Goal: Task Accomplishment & Management: Manage account settings

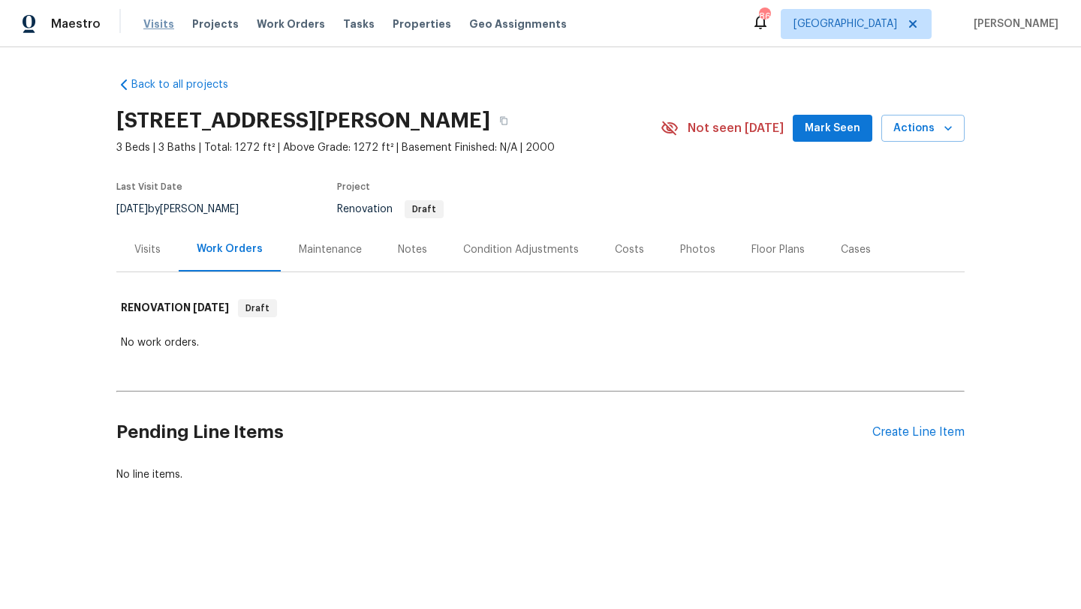
click at [155, 27] on span "Visits" at bounding box center [158, 24] width 31 height 15
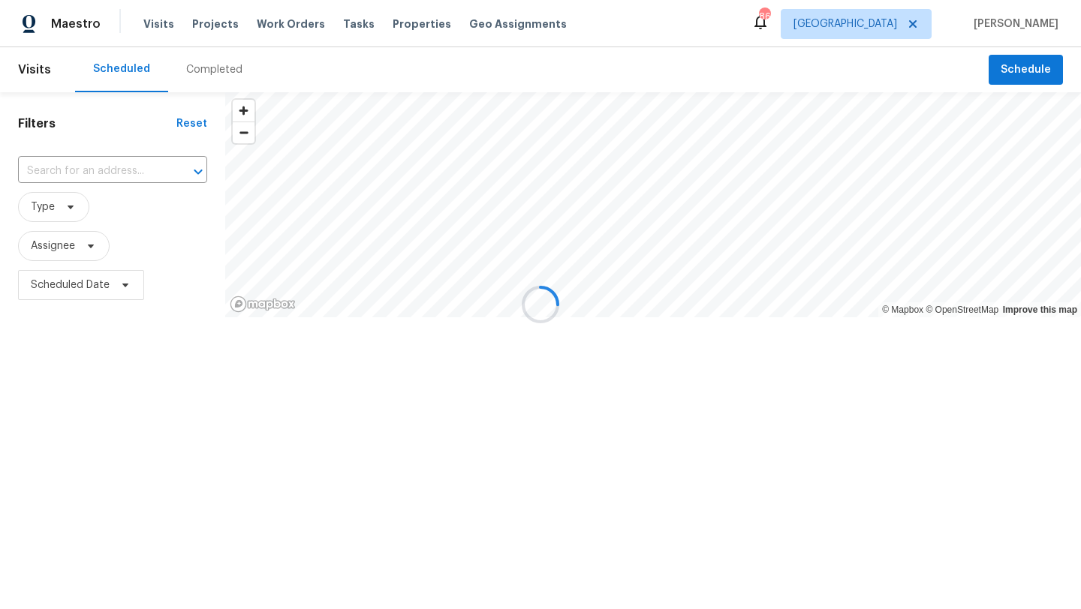
click at [412, 23] on div at bounding box center [540, 304] width 1081 height 609
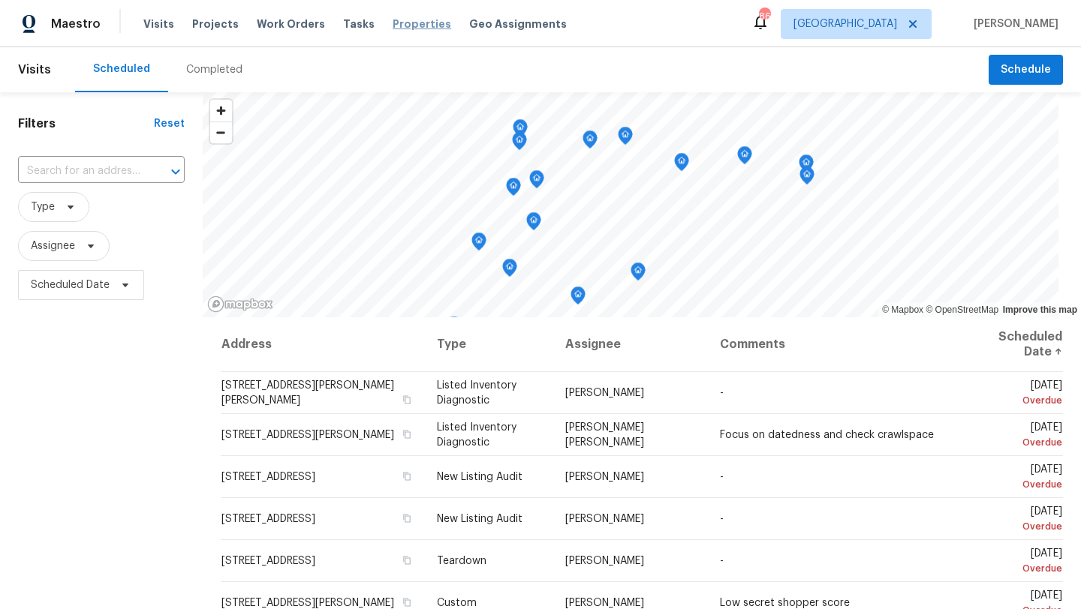
click at [392, 28] on span "Properties" at bounding box center [421, 24] width 59 height 15
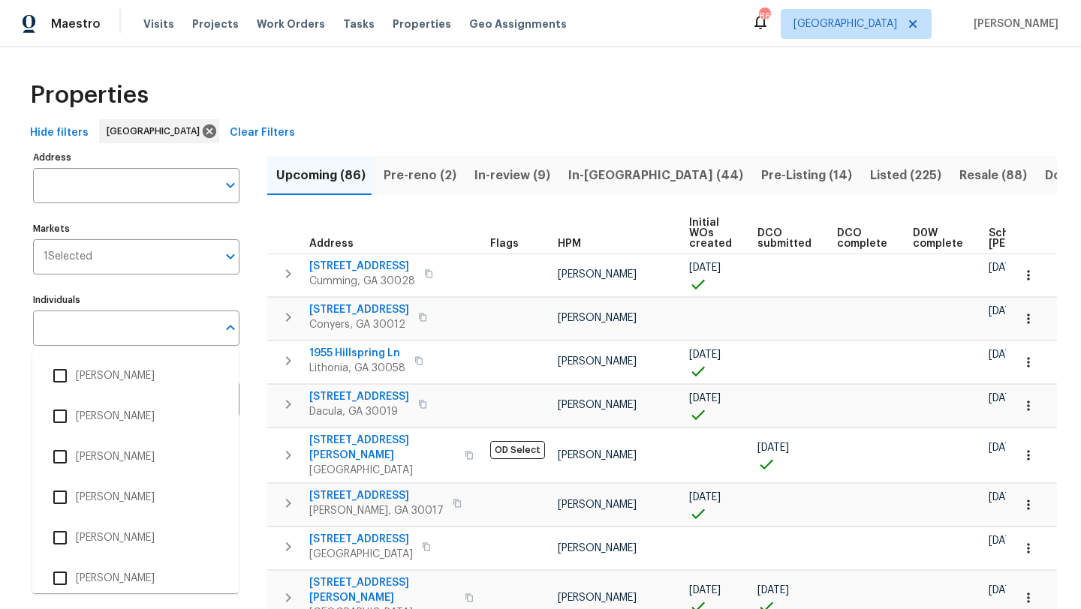
click at [101, 339] on input "Individuals" at bounding box center [125, 328] width 184 height 35
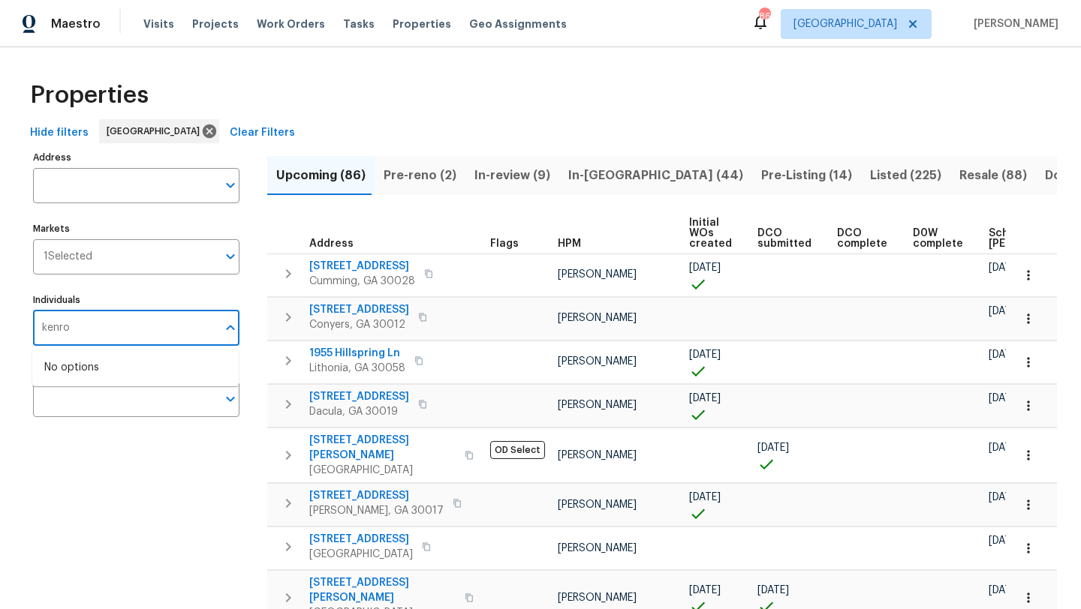
type input "kenroy"
click at [57, 377] on input "checkbox" at bounding box center [60, 376] width 32 height 32
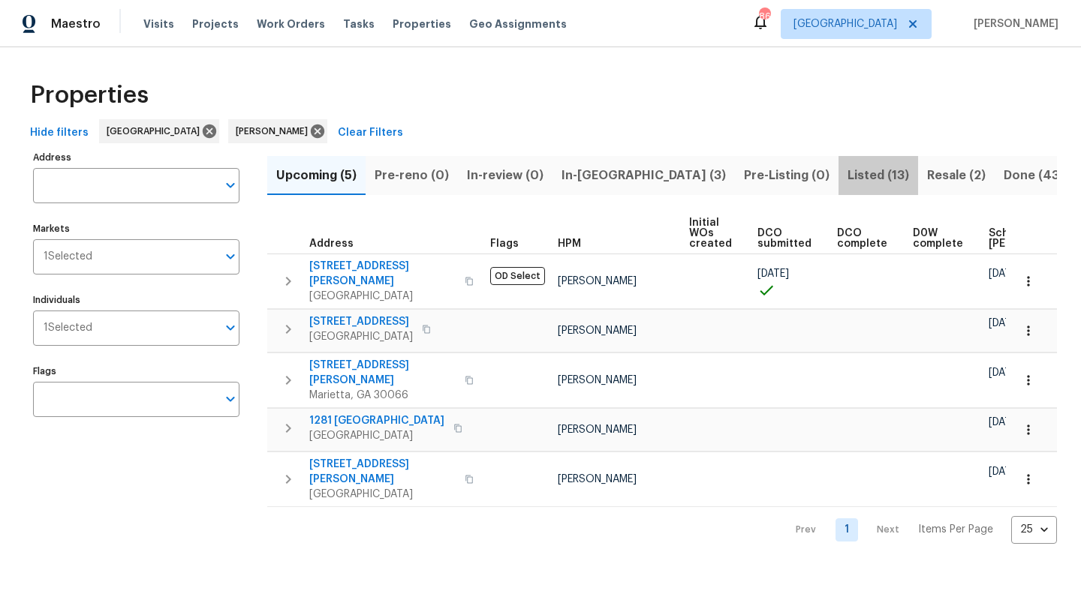
click at [847, 179] on span "Listed (13)" at bounding box center [878, 175] width 62 height 21
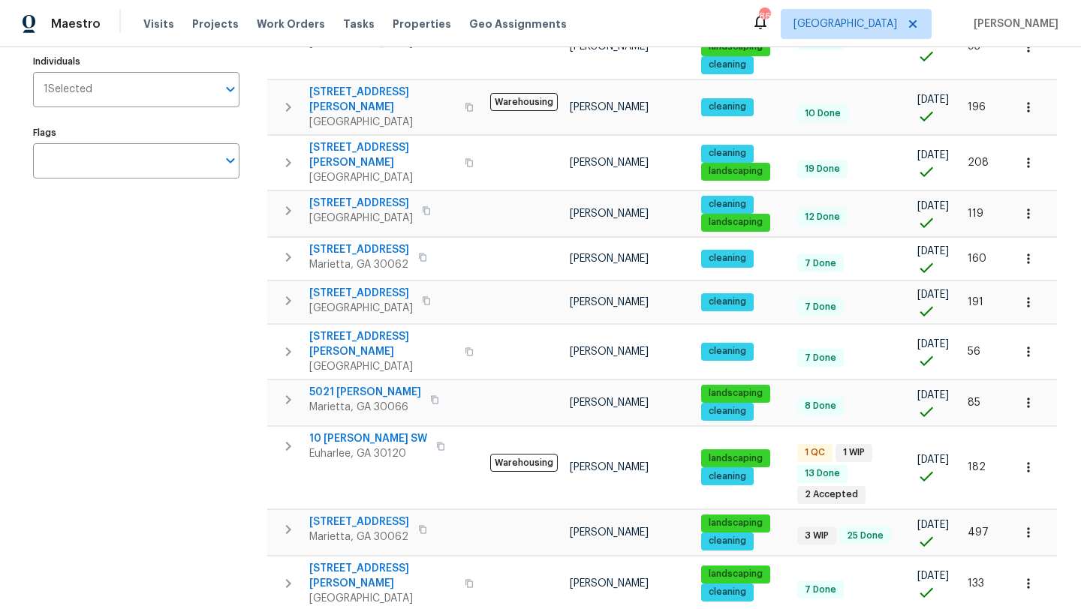
scroll to position [368, 0]
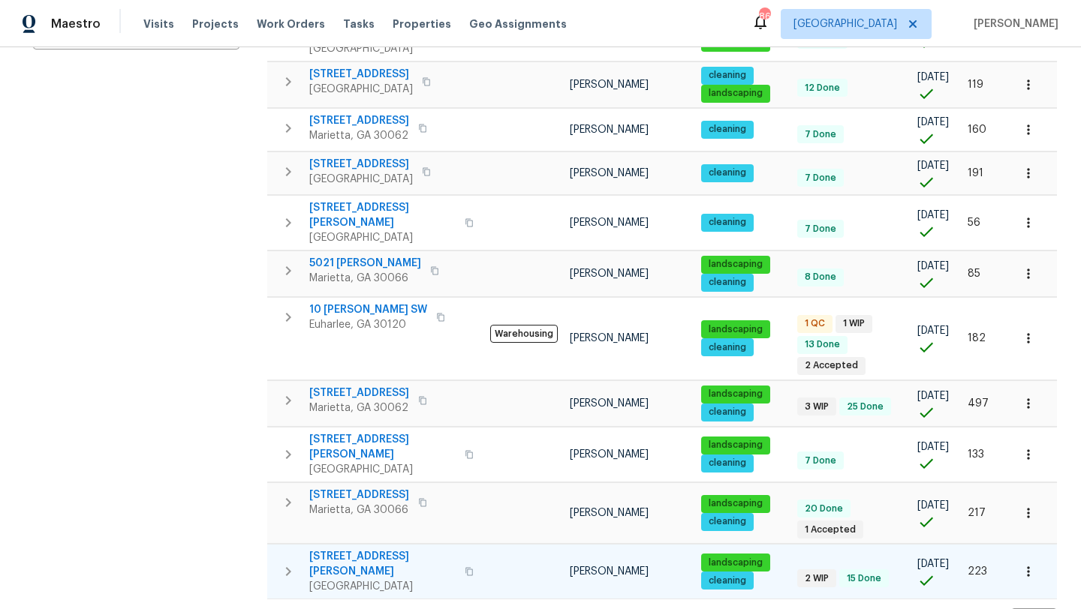
click at [360, 549] on span "[STREET_ADDRESS][PERSON_NAME]" at bounding box center [382, 564] width 146 height 30
click at [362, 549] on span "[STREET_ADDRESS][PERSON_NAME]" at bounding box center [382, 564] width 146 height 30
click at [380, 549] on span "[STREET_ADDRESS][PERSON_NAME]" at bounding box center [382, 564] width 146 height 30
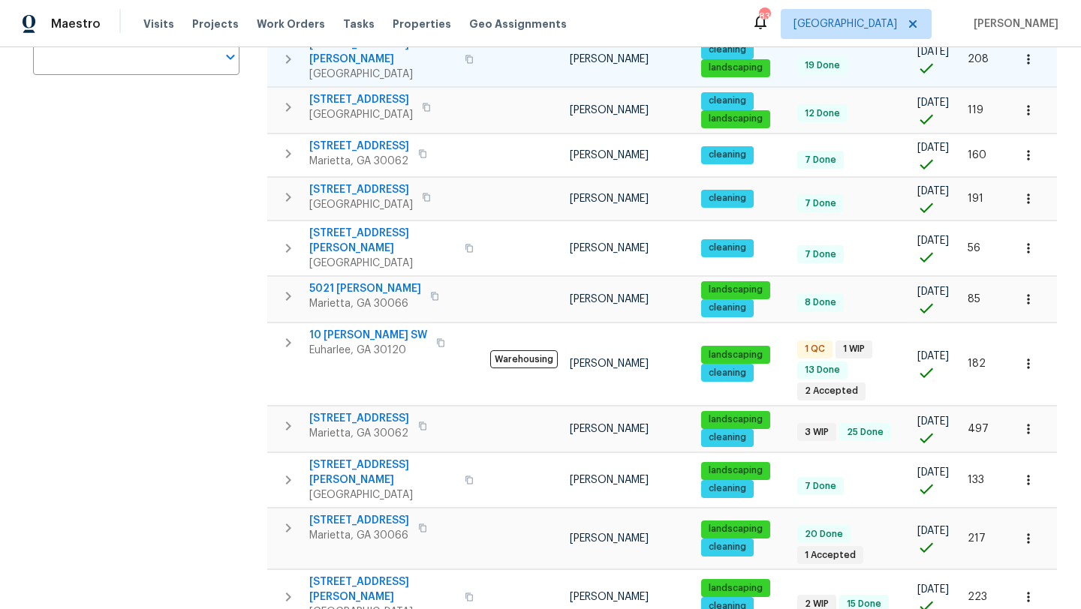
scroll to position [358, 0]
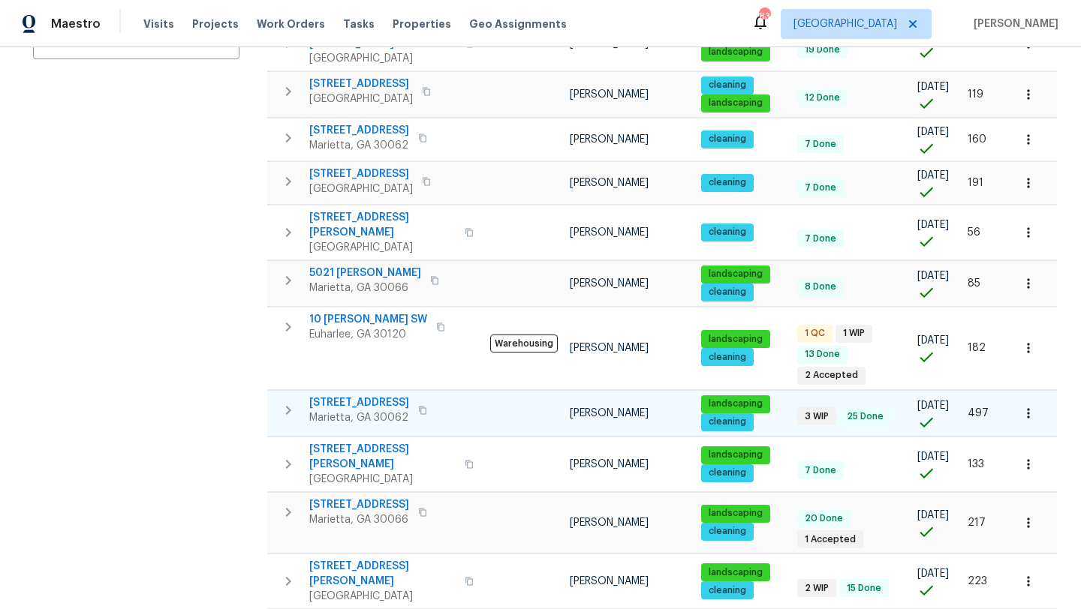
click at [374, 395] on span "[STREET_ADDRESS]" at bounding box center [359, 402] width 100 height 15
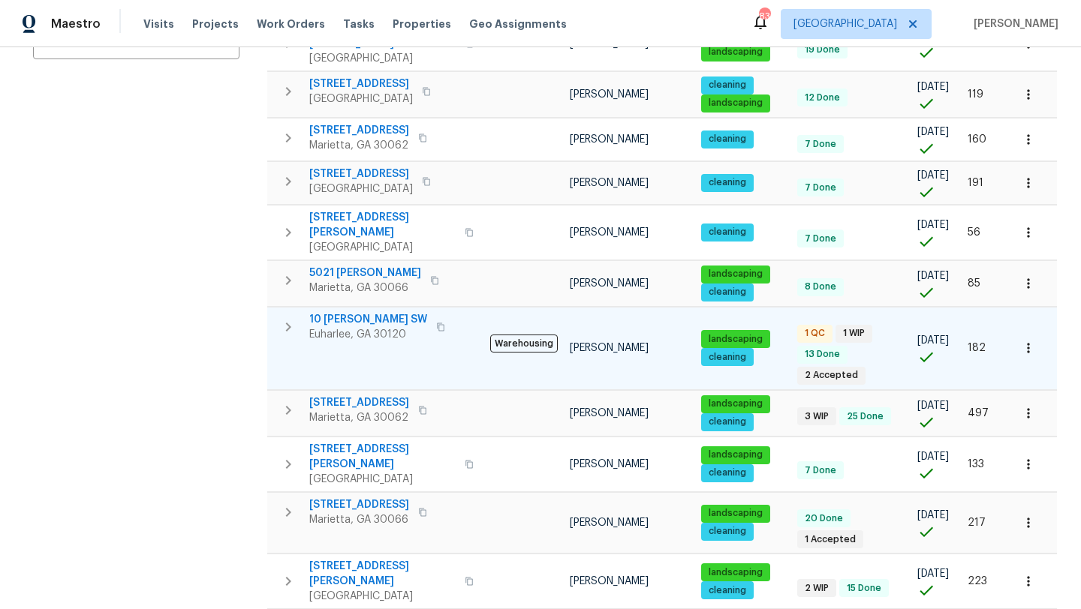
scroll to position [0, 0]
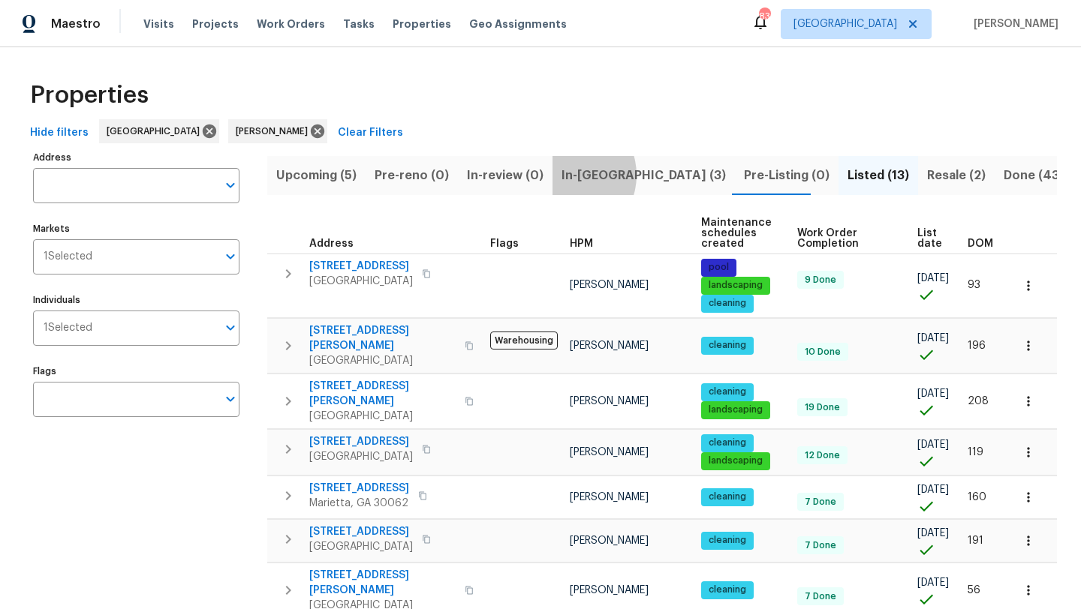
click at [562, 175] on span "In-reno (3)" at bounding box center [643, 175] width 164 height 21
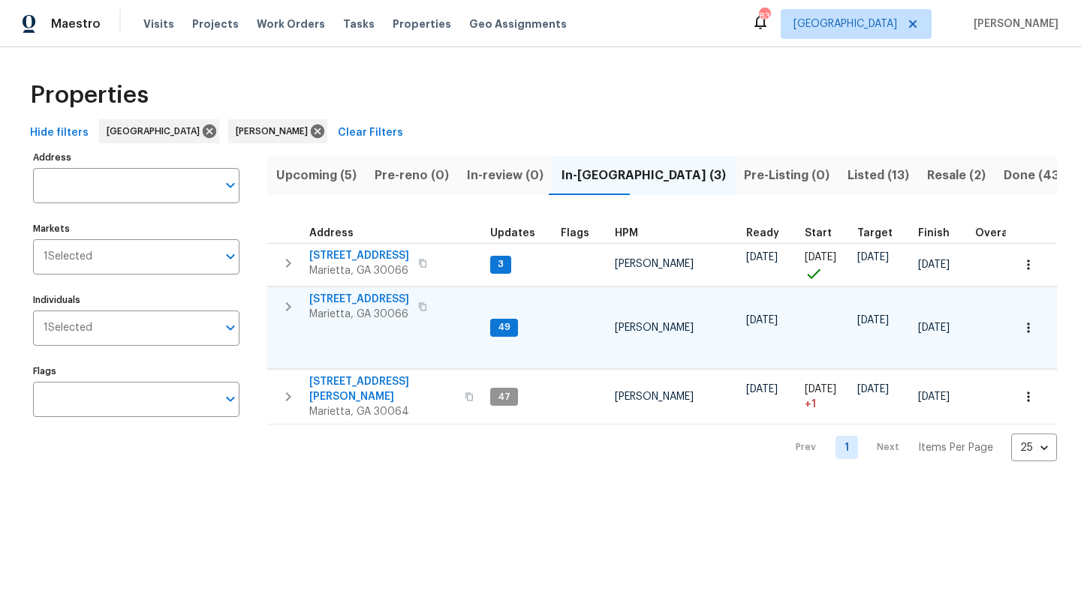
click at [373, 301] on span "692 Suholden Cir" at bounding box center [359, 299] width 100 height 15
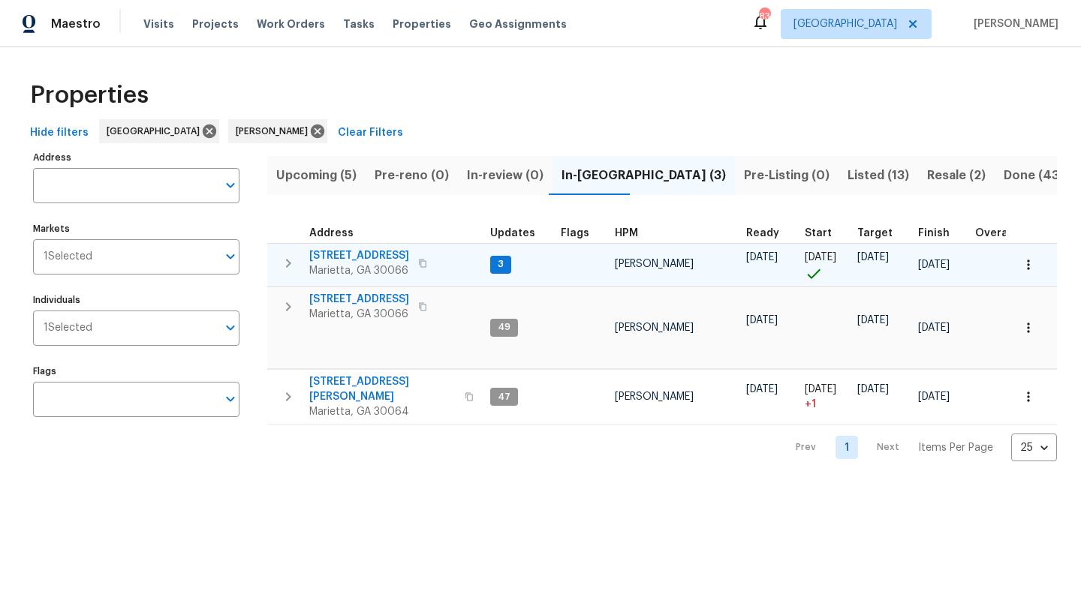
click at [344, 255] on span "180 Parkstone Way" at bounding box center [359, 255] width 100 height 15
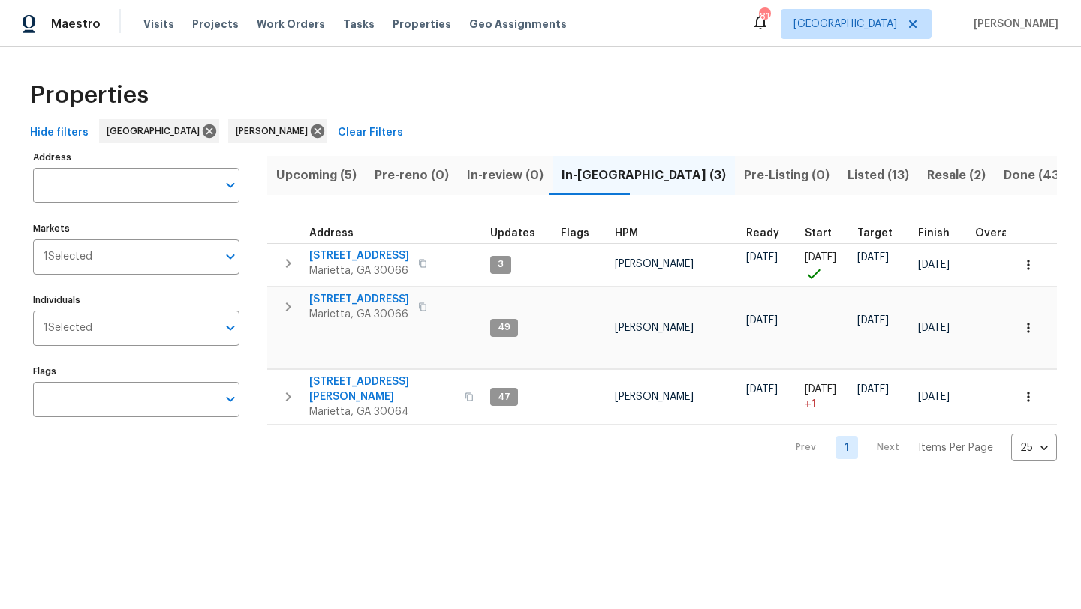
click at [847, 175] on span "Listed (13)" at bounding box center [878, 175] width 62 height 21
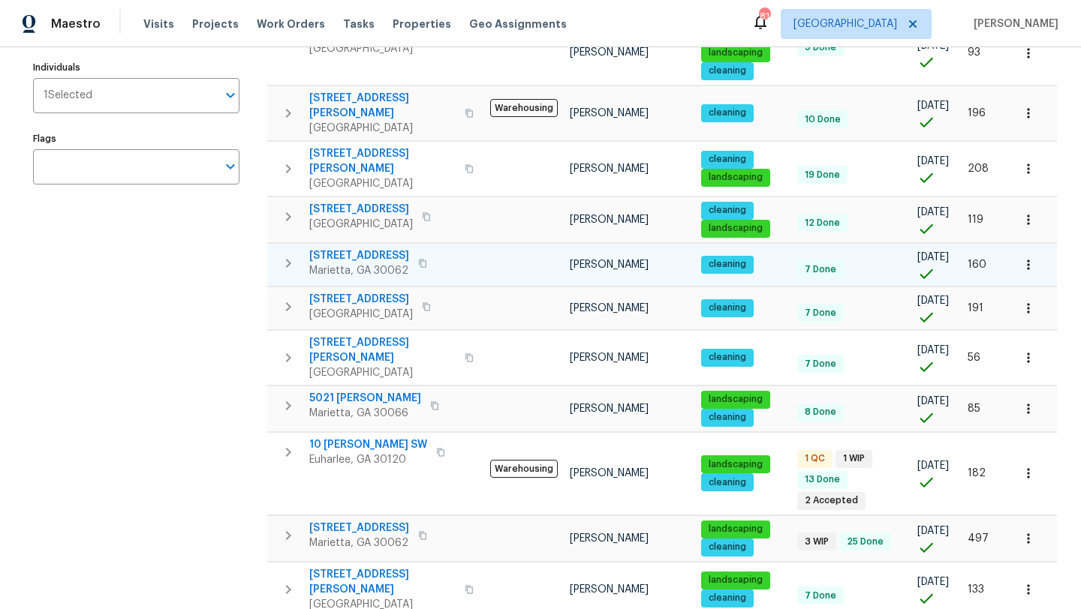
scroll to position [368, 0]
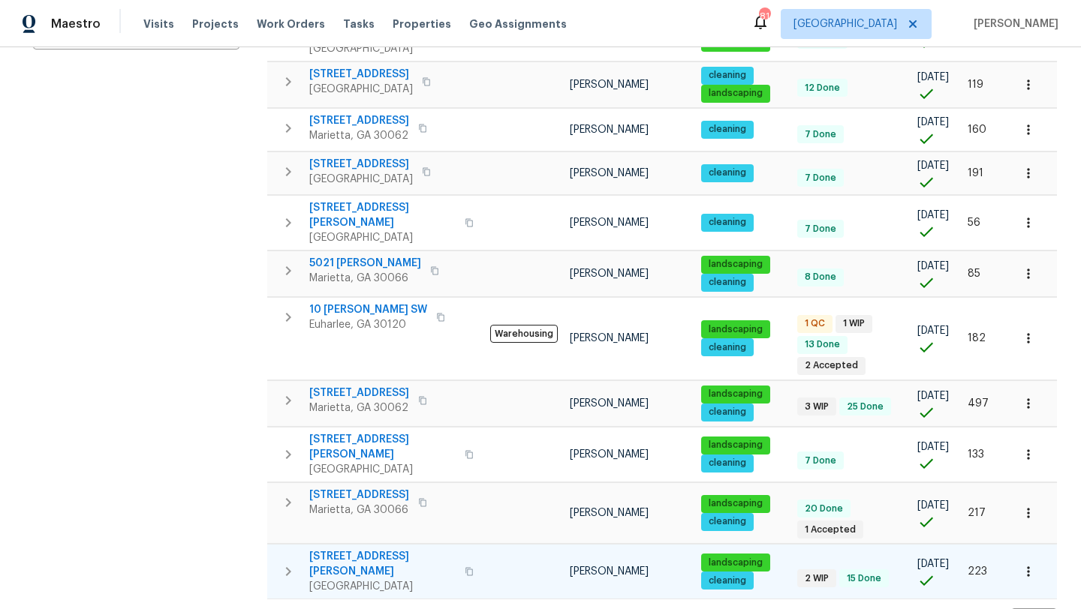
click at [373, 549] on span "4095 Maxanne Dr NW" at bounding box center [382, 564] width 146 height 30
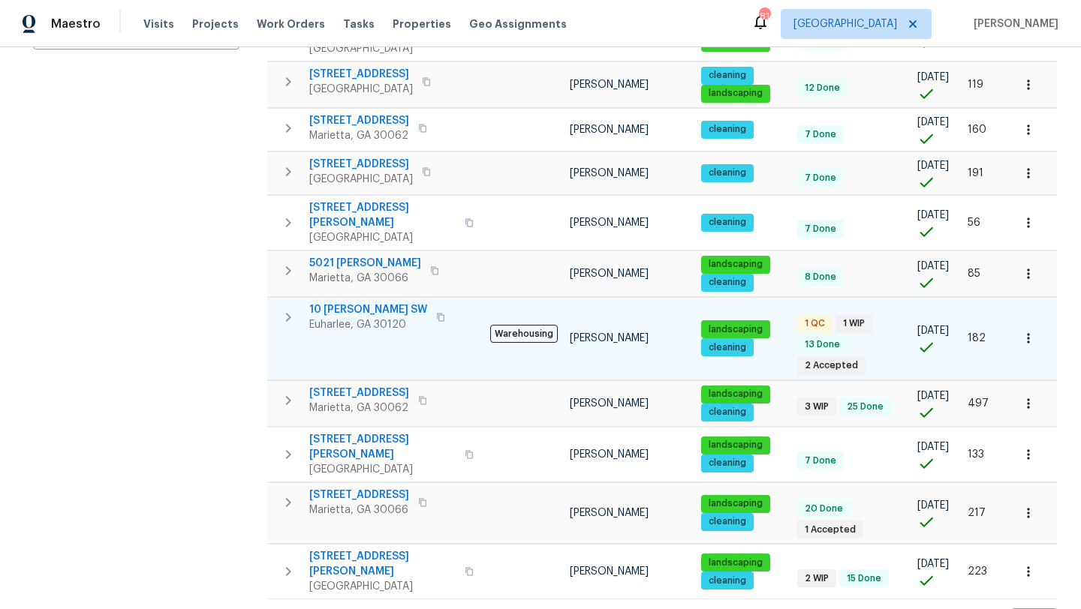
scroll to position [0, 0]
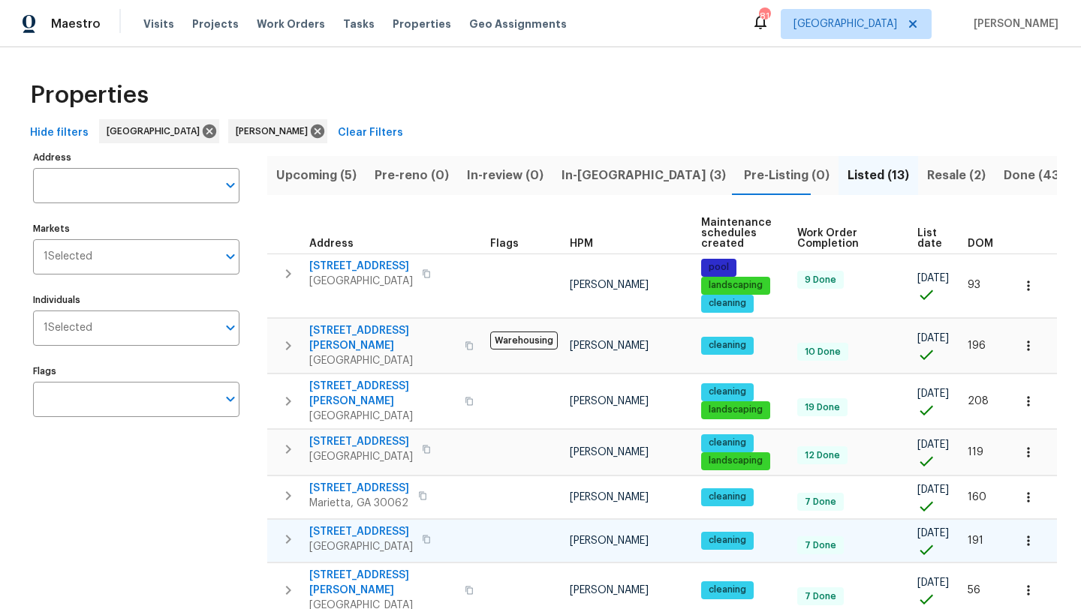
click at [371, 525] on span "107 Red Barn Ln" at bounding box center [361, 532] width 104 height 15
click at [322, 170] on span "Upcoming (5)" at bounding box center [316, 175] width 80 height 21
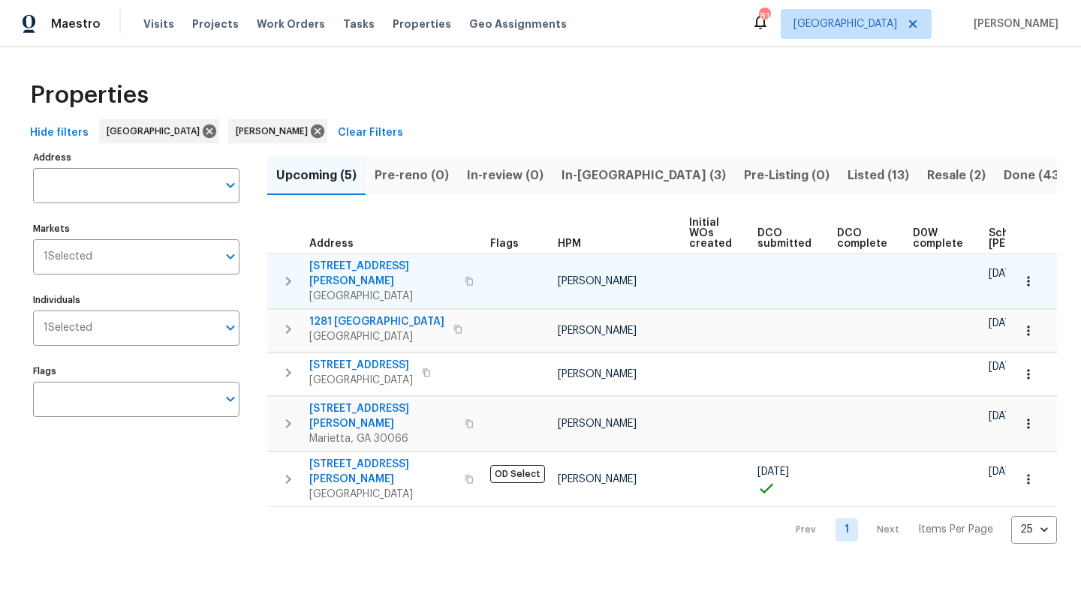
click at [344, 265] on span "72 Ann Cir SE" at bounding box center [382, 274] width 146 height 30
click at [1021, 275] on icon "button" at bounding box center [1028, 281] width 15 height 15
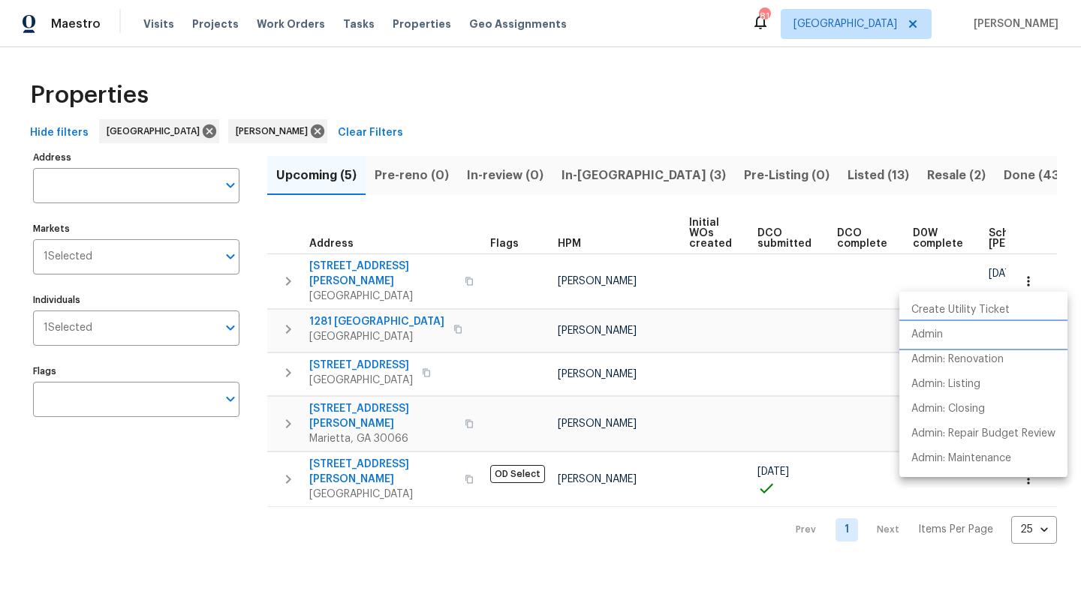
click at [949, 335] on li "Admin" at bounding box center [983, 335] width 168 height 25
click at [631, 288] on div at bounding box center [540, 304] width 1081 height 609
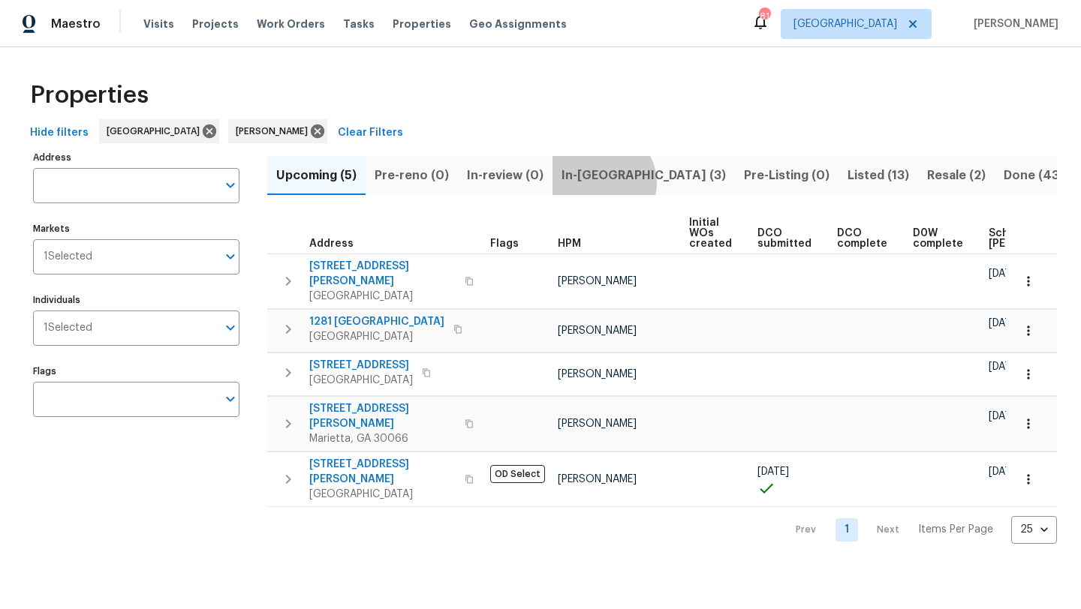
click at [597, 182] on span "In-reno (3)" at bounding box center [643, 175] width 164 height 21
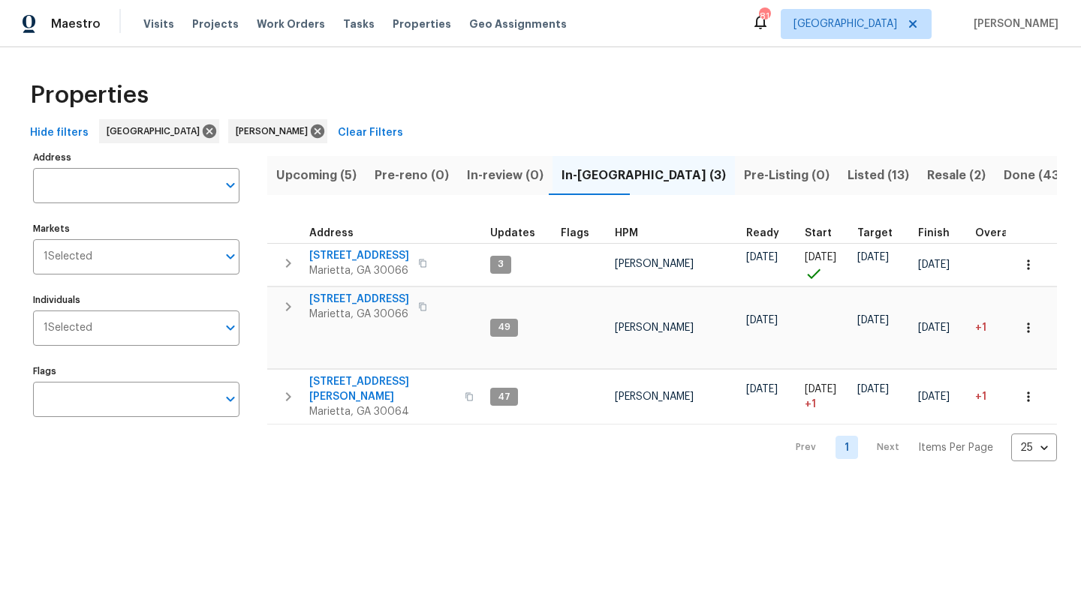
click at [847, 169] on span "Listed (13)" at bounding box center [878, 175] width 62 height 21
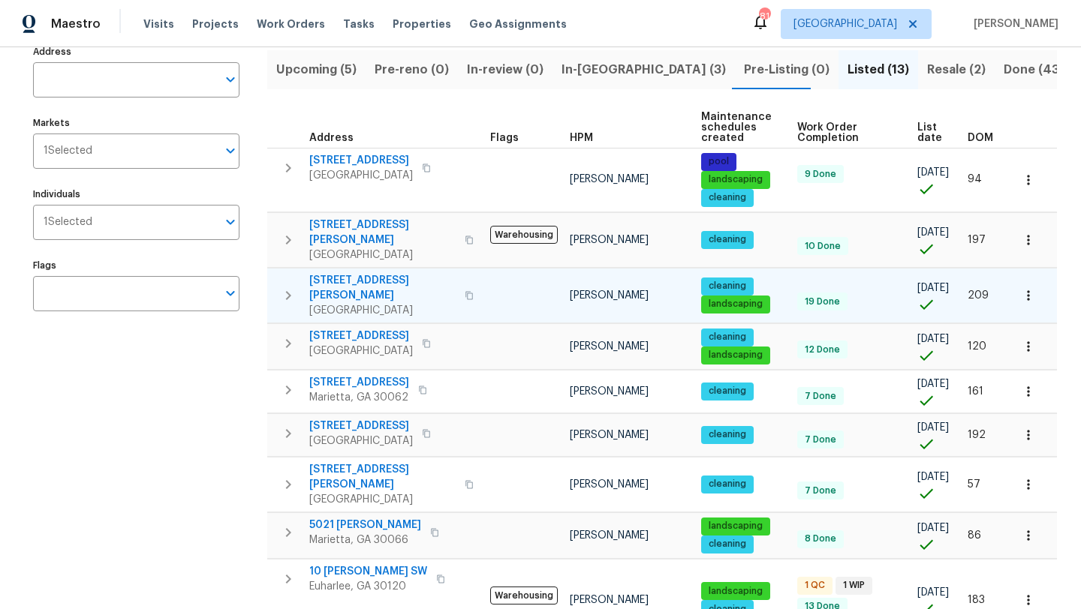
scroll to position [215, 0]
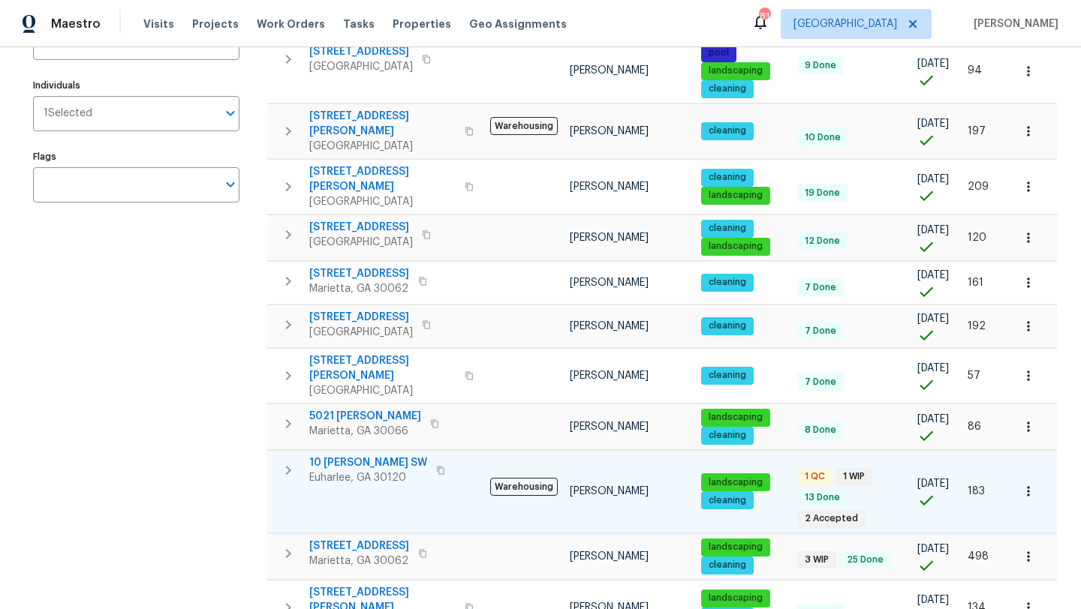
click at [389, 456] on span "10 Jasmine Ln SW" at bounding box center [368, 463] width 118 height 15
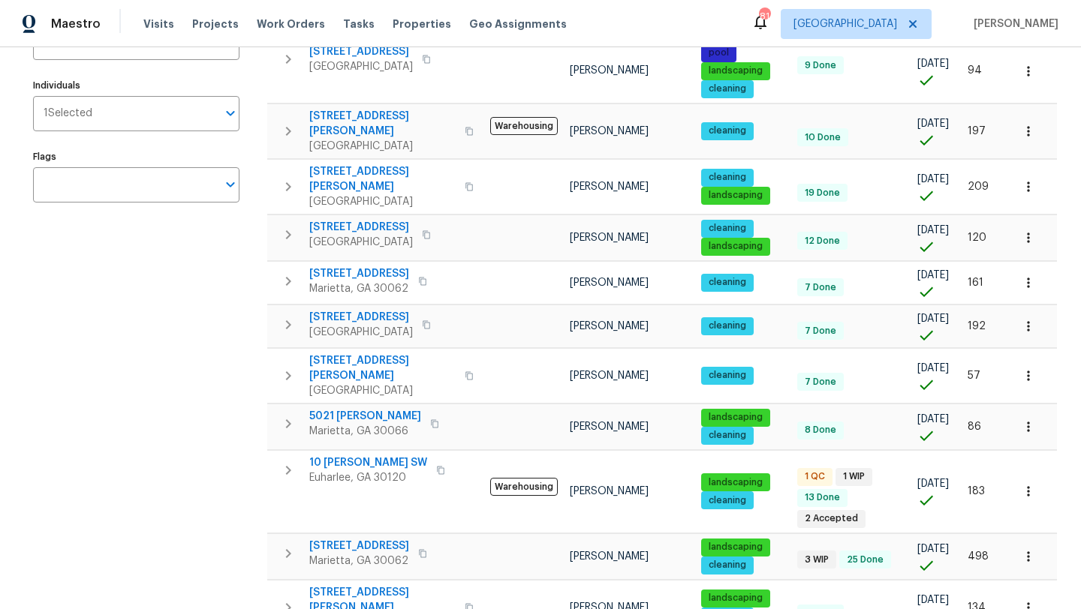
scroll to position [0, 0]
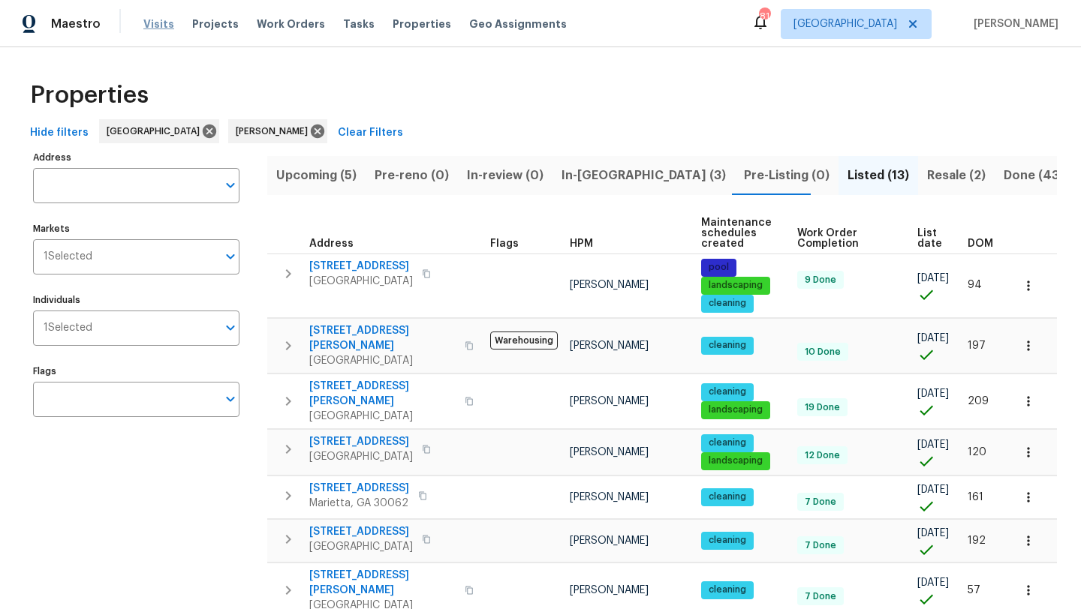
click at [158, 26] on span "Visits" at bounding box center [158, 24] width 31 height 15
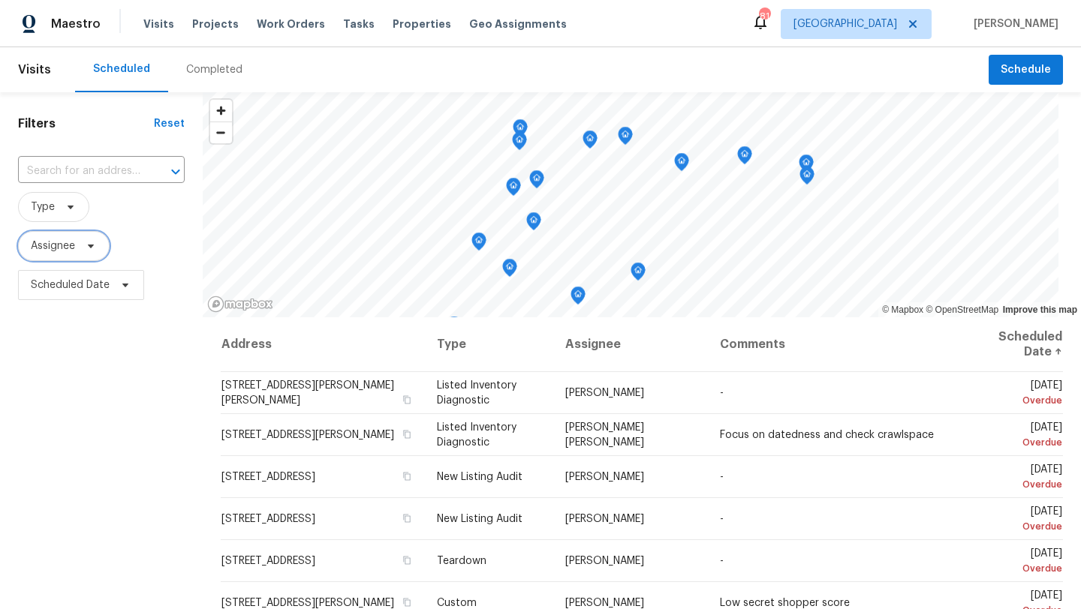
click at [92, 242] on icon at bounding box center [91, 246] width 12 height 12
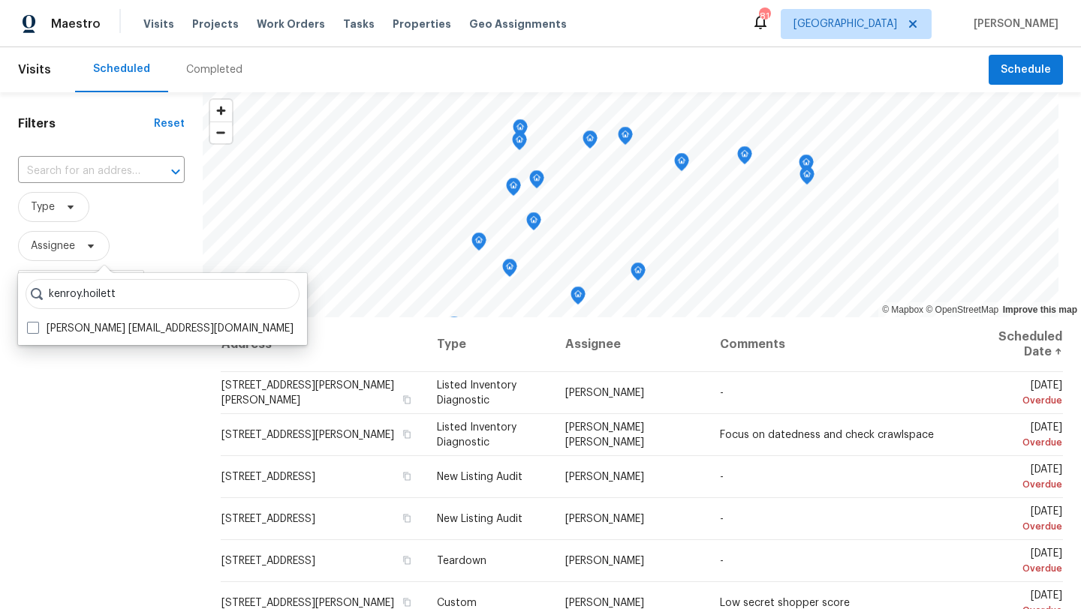
type input "kenroy.hoilett"
click at [130, 328] on label "Kenroy Hoilett kenroy.hoilett@opendoor.com" at bounding box center [160, 328] width 266 height 15
click at [37, 328] on input "Kenroy Hoilett kenroy.hoilett@opendoor.com" at bounding box center [32, 326] width 10 height 10
checkbox input "true"
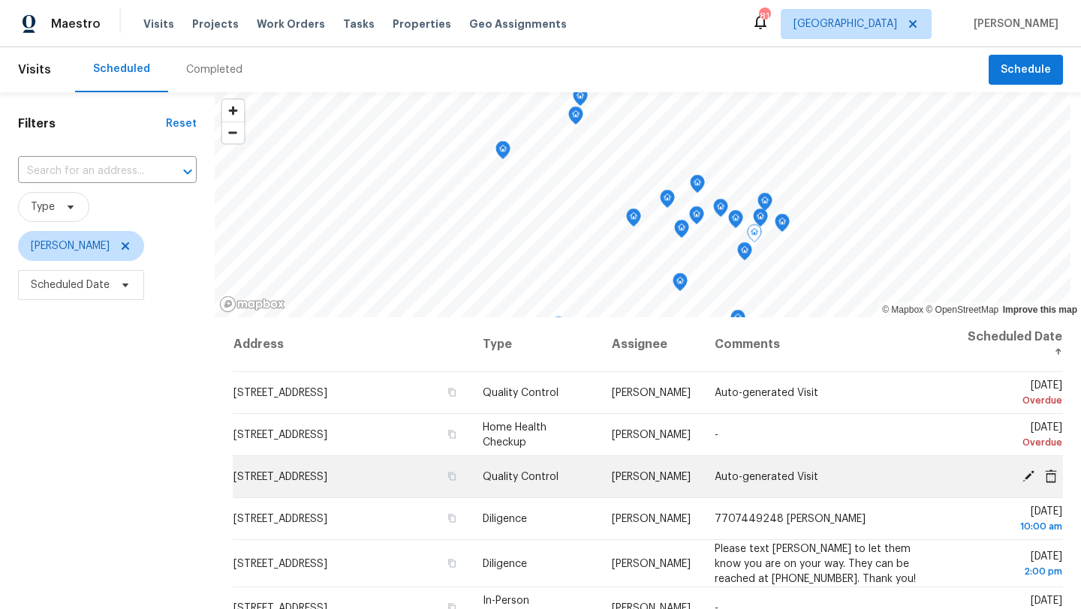
click at [1026, 478] on icon at bounding box center [1028, 476] width 12 height 12
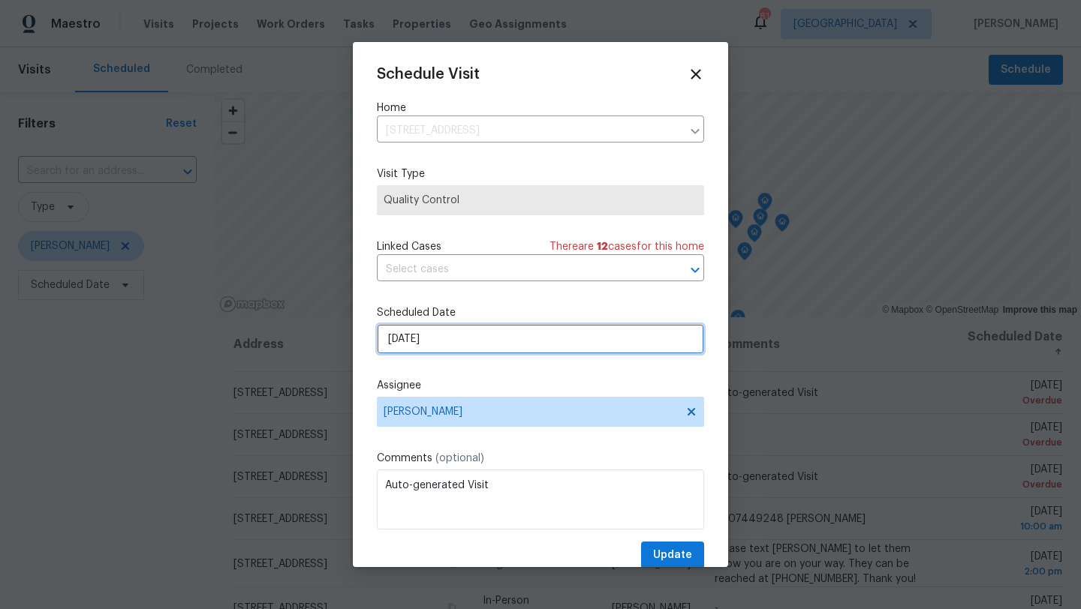
click at [493, 342] on input "9/16/2025" at bounding box center [540, 339] width 327 height 30
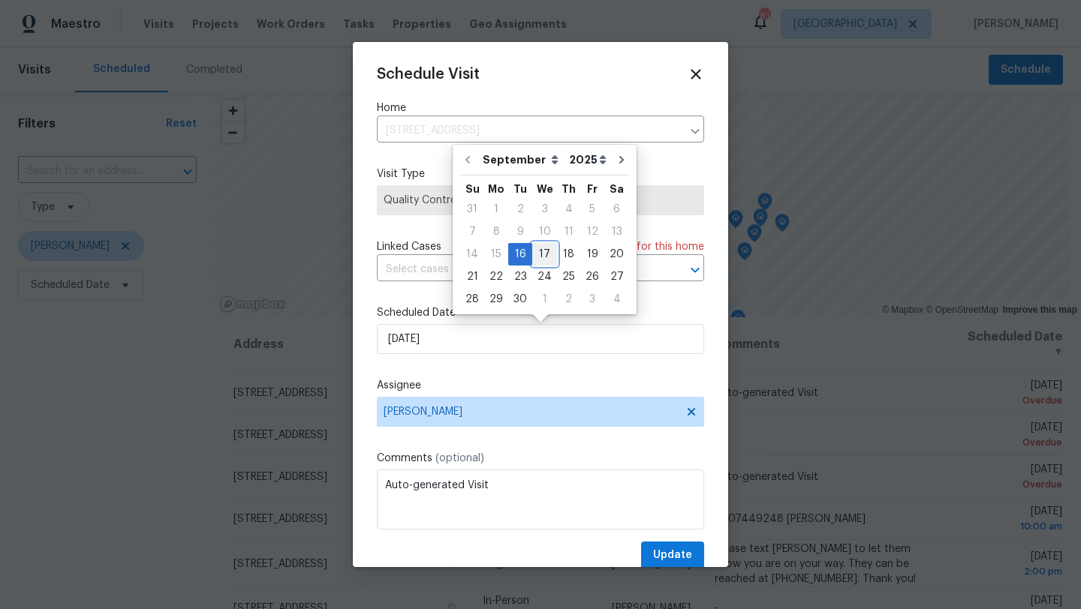
click at [543, 254] on div "17" at bounding box center [544, 254] width 25 height 21
type input "9/17/2025"
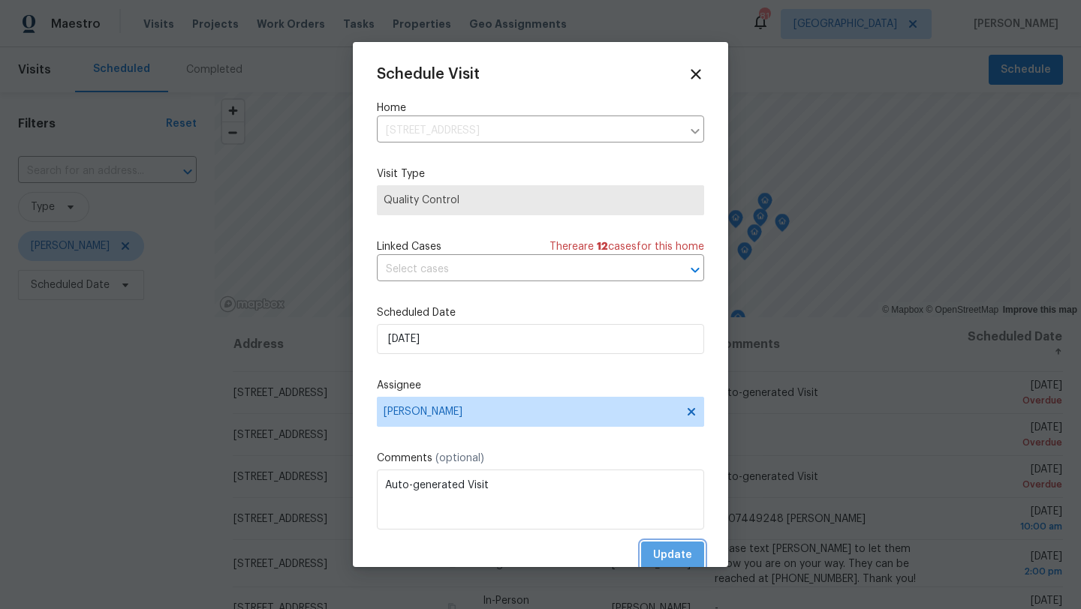
click at [666, 550] on span "Update" at bounding box center [672, 555] width 39 height 19
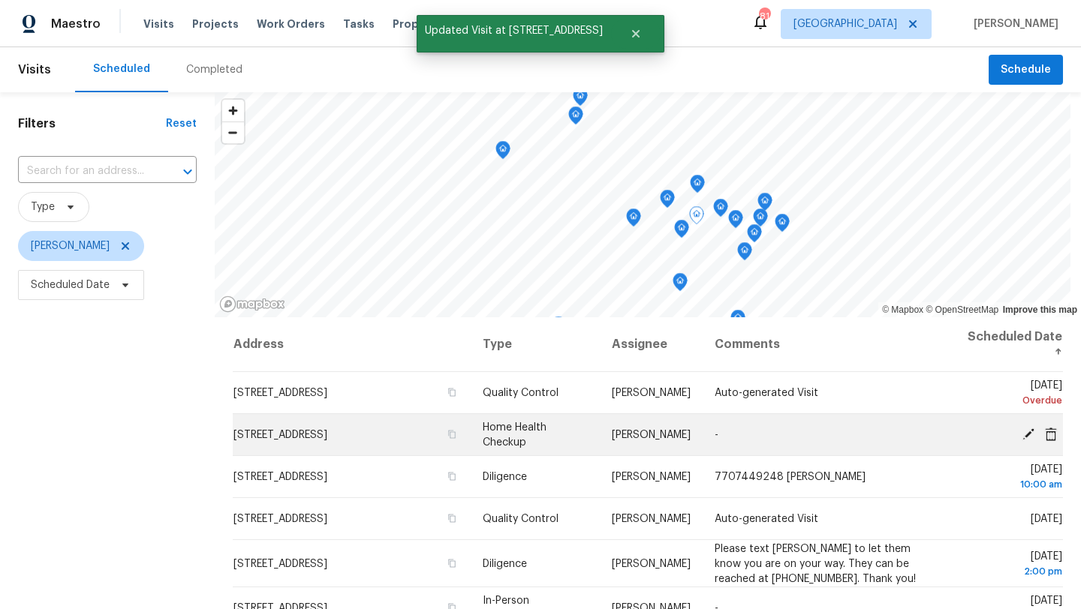
click at [1025, 434] on icon at bounding box center [1028, 434] width 14 height 14
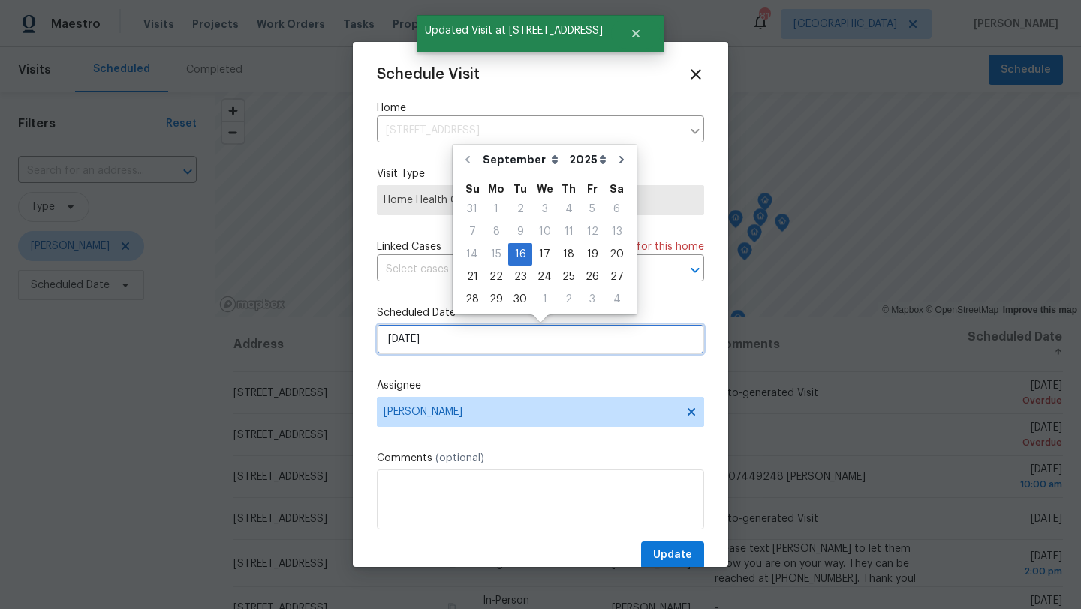
click at [457, 335] on input "9/16/2025" at bounding box center [540, 339] width 327 height 30
click at [539, 245] on div "17" at bounding box center [544, 254] width 25 height 21
type input "9/17/2025"
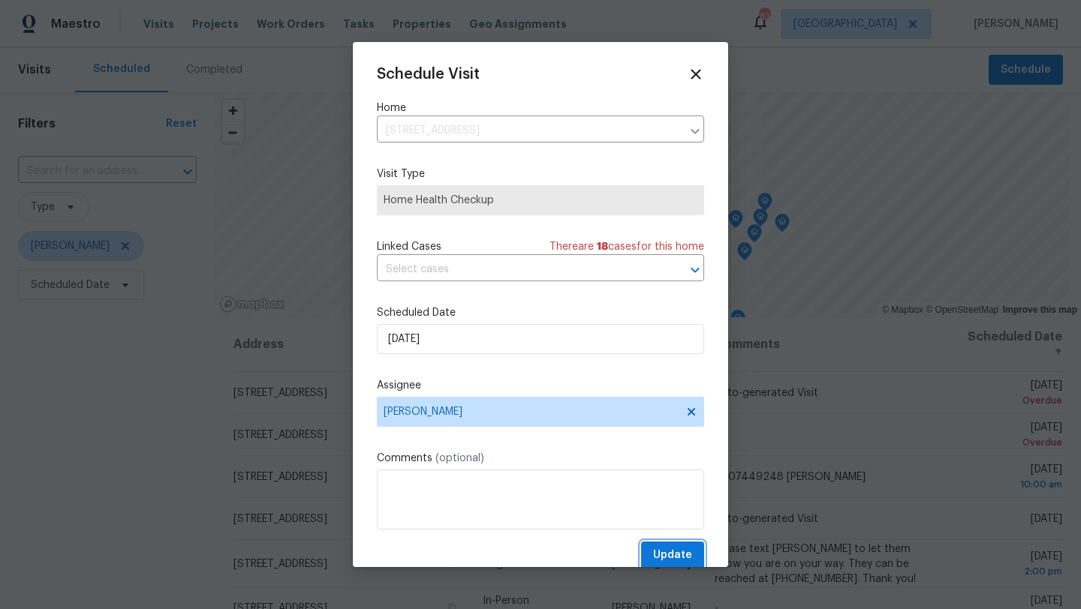
click at [668, 555] on span "Update" at bounding box center [672, 555] width 39 height 19
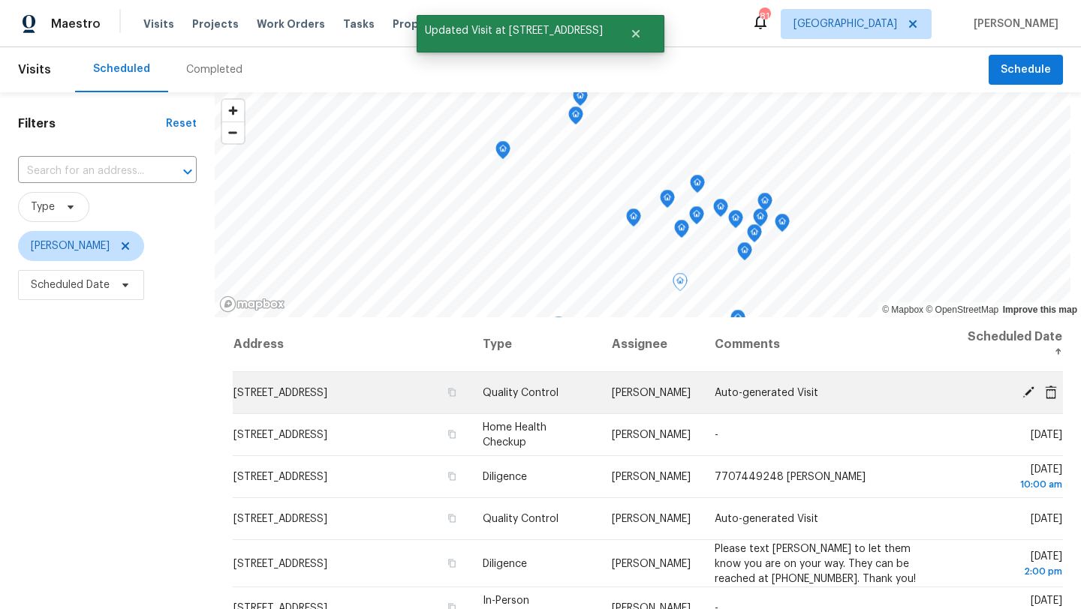
click at [1027, 392] on icon at bounding box center [1028, 392] width 12 height 12
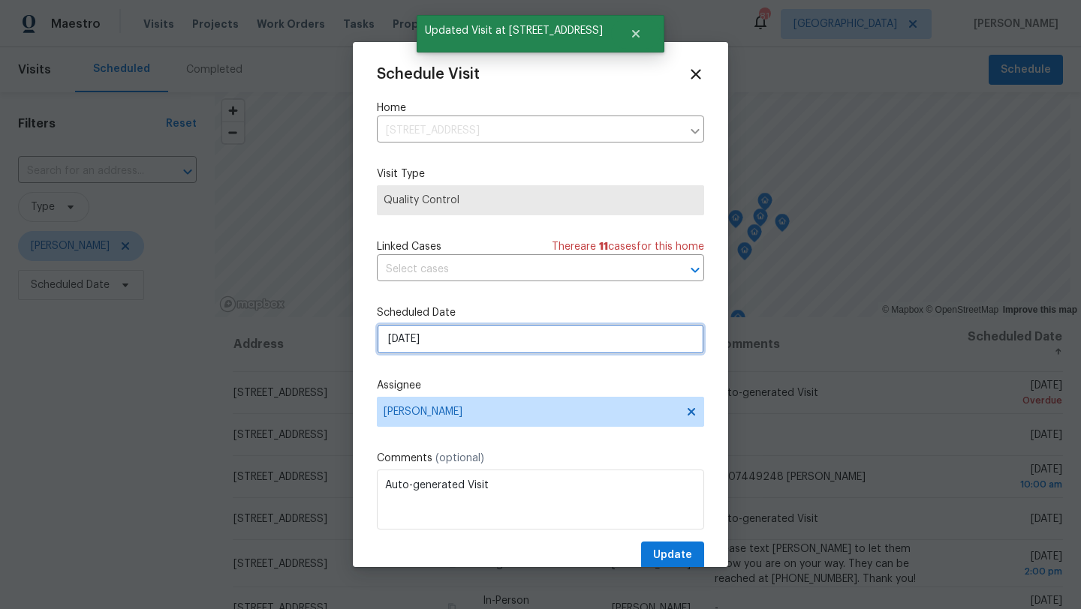
click at [447, 334] on input "9/15/2025" at bounding box center [540, 339] width 327 height 30
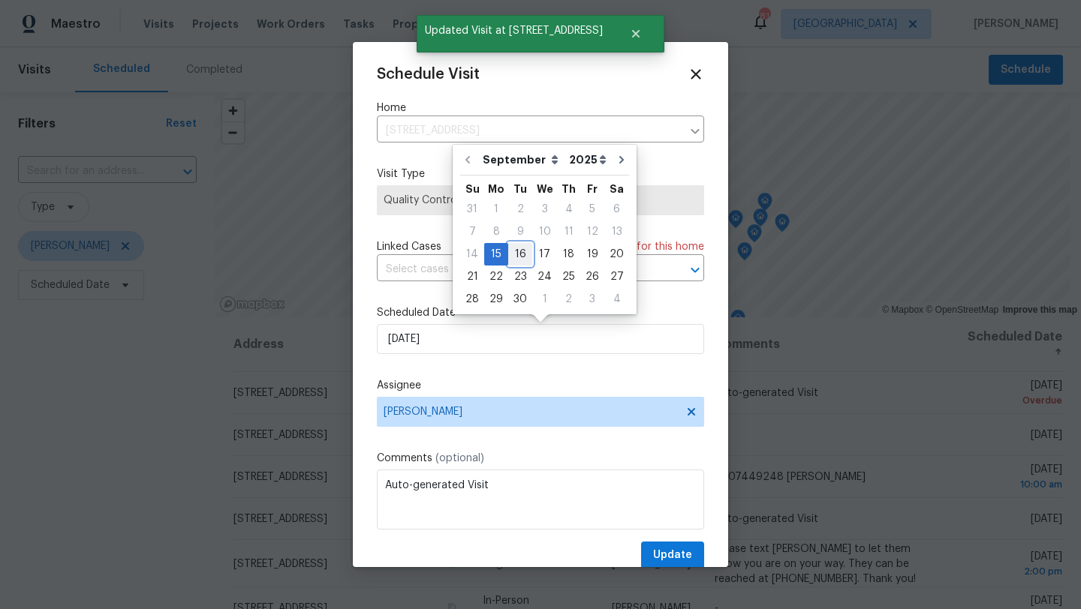
click at [516, 257] on div "16" at bounding box center [520, 254] width 24 height 21
type input "9/16/2025"
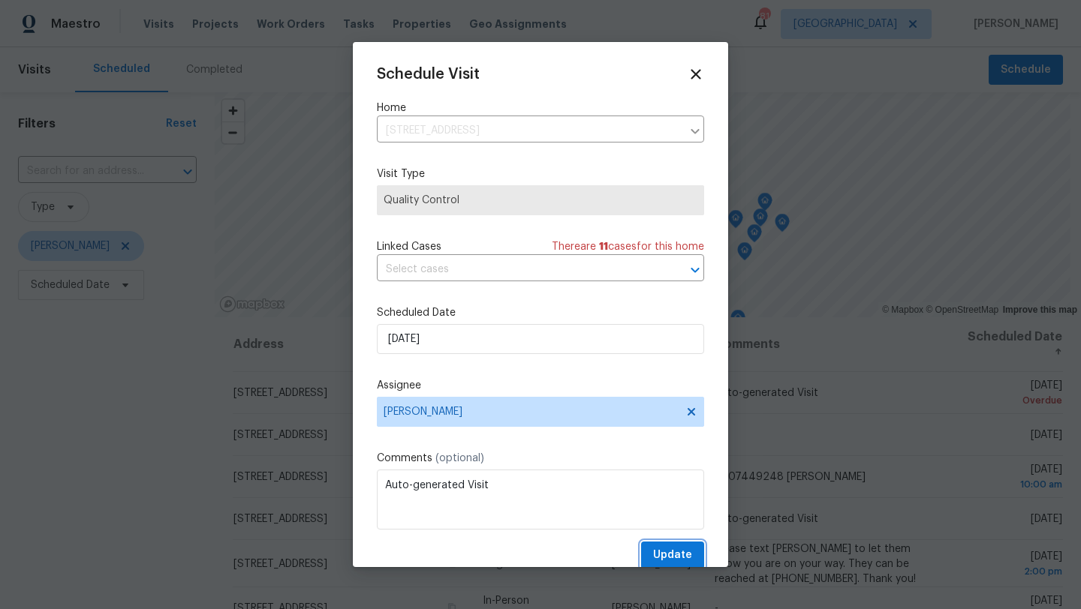
click at [656, 553] on span "Update" at bounding box center [672, 555] width 39 height 19
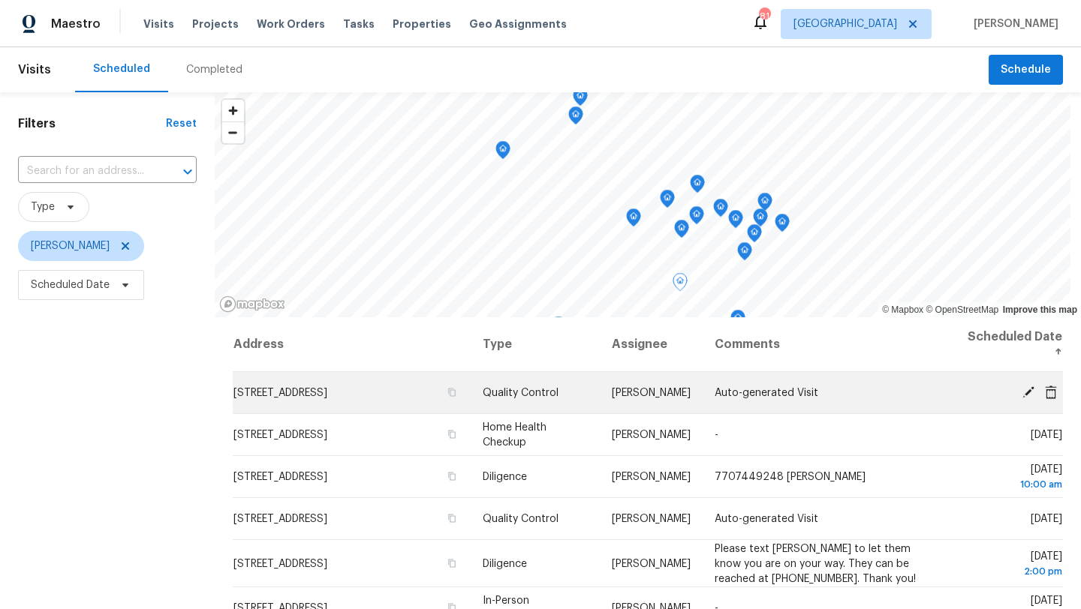
click at [1023, 395] on icon at bounding box center [1028, 392] width 12 height 12
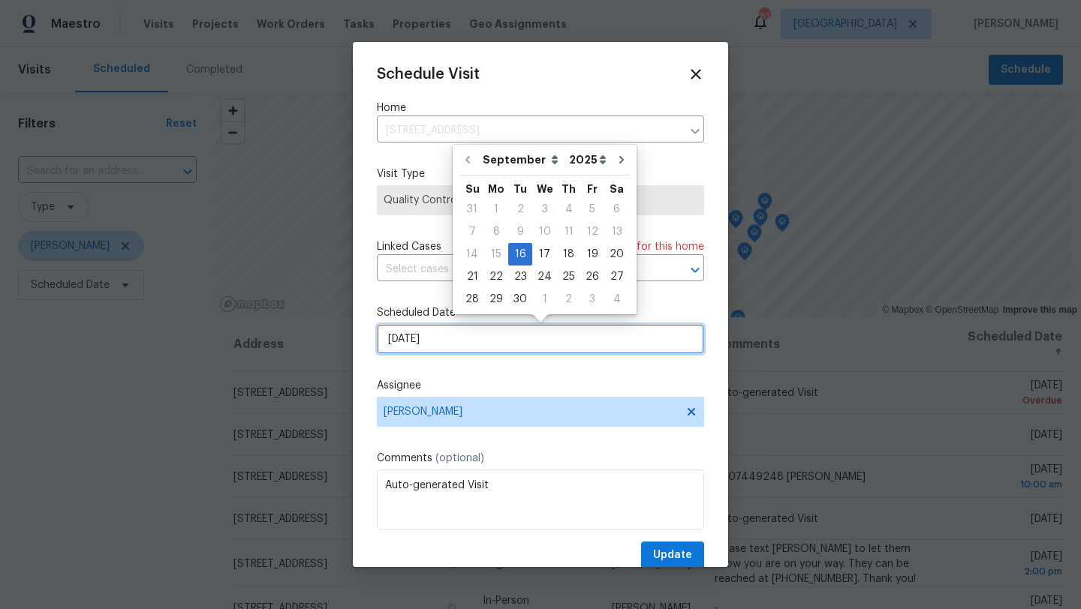
click at [506, 347] on input "9/16/2025" at bounding box center [540, 339] width 327 height 30
click at [542, 254] on div "17" at bounding box center [544, 254] width 25 height 21
type input "9/17/2025"
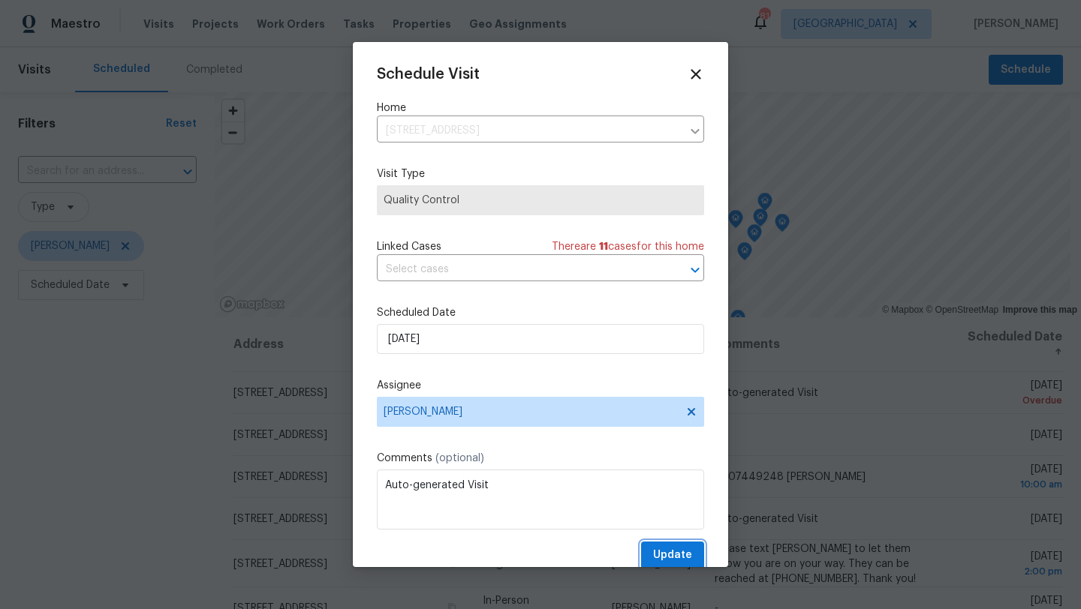
click at [658, 549] on span "Update" at bounding box center [672, 555] width 39 height 19
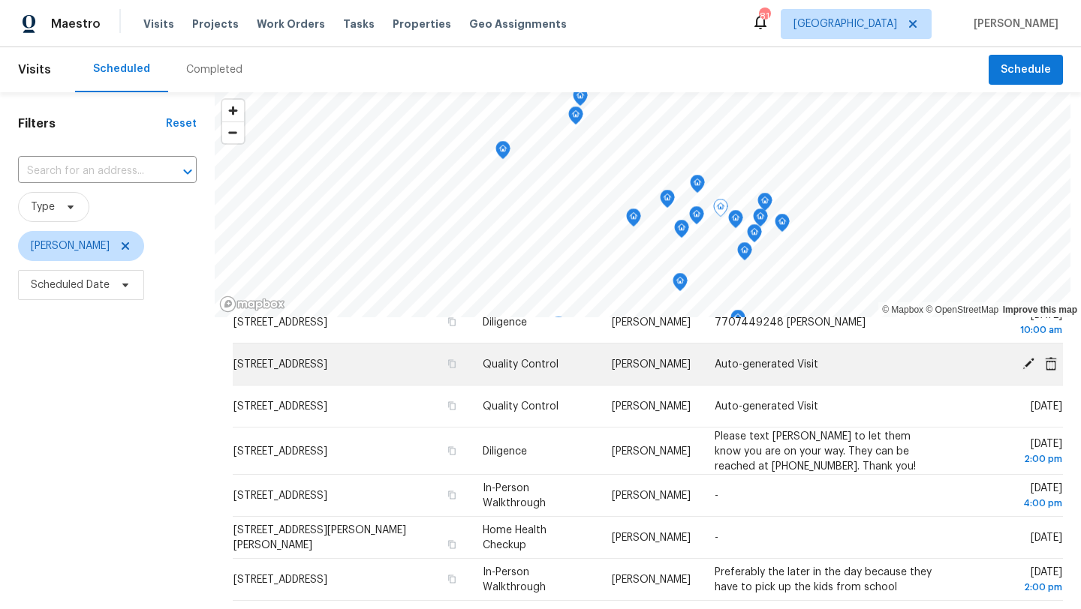
scroll to position [113, 0]
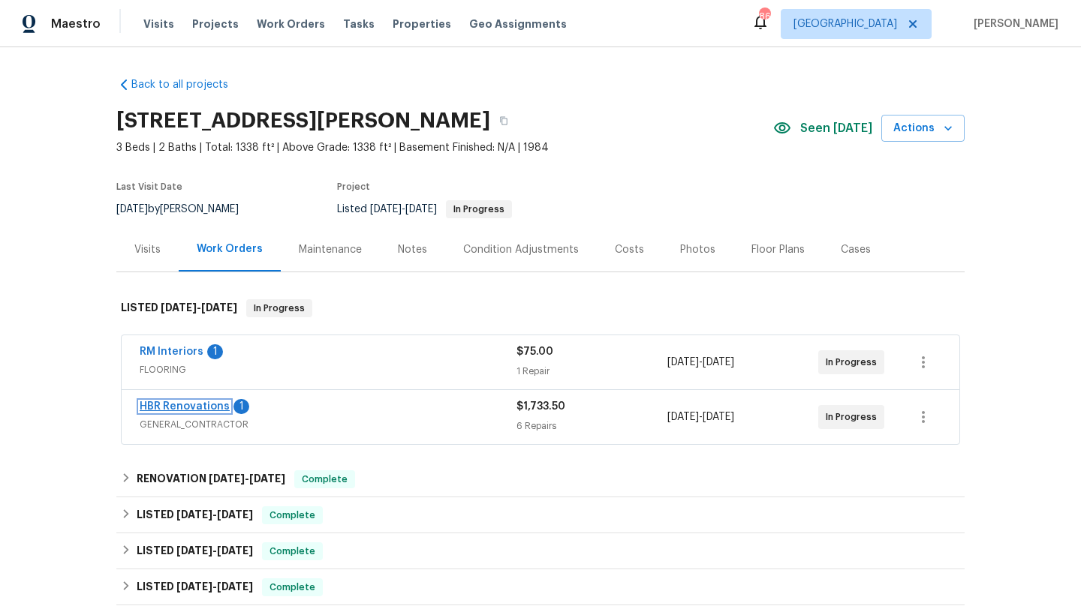
click at [197, 408] on link "HBR Renovations" at bounding box center [185, 406] width 90 height 11
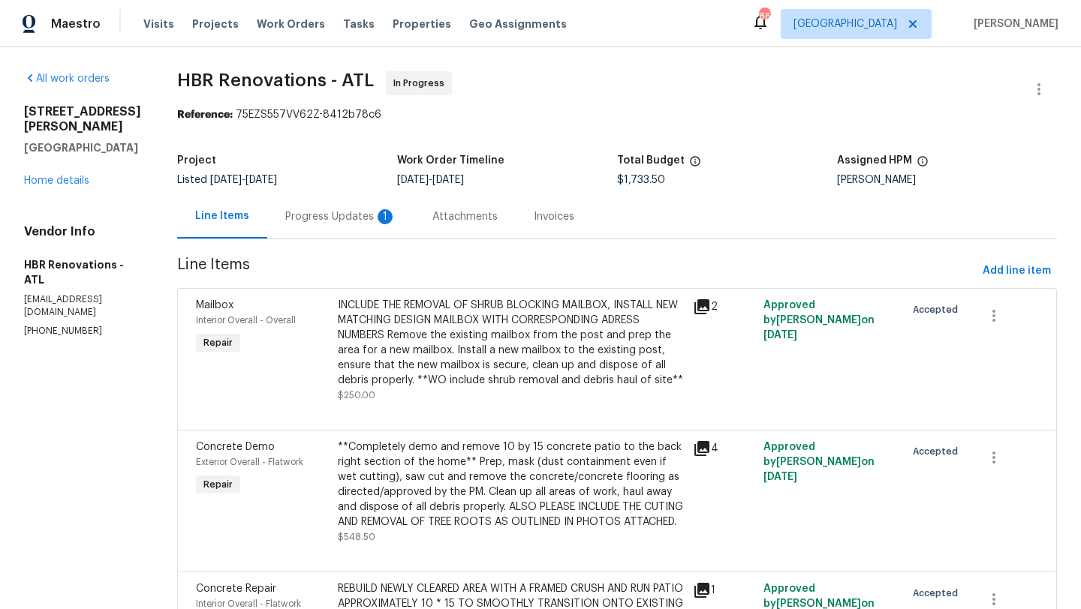
click at [355, 223] on div "Progress Updates 1" at bounding box center [340, 216] width 111 height 15
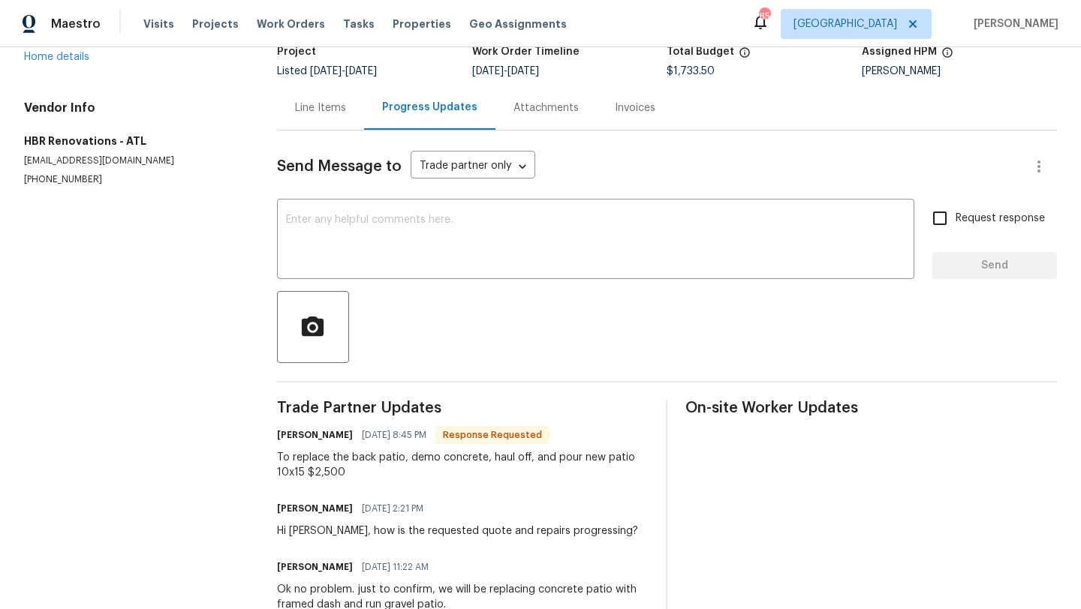
scroll to position [111, 0]
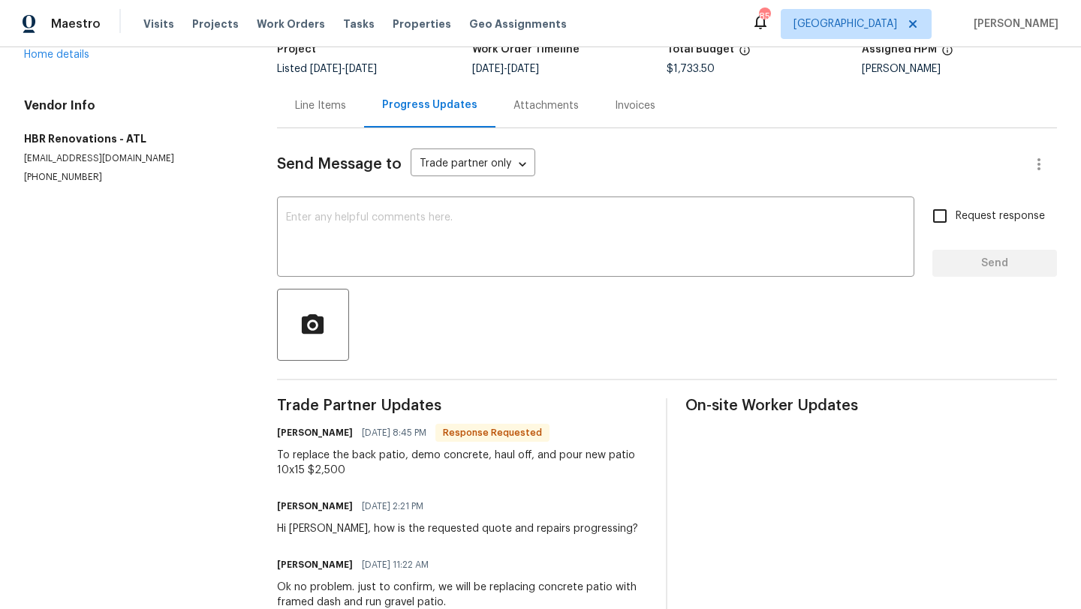
click at [336, 111] on div "Line Items" at bounding box center [320, 105] width 51 height 15
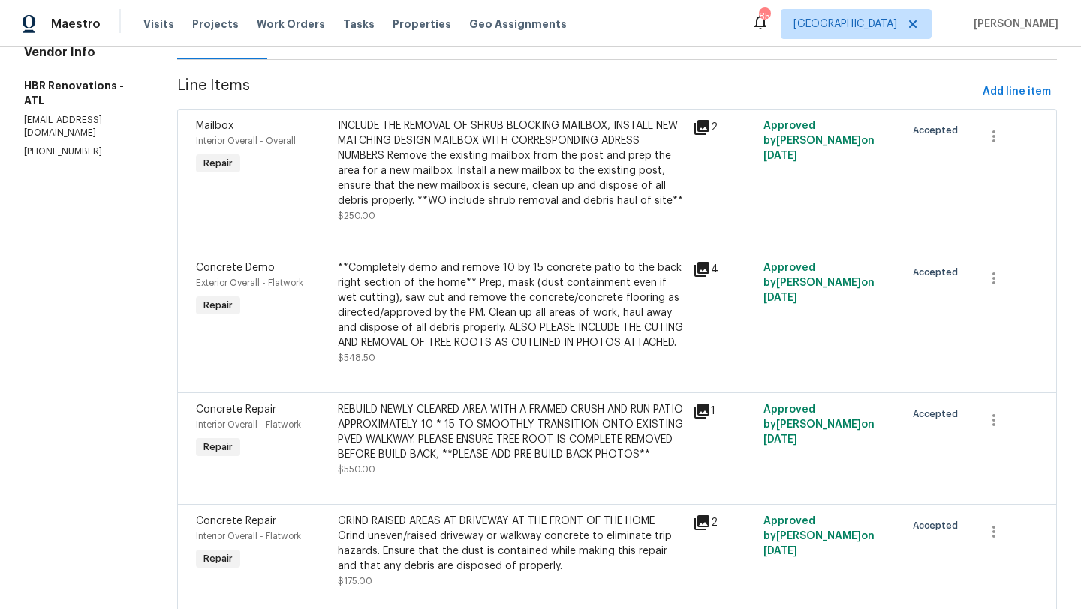
scroll to position [184, 0]
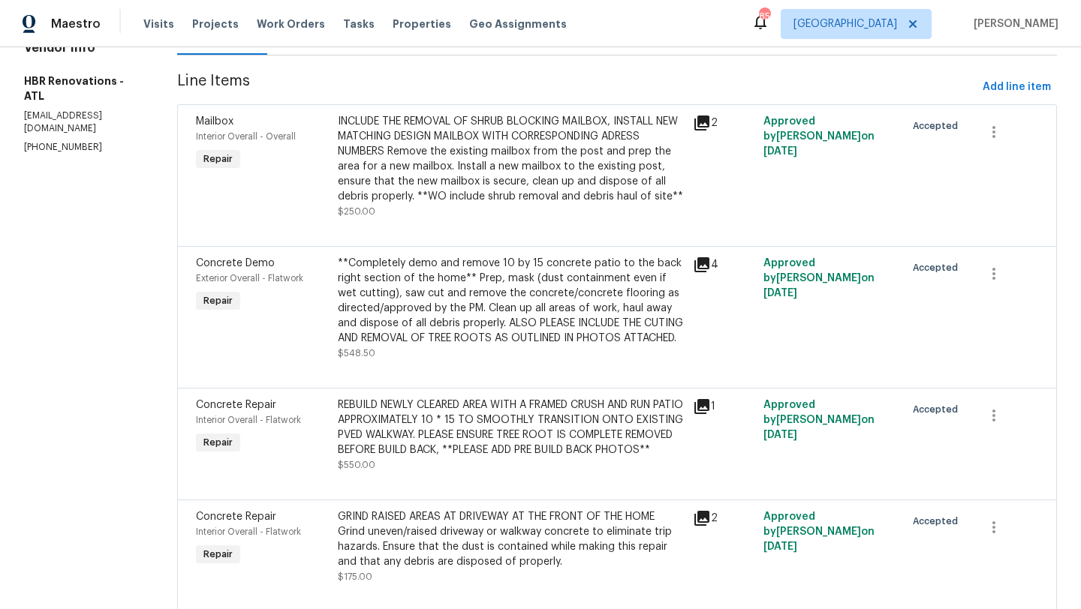
click at [695, 414] on icon at bounding box center [701, 406] width 15 height 15
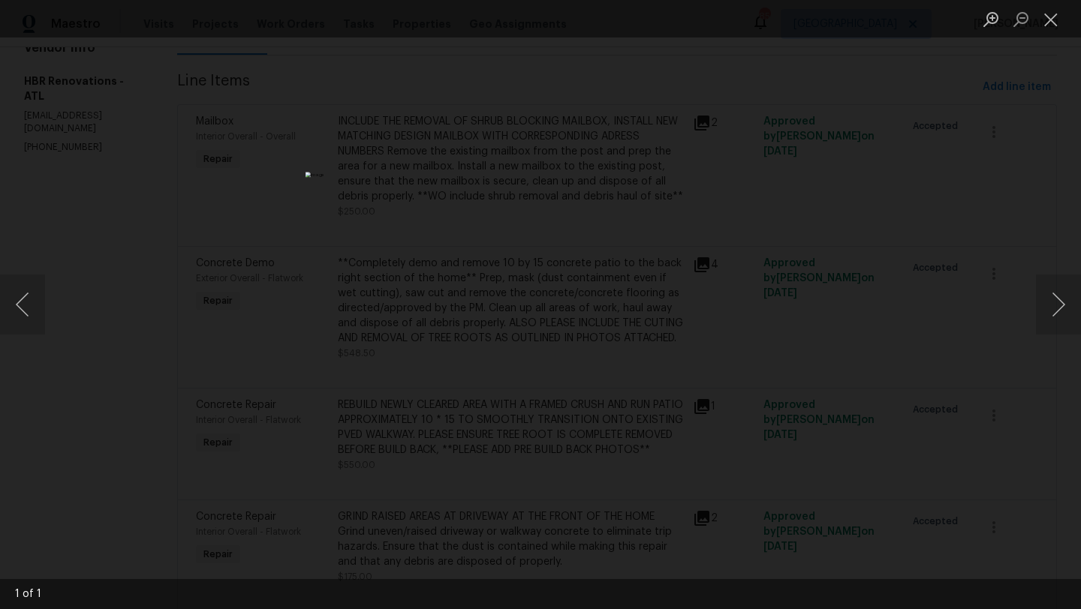
click at [1009, 223] on div "Lightbox" at bounding box center [540, 304] width 1081 height 609
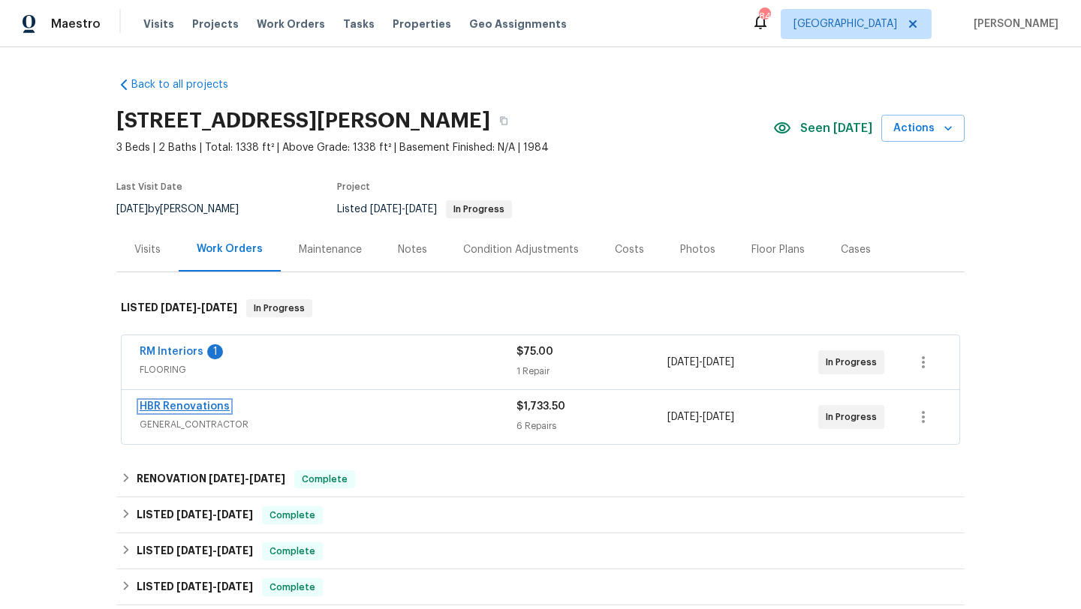
click at [197, 405] on link "HBR Renovations" at bounding box center [185, 406] width 90 height 11
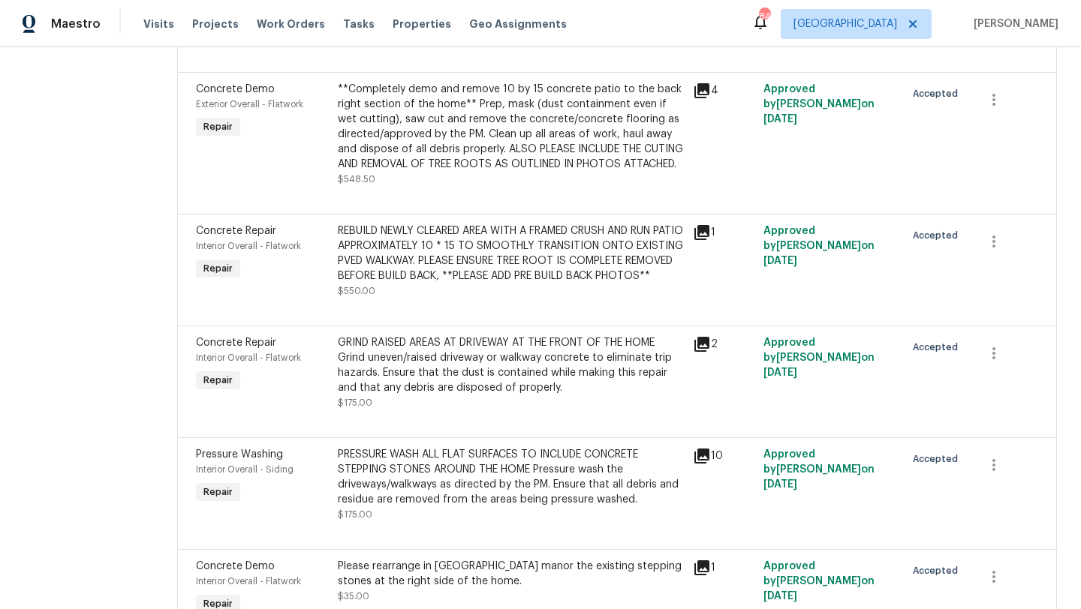
scroll to position [359, 0]
click at [229, 235] on span "Concrete Repair" at bounding box center [236, 229] width 80 height 11
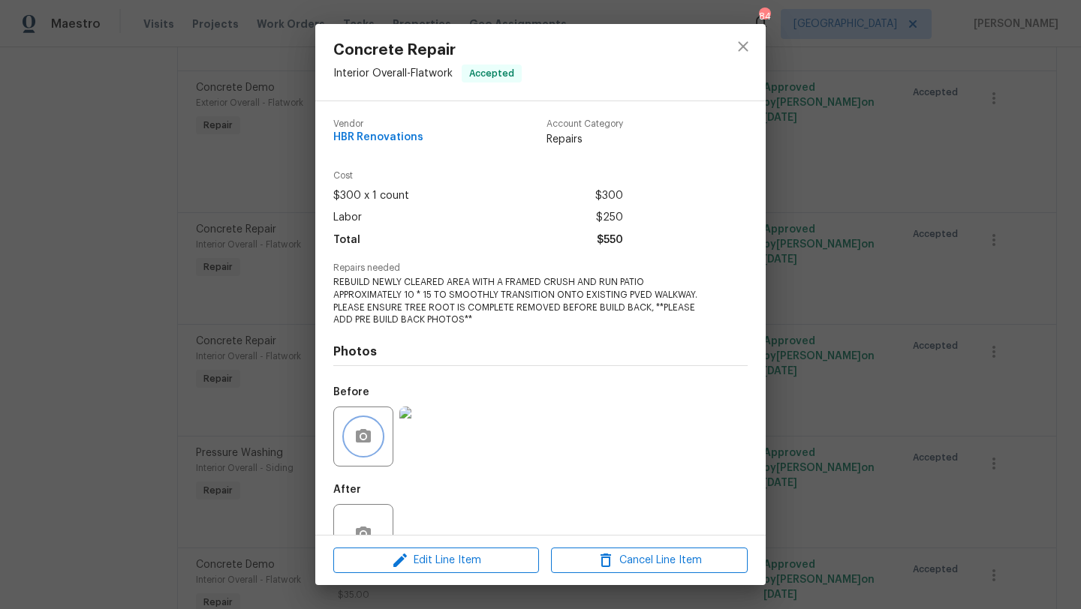
click at [374, 447] on button "button" at bounding box center [363, 437] width 36 height 36
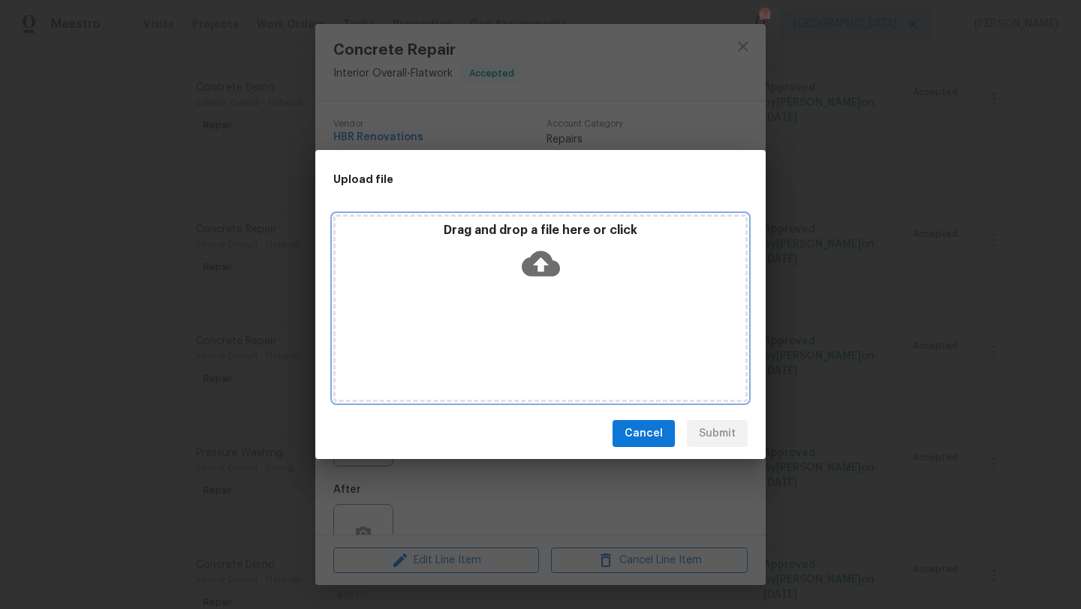
click at [508, 352] on div "Drag and drop a file here or click" at bounding box center [540, 309] width 414 height 188
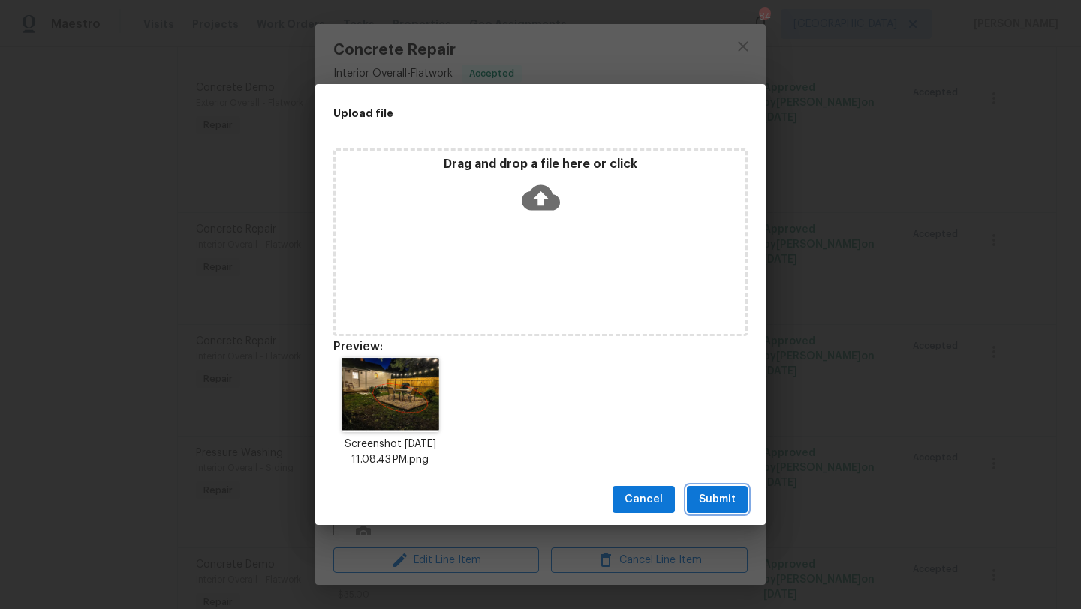
click at [726, 491] on span "Submit" at bounding box center [717, 500] width 37 height 19
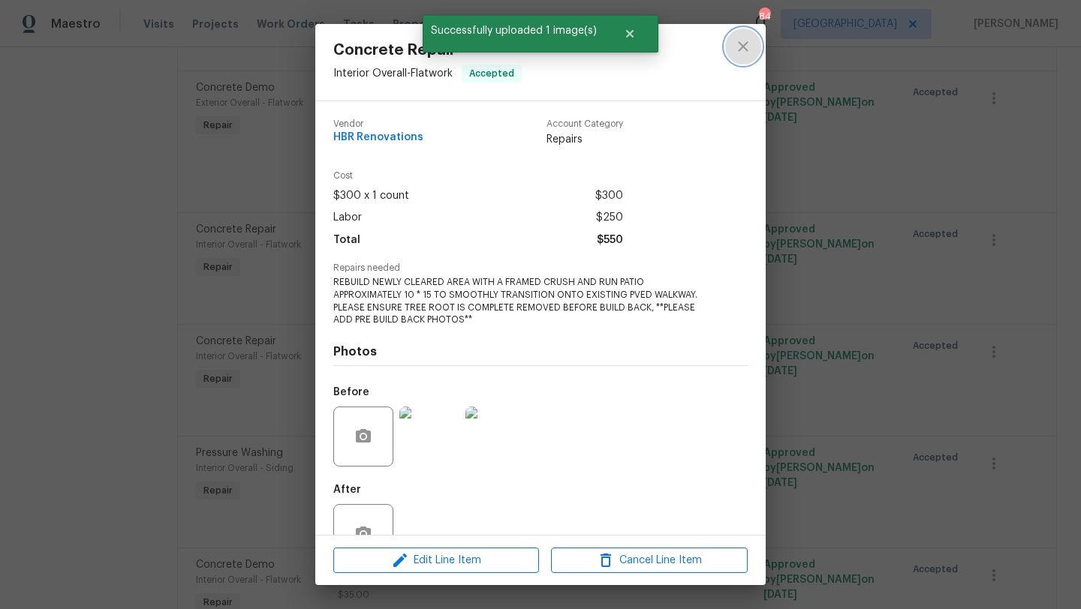
click at [748, 43] on icon "close" at bounding box center [743, 47] width 18 height 18
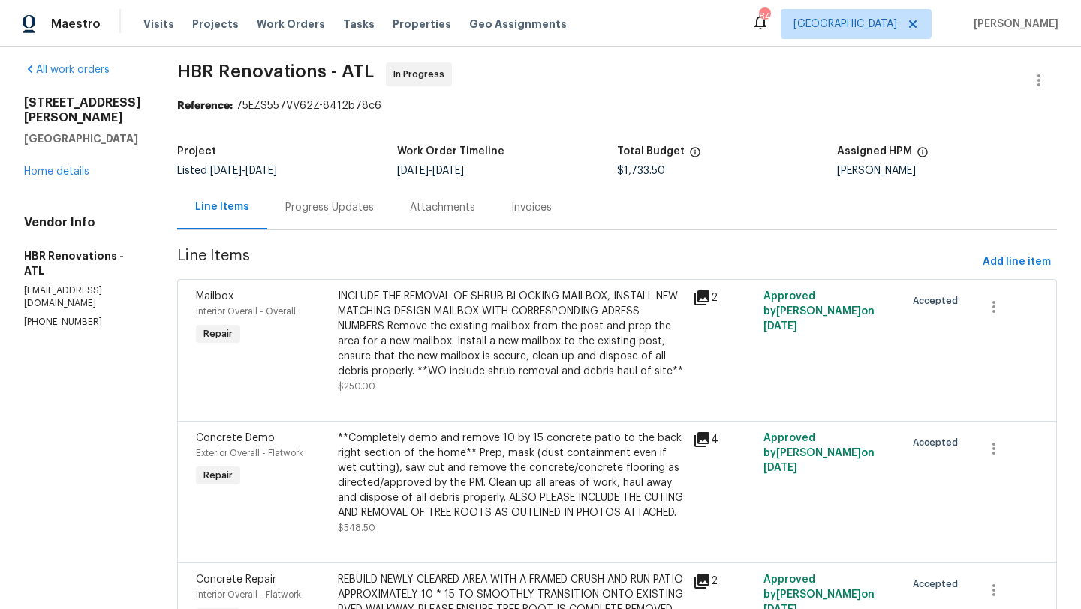
scroll to position [0, 0]
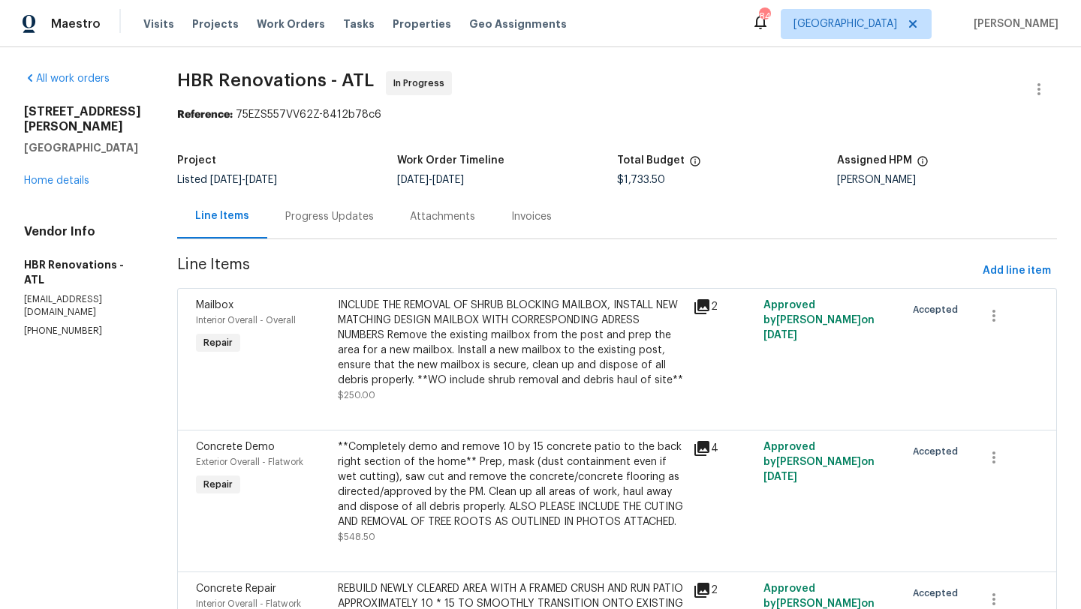
click at [332, 215] on div "Progress Updates" at bounding box center [329, 216] width 89 height 15
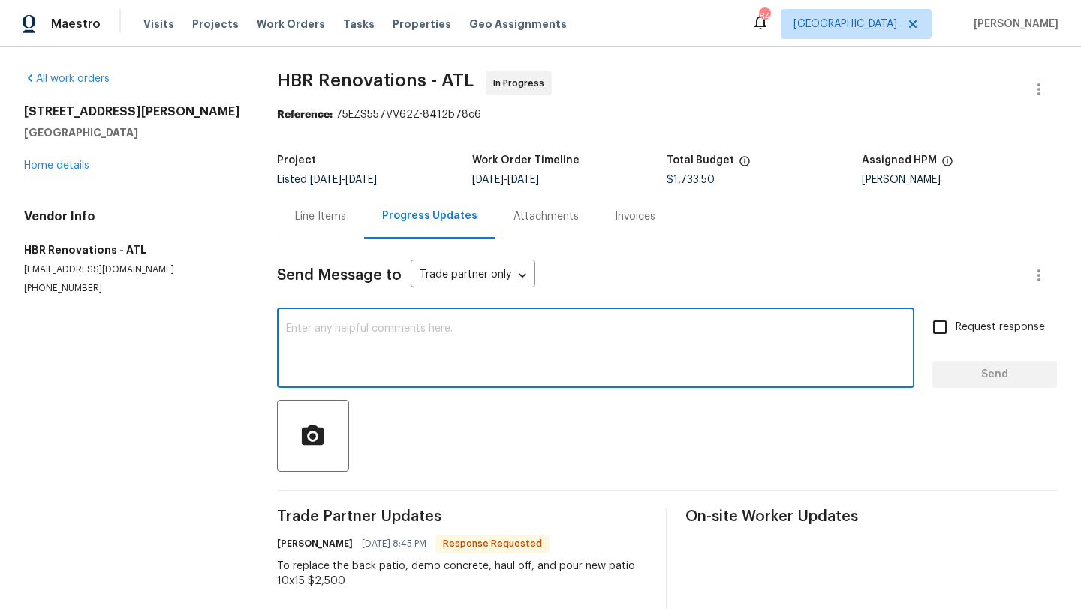
click at [326, 353] on textarea at bounding box center [595, 349] width 619 height 53
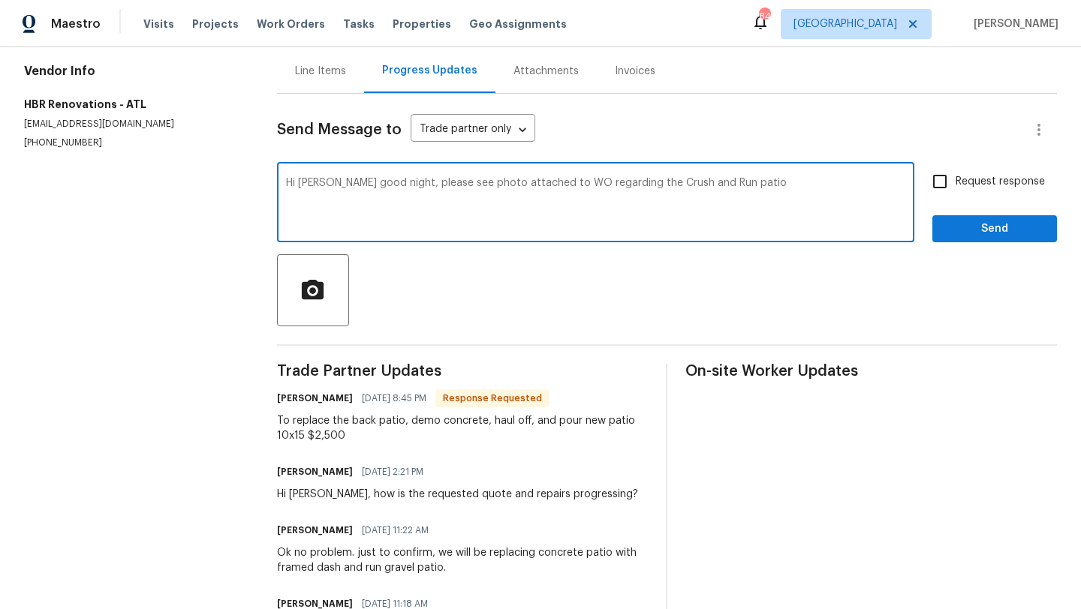
scroll to position [144, 0]
click at [645, 187] on textarea "Hi Wendy good night, please see photo attached to WO regarding the Crush and Ru…" at bounding box center [595, 205] width 619 height 53
click at [407, 184] on textarea "Hi Wendy good night, please see photo attached to WO regarding the build back o…" at bounding box center [595, 205] width 619 height 53
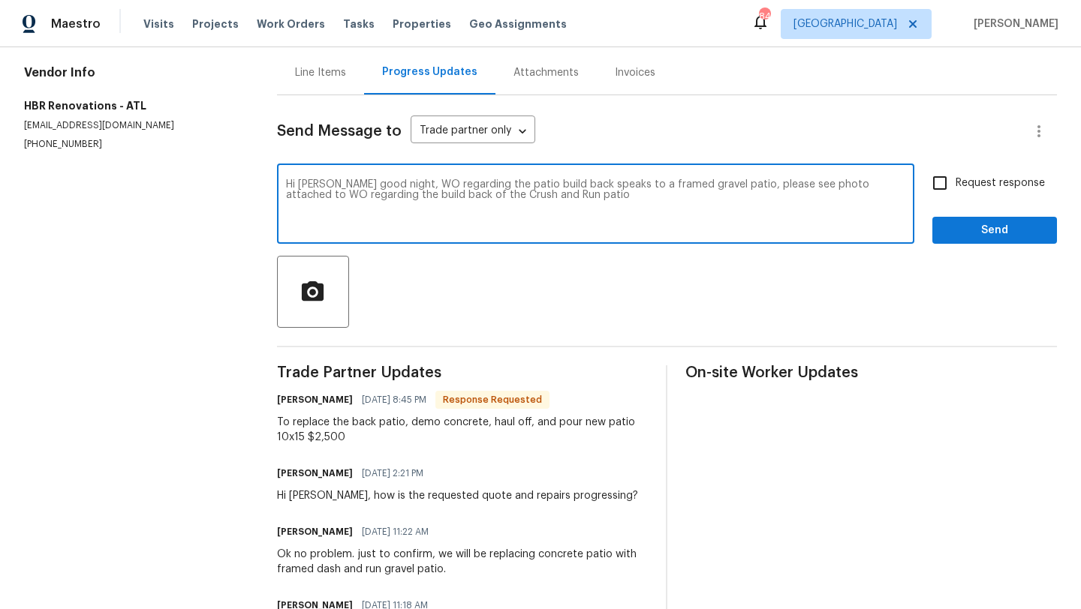
click at [873, 190] on textarea "Hi Wendy good night, WO regarding the patio build back speaks to a framed grave…" at bounding box center [595, 205] width 619 height 53
click at [873, 187] on textarea "Hi Wendy good night, WO regarding the patio build back speaks to a framed grave…" at bounding box center [595, 205] width 619 height 53
click at [825, 185] on textarea "Hi Wendy good night, WO regarding the patio build back speaks to a framed grave…" at bounding box center [595, 205] width 619 height 53
click at [398, 197] on textarea "Hi Wendy good night, WO regarding the patio build back speaks to a framed grave…" at bounding box center [595, 205] width 619 height 53
drag, startPoint x: 687, startPoint y: 195, endPoint x: 397, endPoint y: 194, distance: 290.4
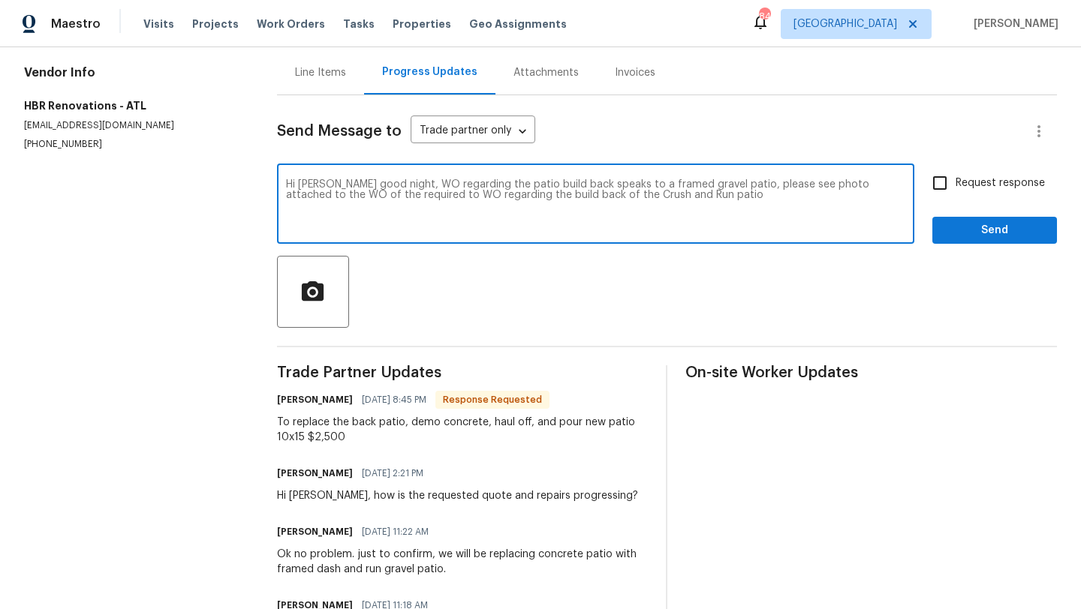
click at [397, 194] on textarea "Hi Wendy good night, WO regarding the patio build back speaks to a framed grave…" at bounding box center [595, 205] width 619 height 53
click at [407, 183] on textarea "Hi Wendy good night, WO regarding the patio build back speaks to a framed grave…" at bounding box center [595, 205] width 619 height 53
click at [528, 194] on textarea "Hi Wendy good night, the WO regarding the patio build back speaks to a framed g…" at bounding box center [595, 205] width 619 height 53
click at [525, 196] on textarea "Hi Wendy good night, the WO regarding the patio build back speaks to a framed g…" at bounding box center [595, 205] width 619 height 53
click at [665, 199] on textarea "Hi Wendy good night, the WO regarding the patio build back speaks to a framed g…" at bounding box center [595, 205] width 619 height 53
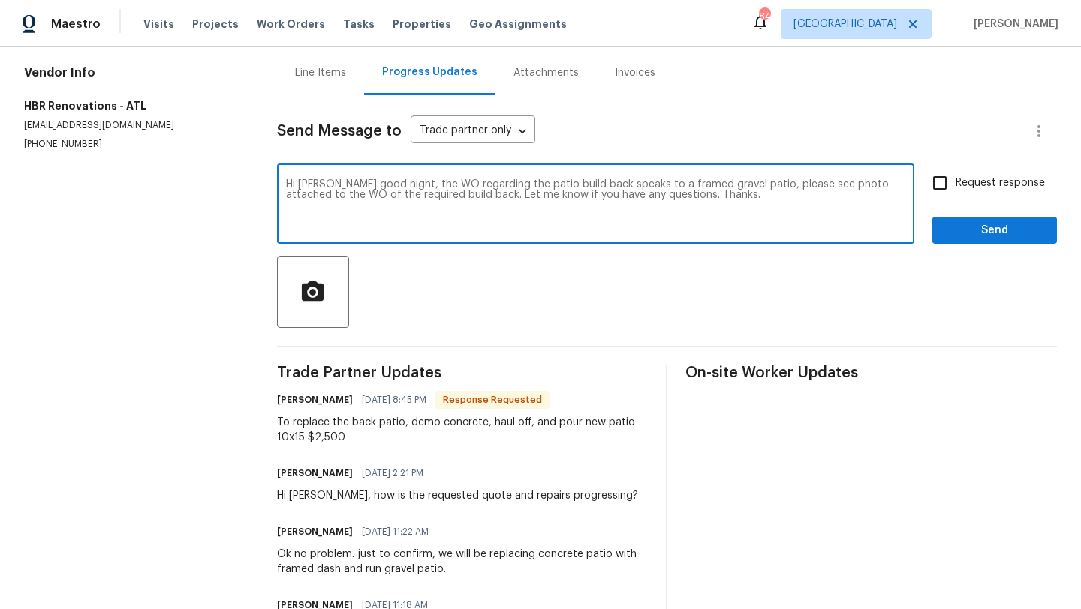
type textarea "Hi Wendy good night, the WO regarding the patio build back speaks to a framed g…"
click at [949, 182] on input "Request response" at bounding box center [940, 183] width 32 height 32
checkbox input "true"
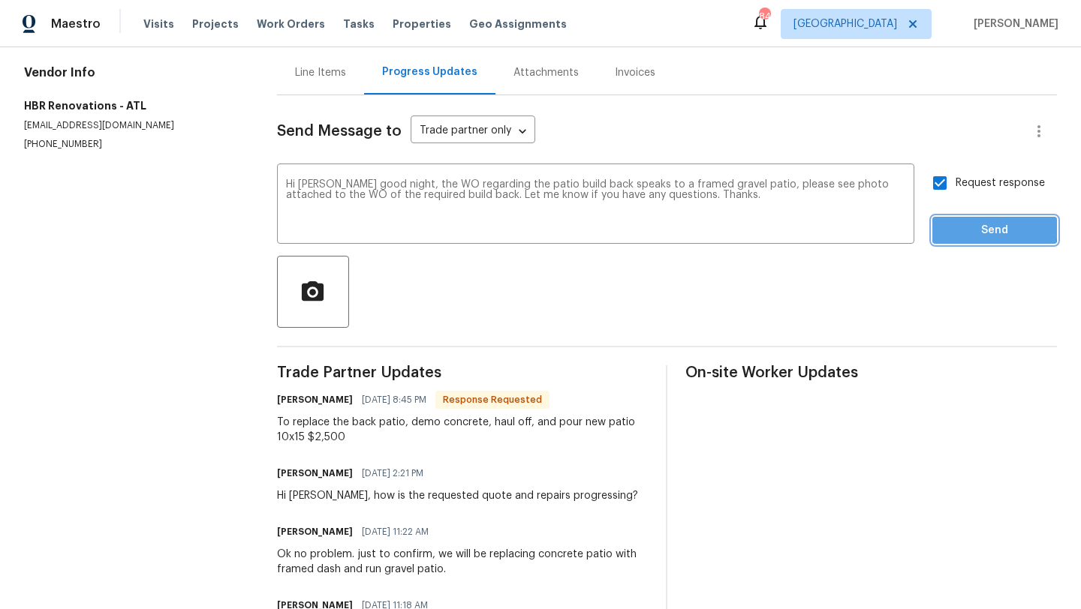
click at [962, 227] on span "Send" at bounding box center [994, 230] width 101 height 19
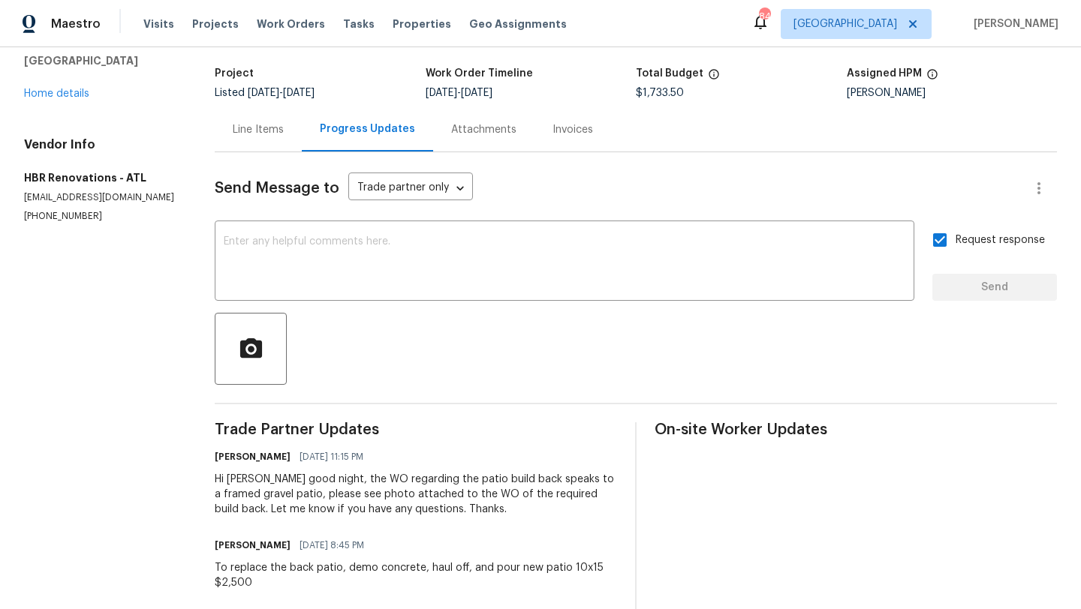
scroll to position [30, 0]
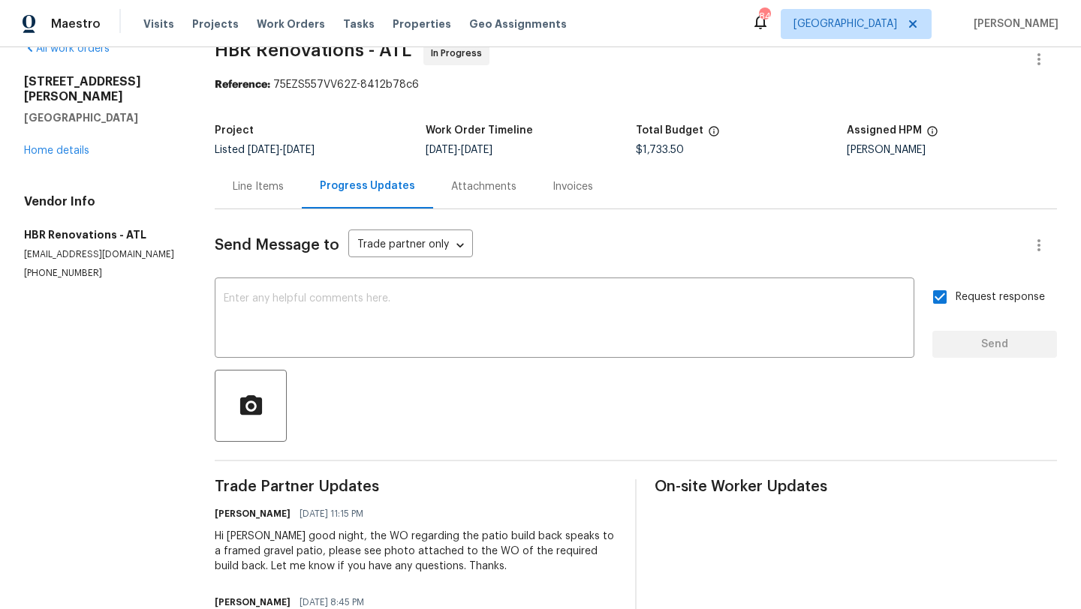
click at [258, 196] on div "Line Items" at bounding box center [258, 186] width 87 height 44
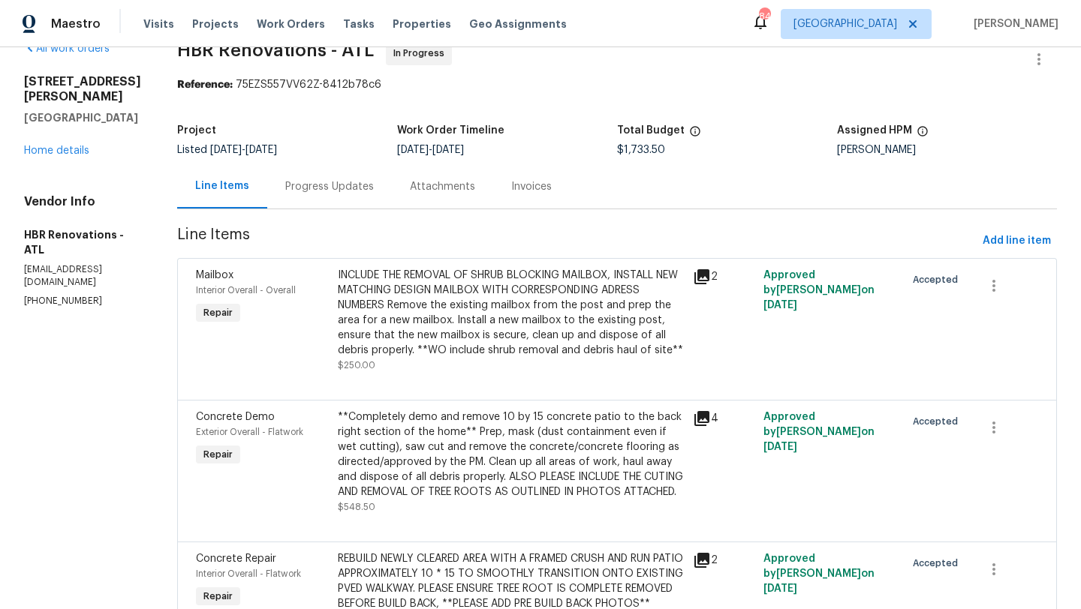
scroll to position [98, 0]
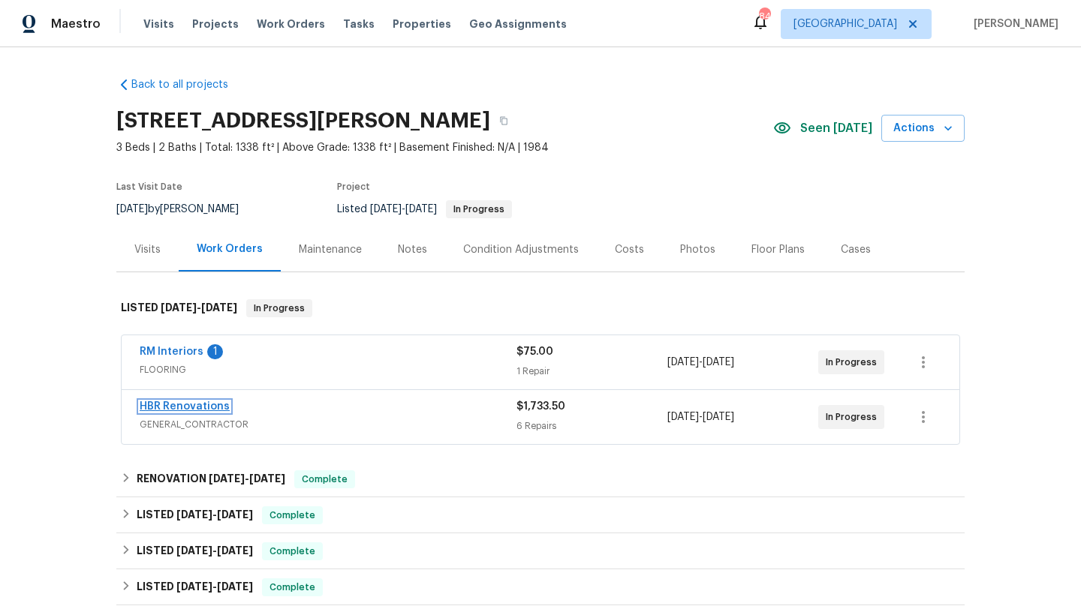
click at [210, 410] on link "HBR Renovations" at bounding box center [185, 406] width 90 height 11
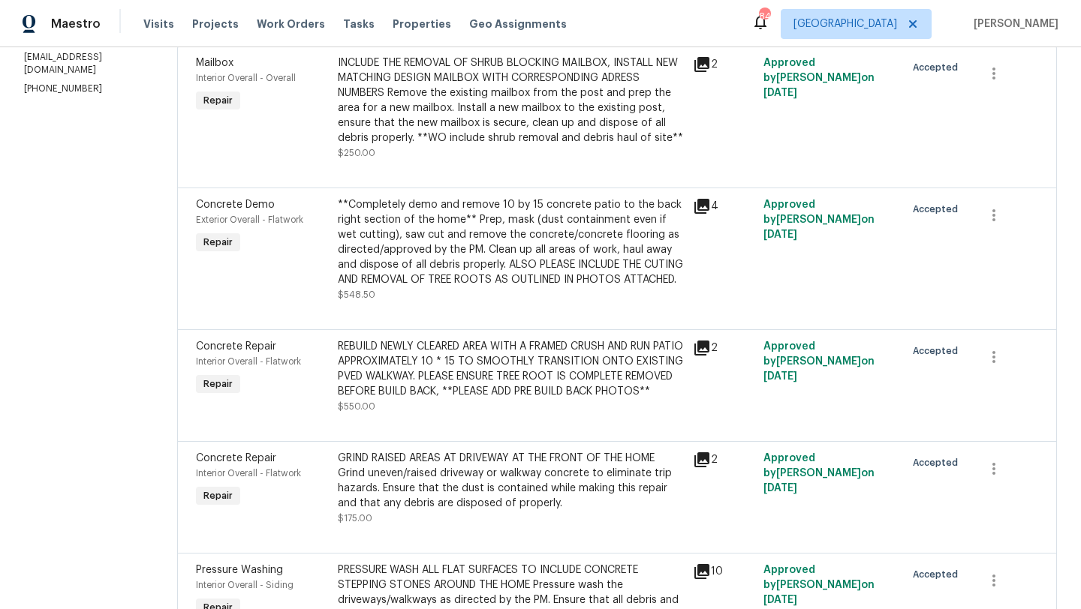
scroll to position [254, 0]
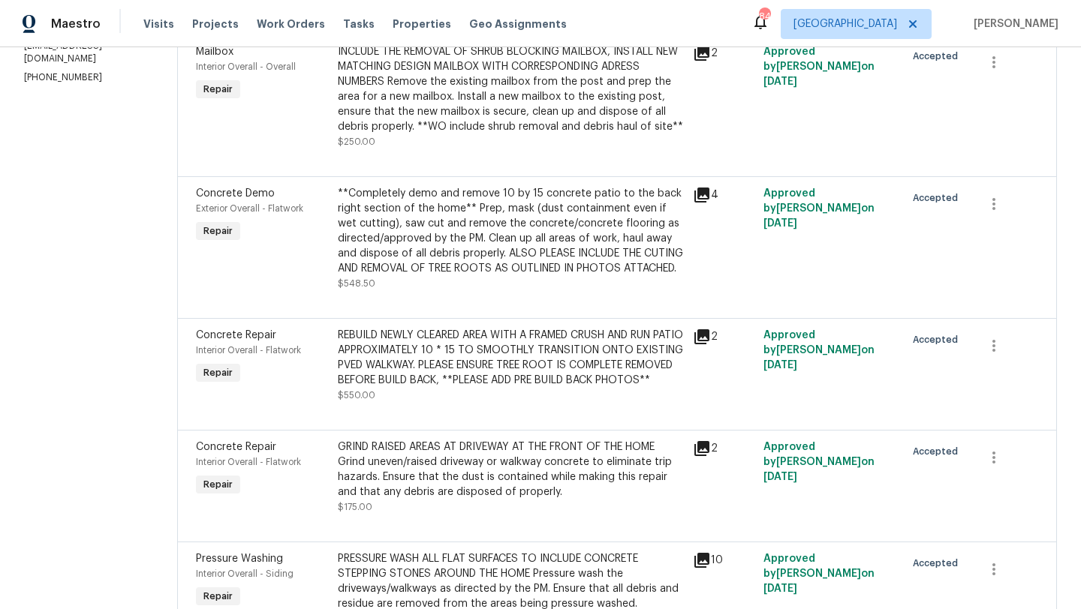
click at [222, 343] on div "Concrete Repair" at bounding box center [262, 335] width 133 height 15
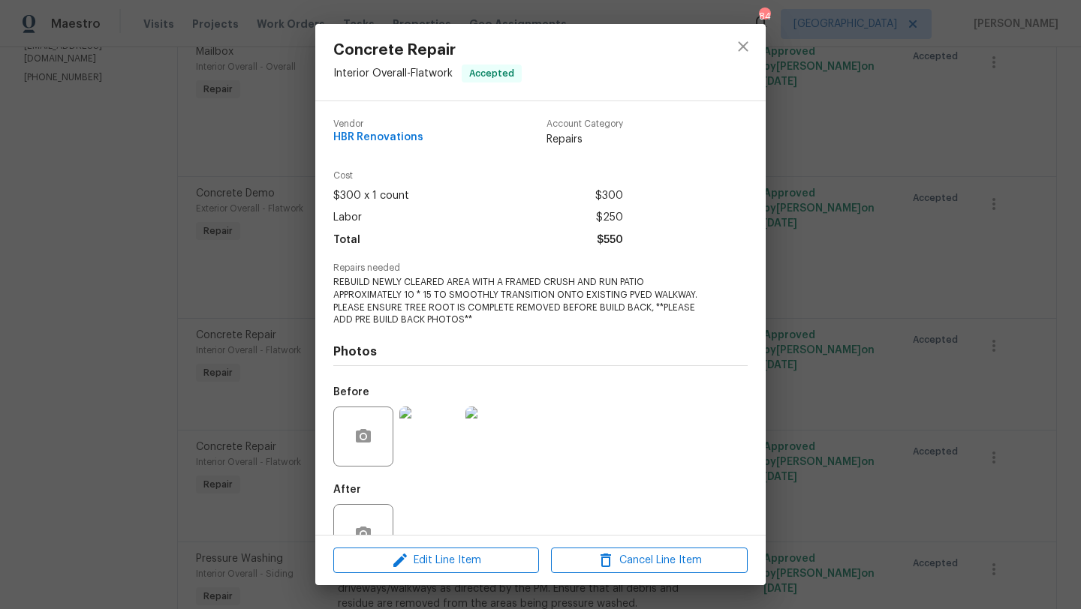
click at [419, 441] on img at bounding box center [429, 437] width 60 height 60
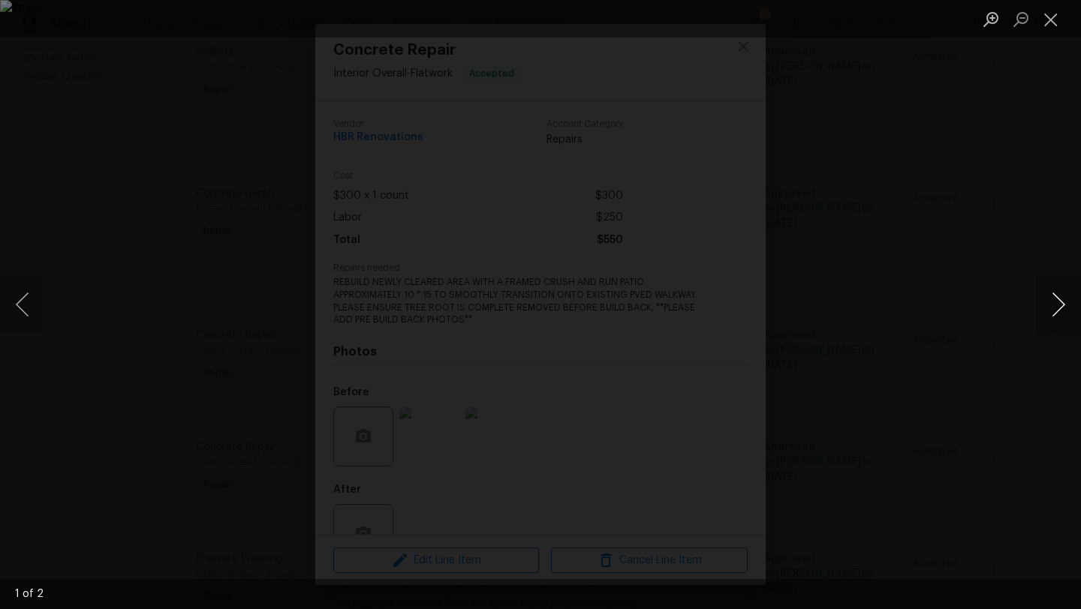
click at [1039, 308] on button "Next image" at bounding box center [1058, 305] width 45 height 60
click at [1052, 32] on button "Close lightbox" at bounding box center [1051, 19] width 30 height 26
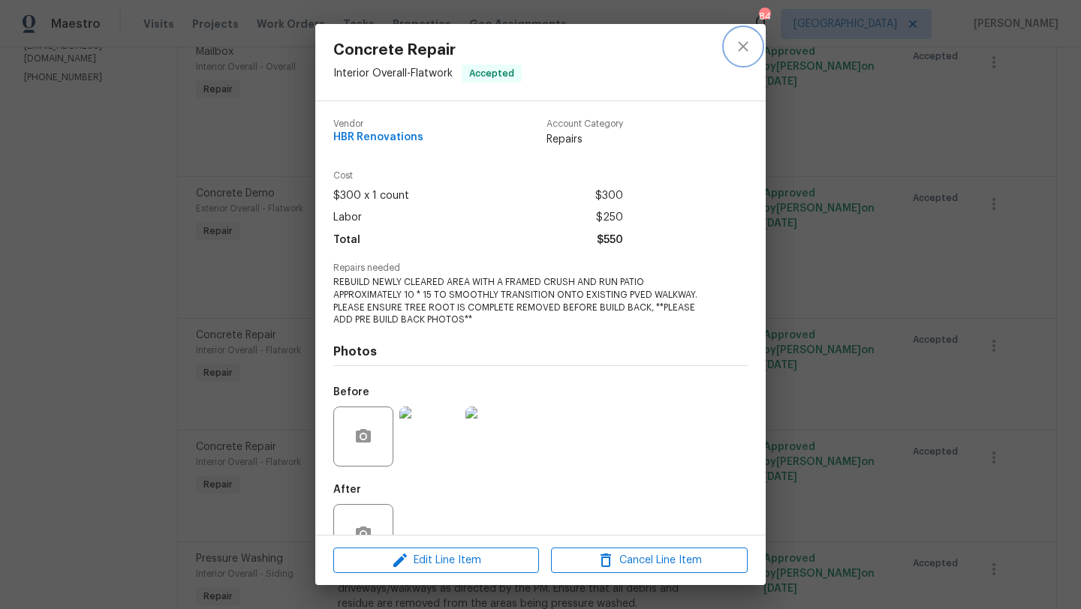
click at [744, 50] on icon "close" at bounding box center [743, 47] width 18 height 18
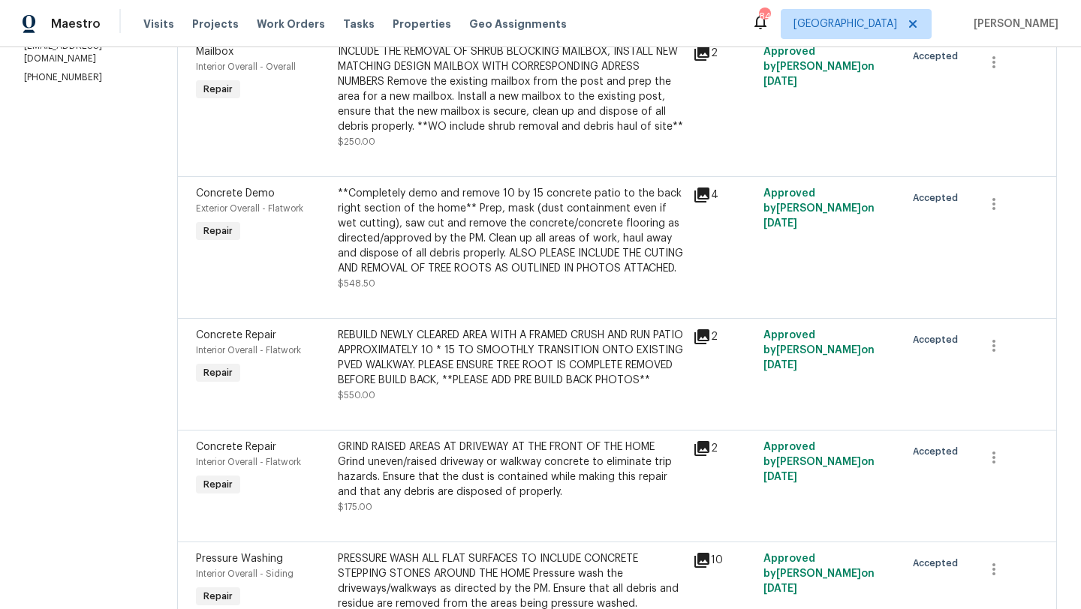
scroll to position [0, 0]
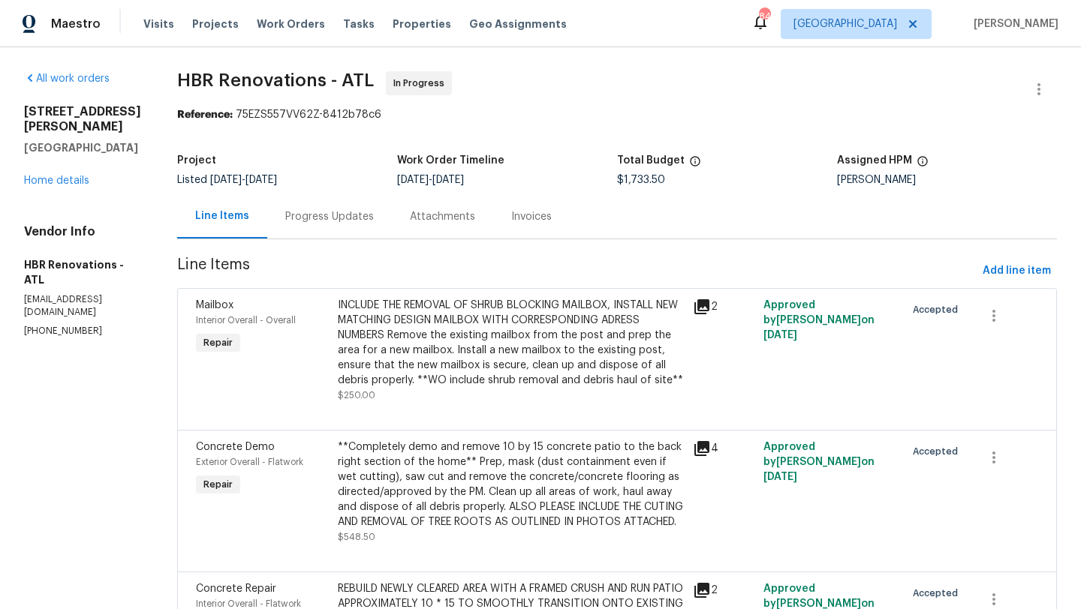
click at [308, 219] on div "Progress Updates" at bounding box center [329, 216] width 89 height 15
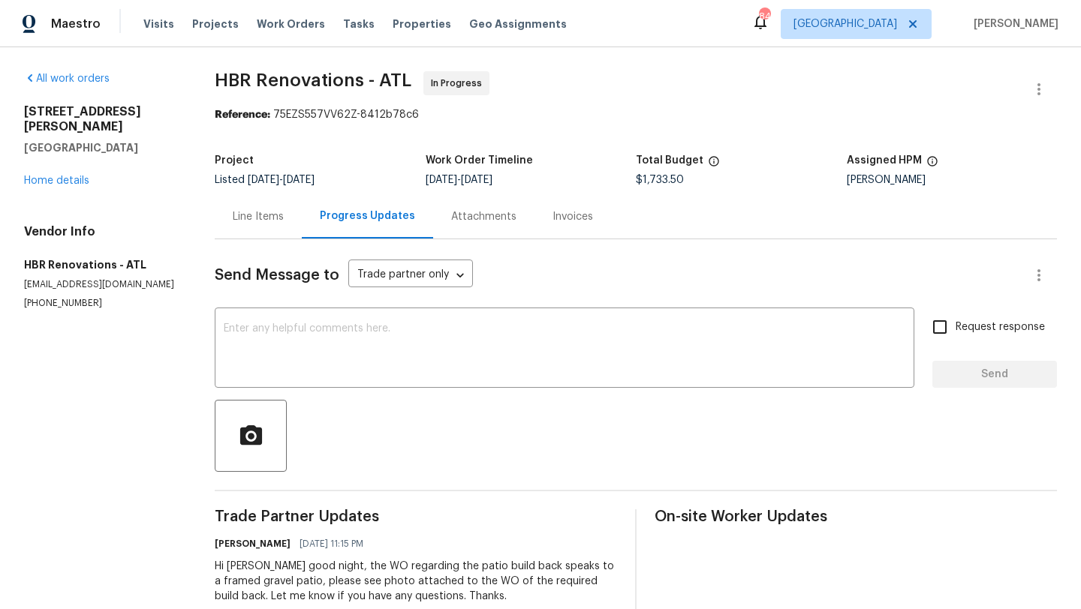
click at [278, 211] on div "Line Items" at bounding box center [258, 216] width 51 height 15
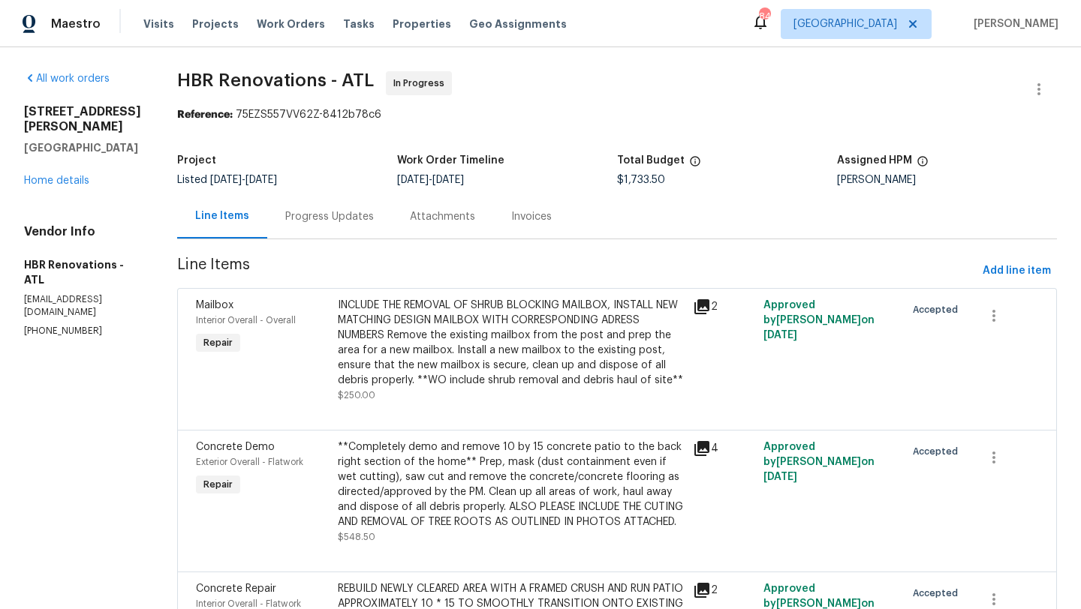
click at [296, 223] on div "Progress Updates" at bounding box center [329, 216] width 89 height 15
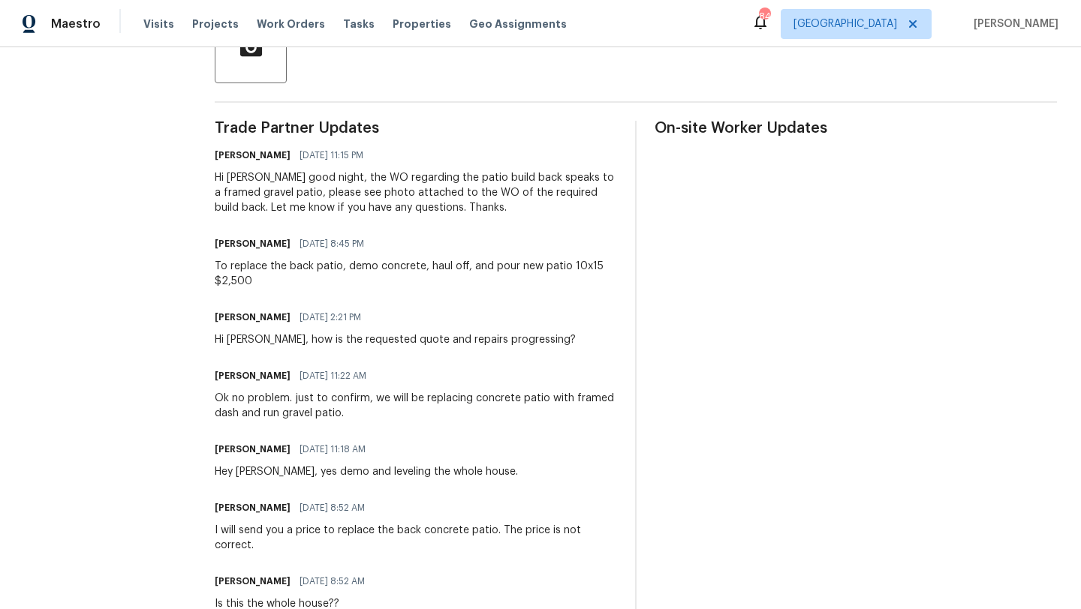
scroll to position [74, 0]
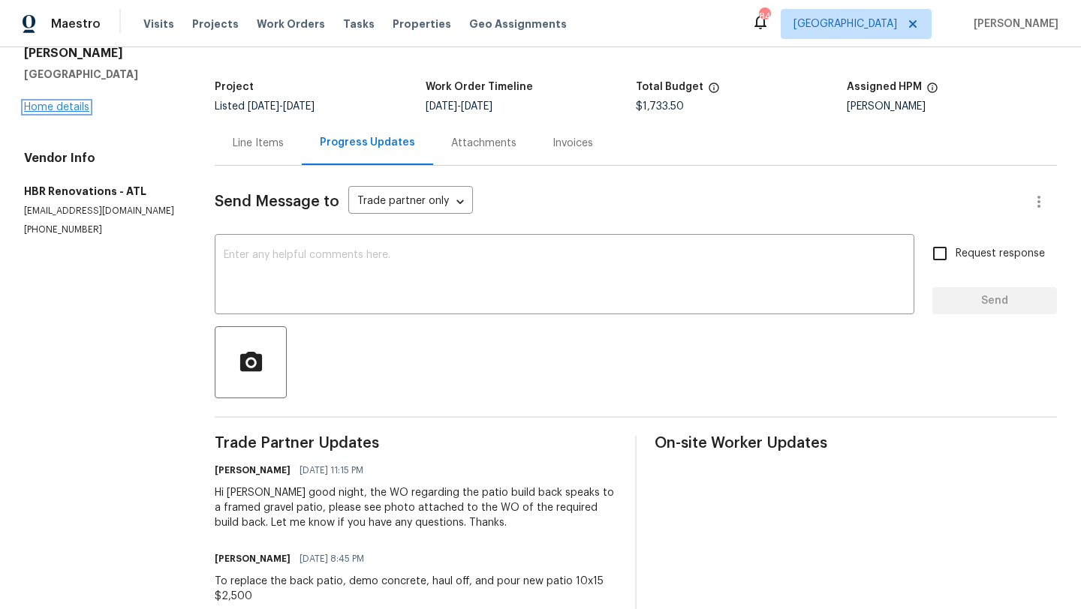
click at [63, 102] on link "Home details" at bounding box center [56, 107] width 65 height 11
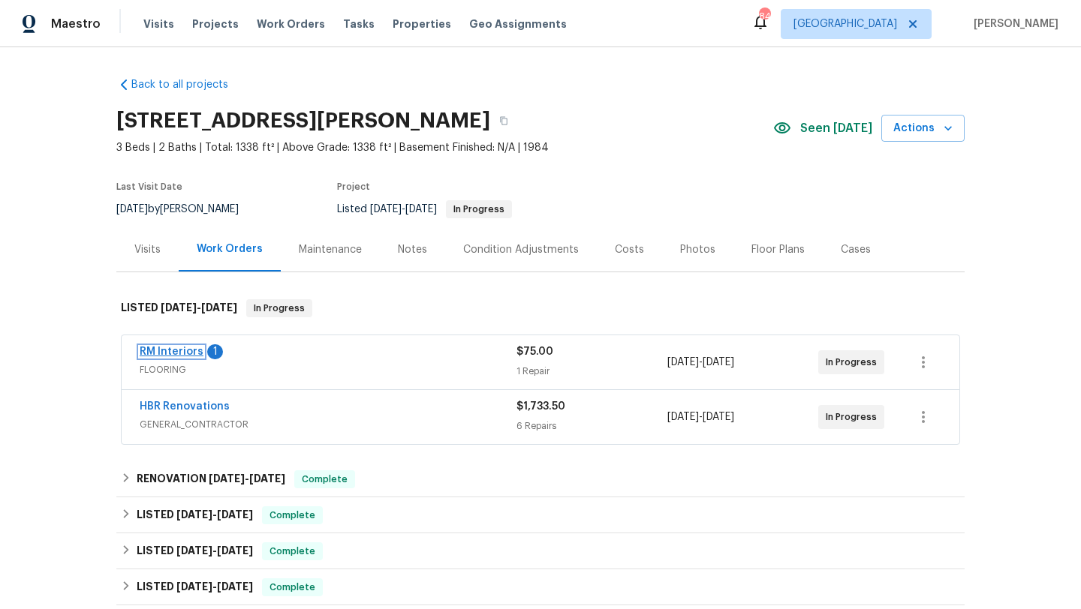
click at [170, 348] on link "RM Interiors" at bounding box center [172, 352] width 64 height 11
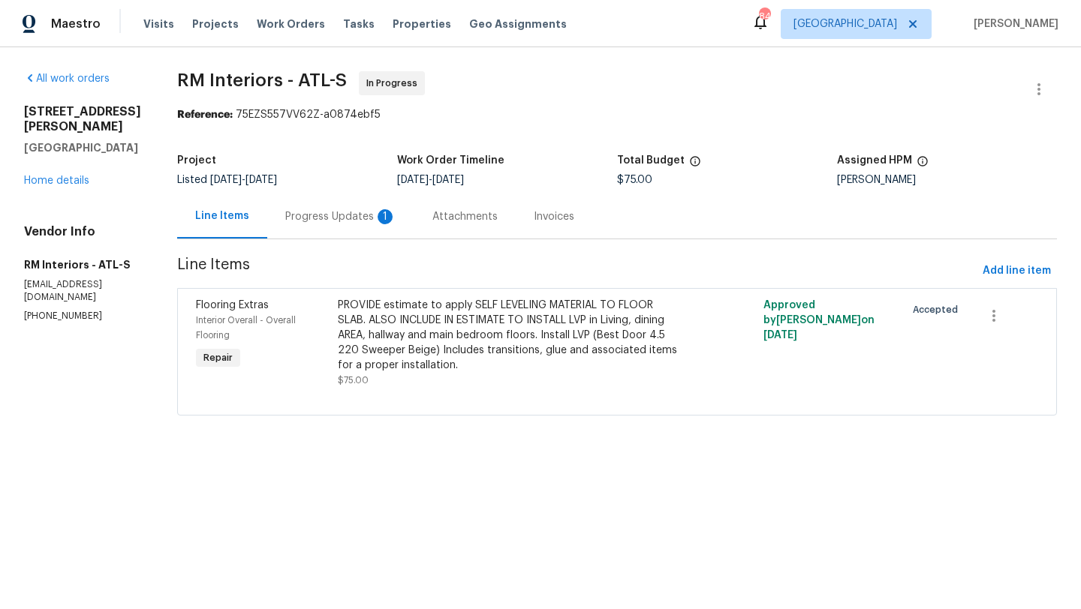
click at [344, 221] on div "Progress Updates 1" at bounding box center [340, 216] width 111 height 15
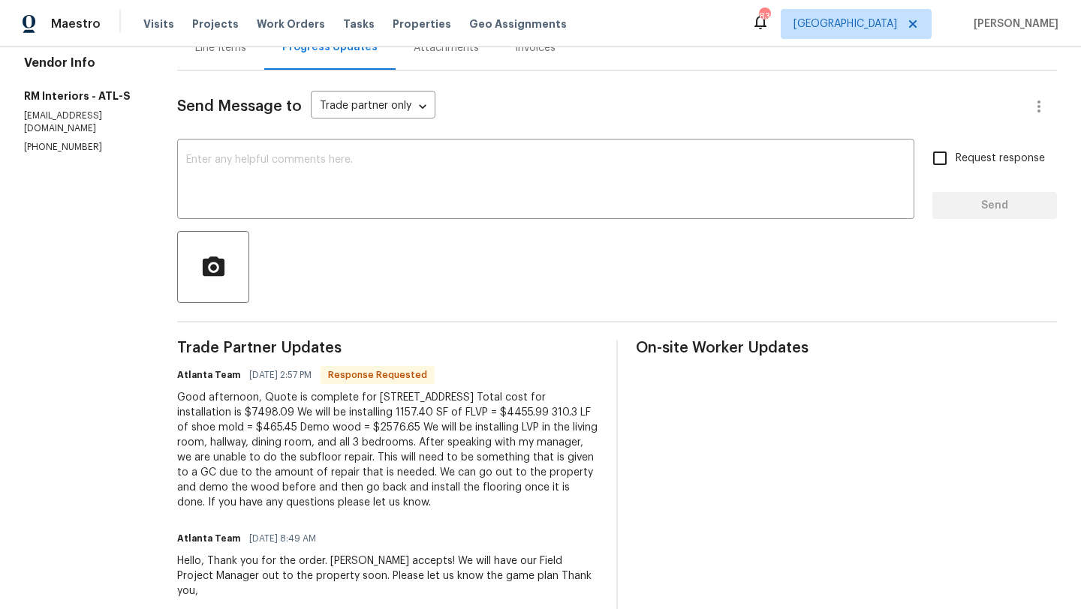
scroll to position [175, 0]
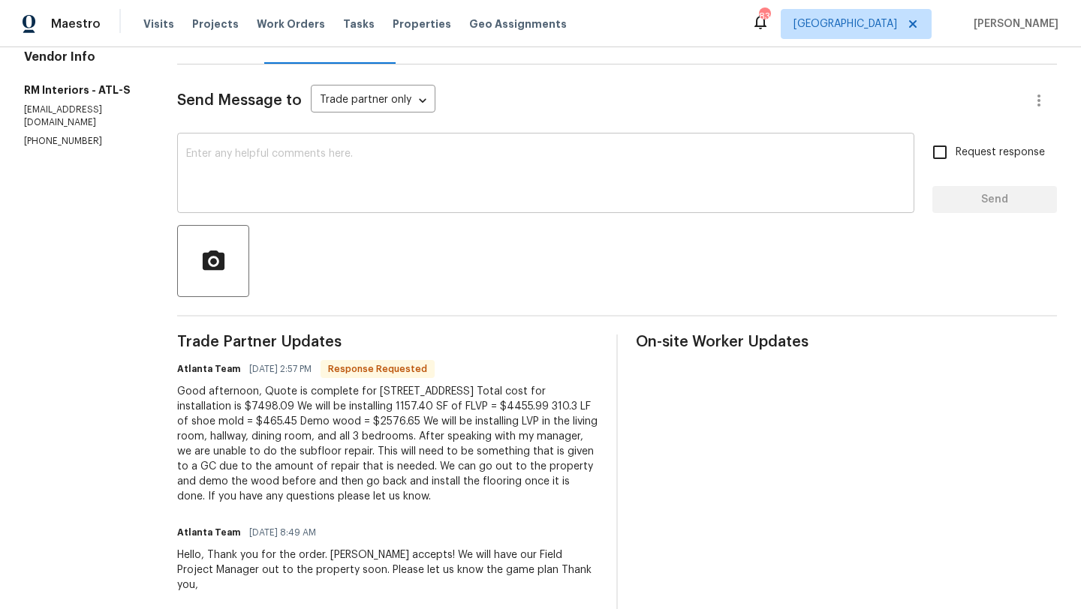
click at [294, 184] on textarea at bounding box center [545, 175] width 719 height 53
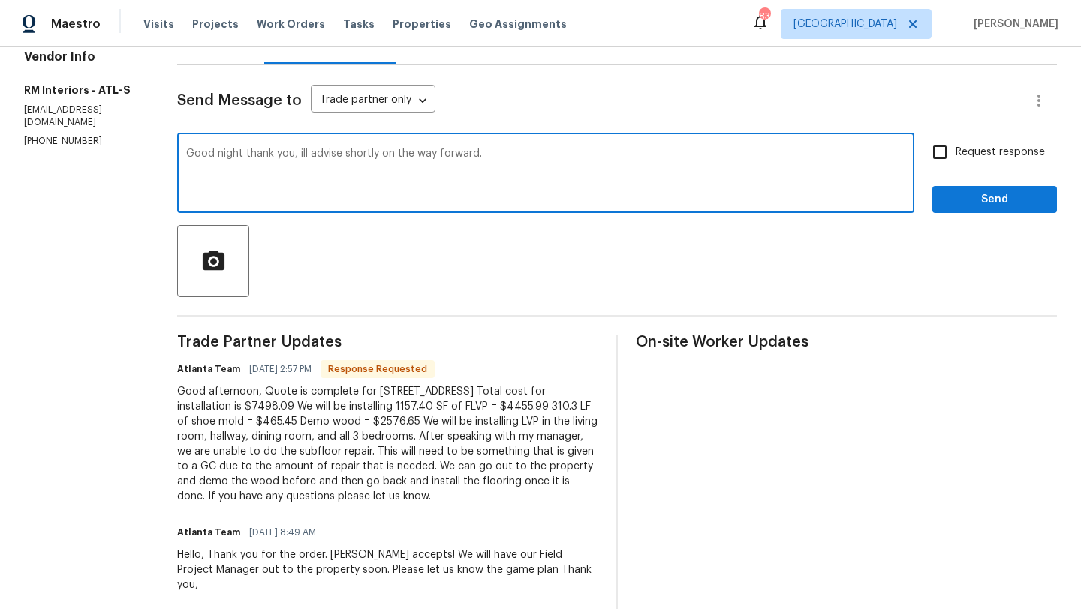
click at [290, 152] on textarea "Good night thank you, ill advise shortly on the way forward." at bounding box center [545, 175] width 719 height 53
type textarea "Good night thank you, i'll advise shortly on the way forward."
click at [937, 161] on input "Request response" at bounding box center [940, 153] width 32 height 32
checkbox input "true"
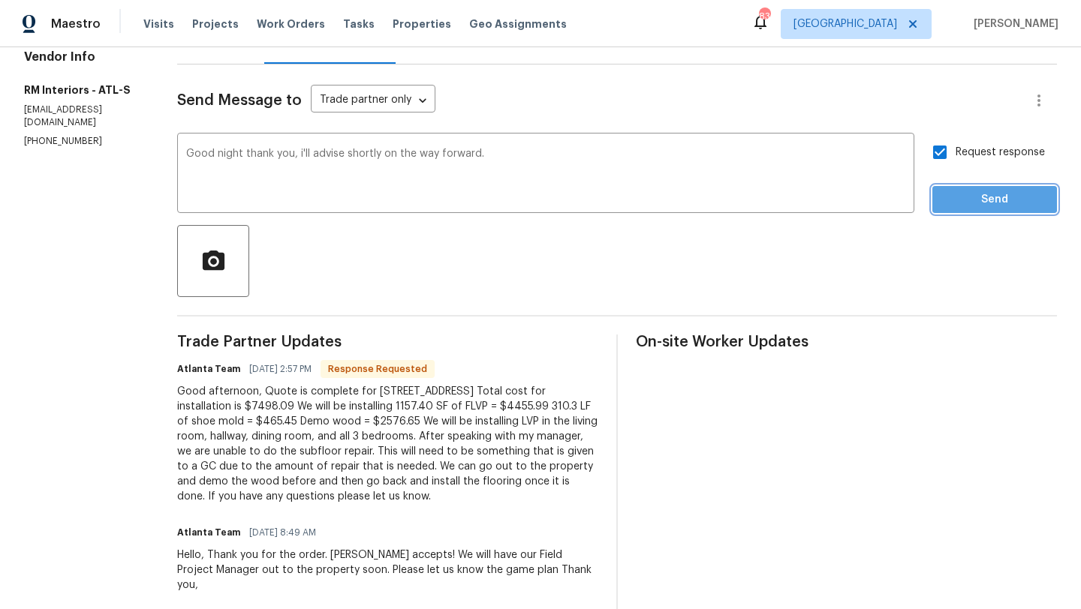
click at [960, 197] on span "Send" at bounding box center [994, 200] width 101 height 19
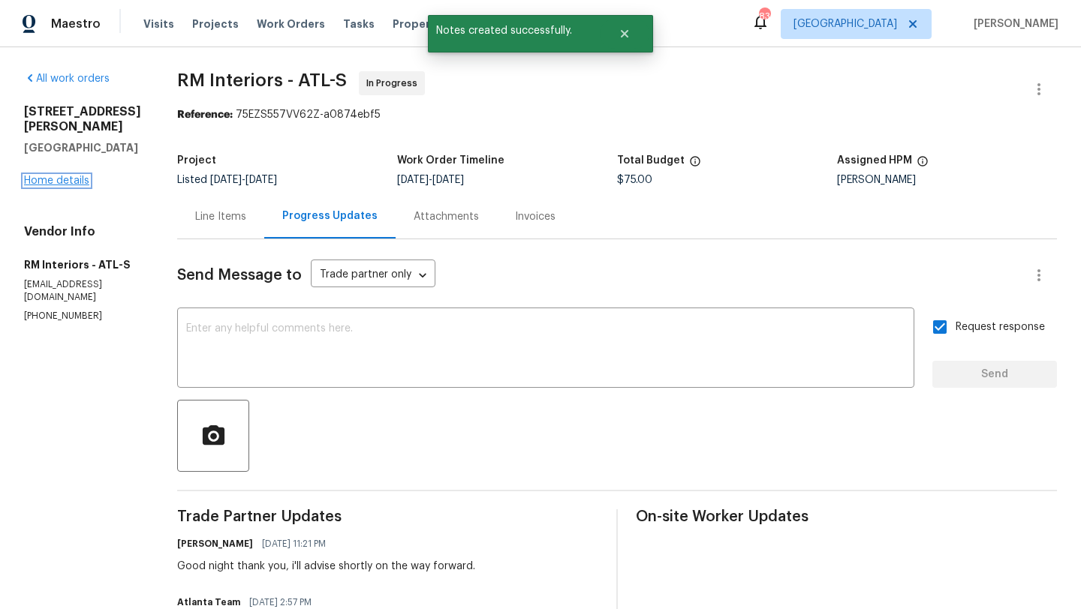
click at [71, 186] on link "Home details" at bounding box center [56, 181] width 65 height 11
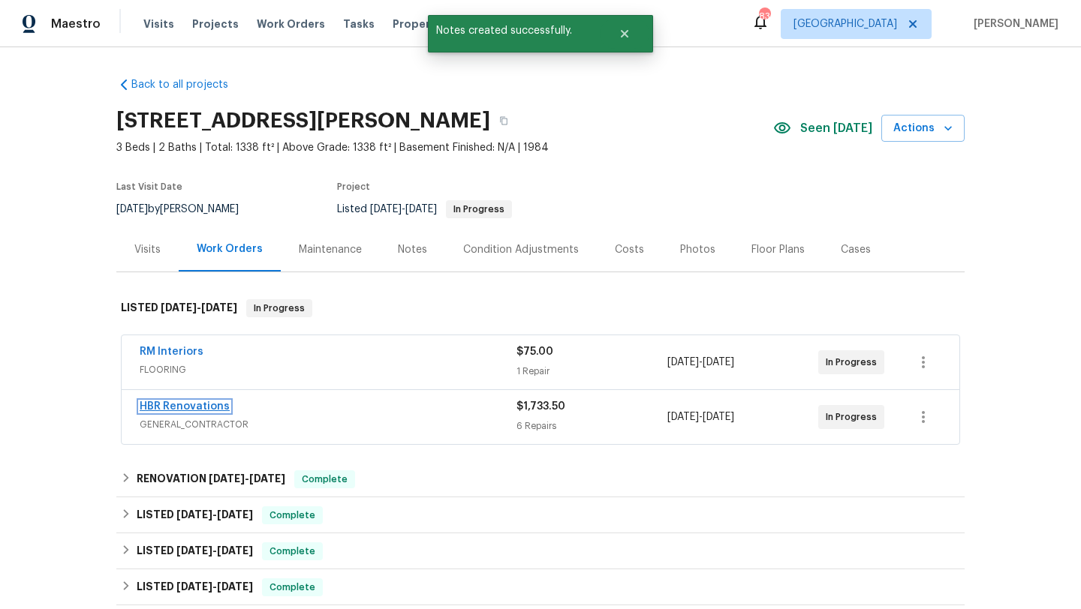
click at [209, 403] on link "HBR Renovations" at bounding box center [185, 406] width 90 height 11
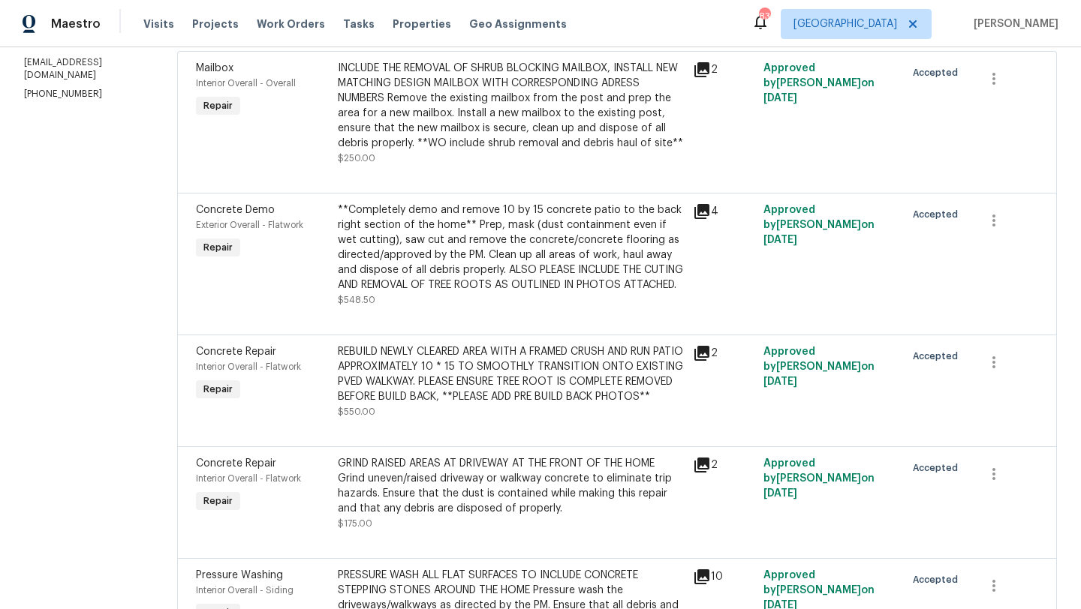
scroll to position [258, 0]
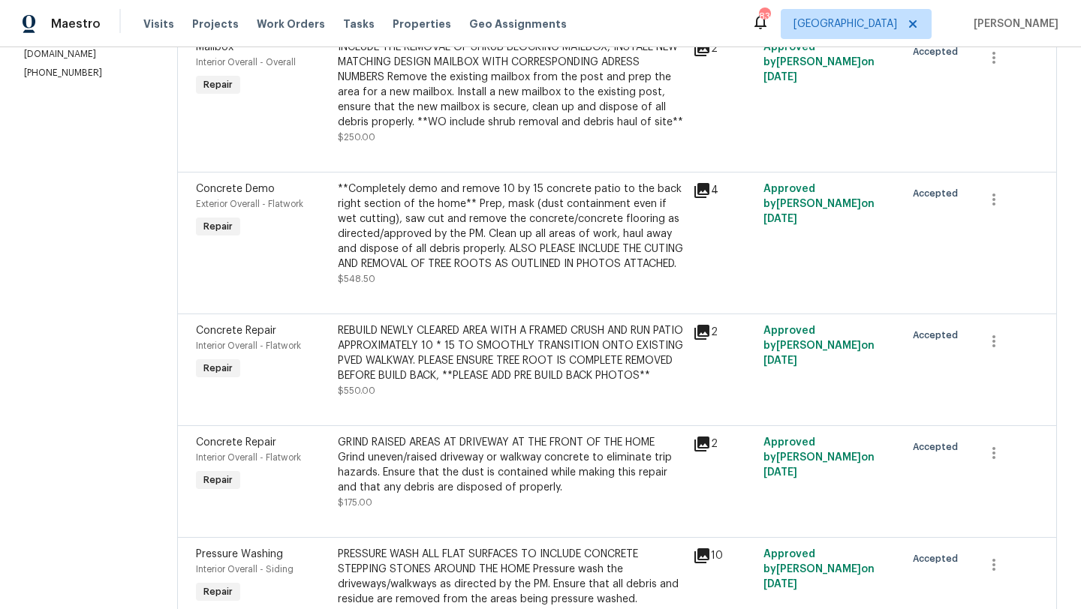
click at [688, 350] on div "2" at bounding box center [723, 361] width 71 height 84
click at [702, 341] on icon at bounding box center [702, 332] width 18 height 18
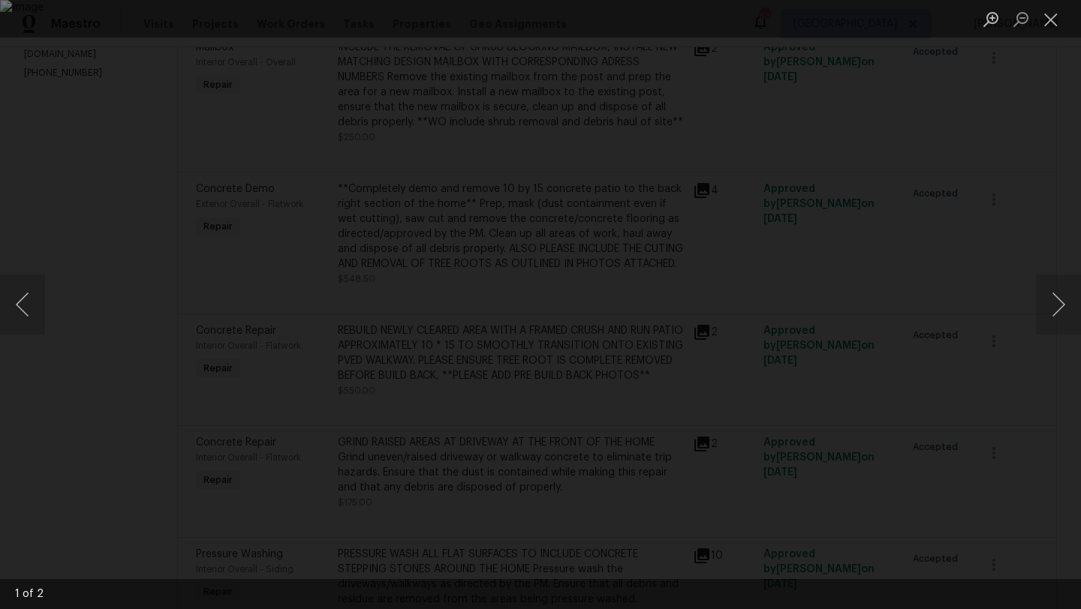
click at [626, 302] on img "Lightbox" at bounding box center [540, 304] width 1081 height 609
click at [136, 151] on div "Lightbox" at bounding box center [540, 304] width 1081 height 609
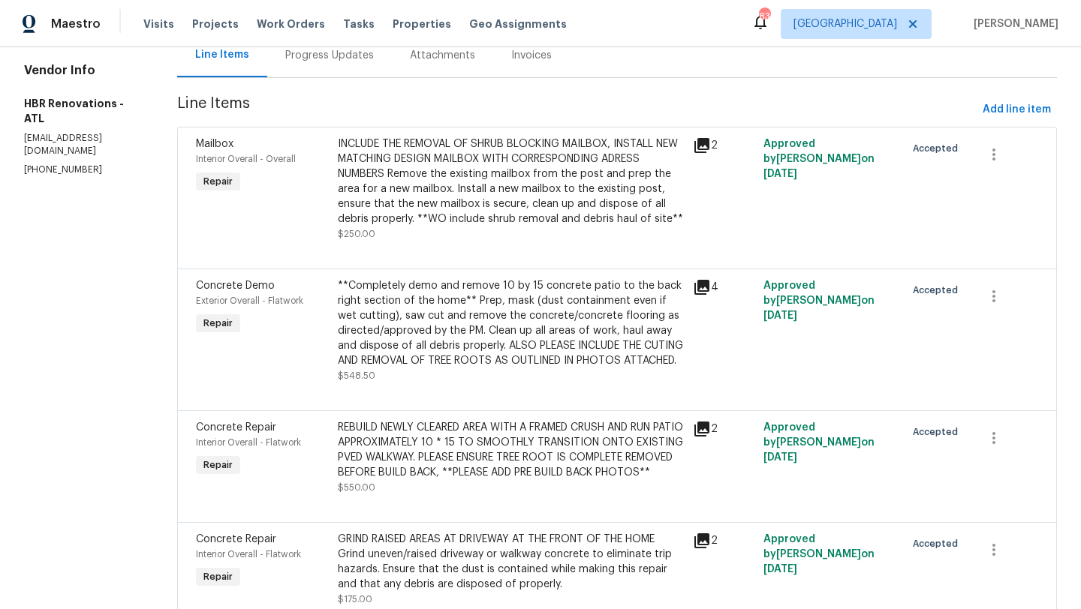
scroll to position [0, 0]
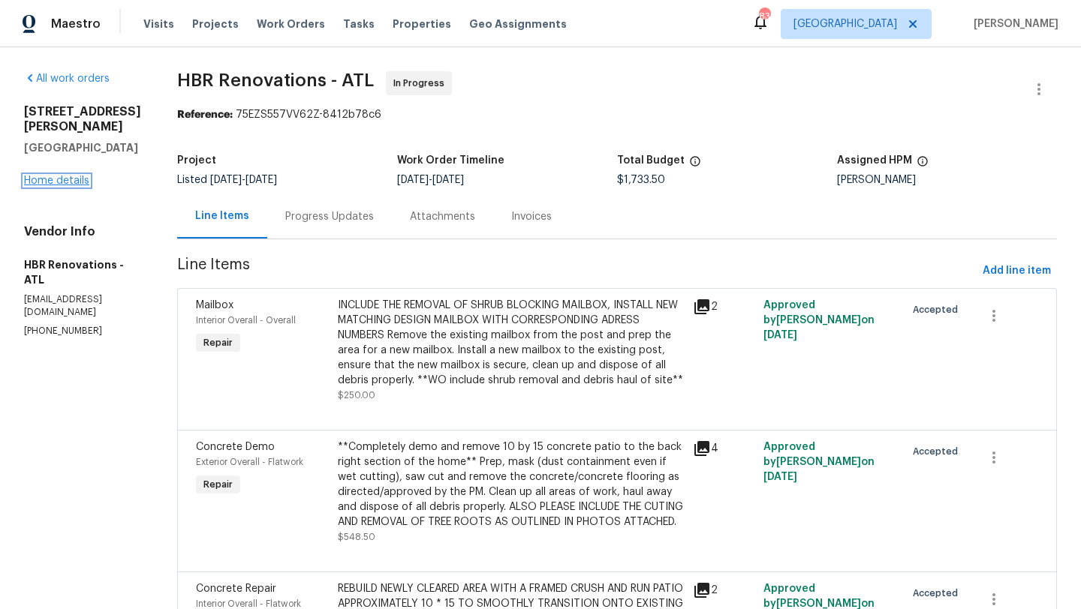
click at [71, 179] on link "Home details" at bounding box center [56, 181] width 65 height 11
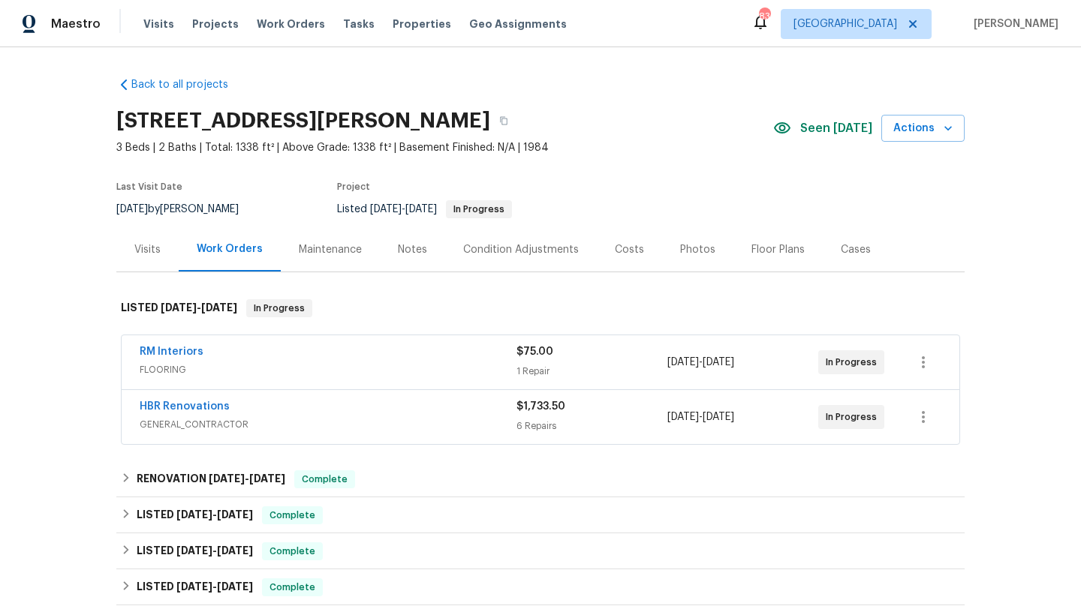
click at [152, 254] on div "Visits" at bounding box center [147, 249] width 26 height 15
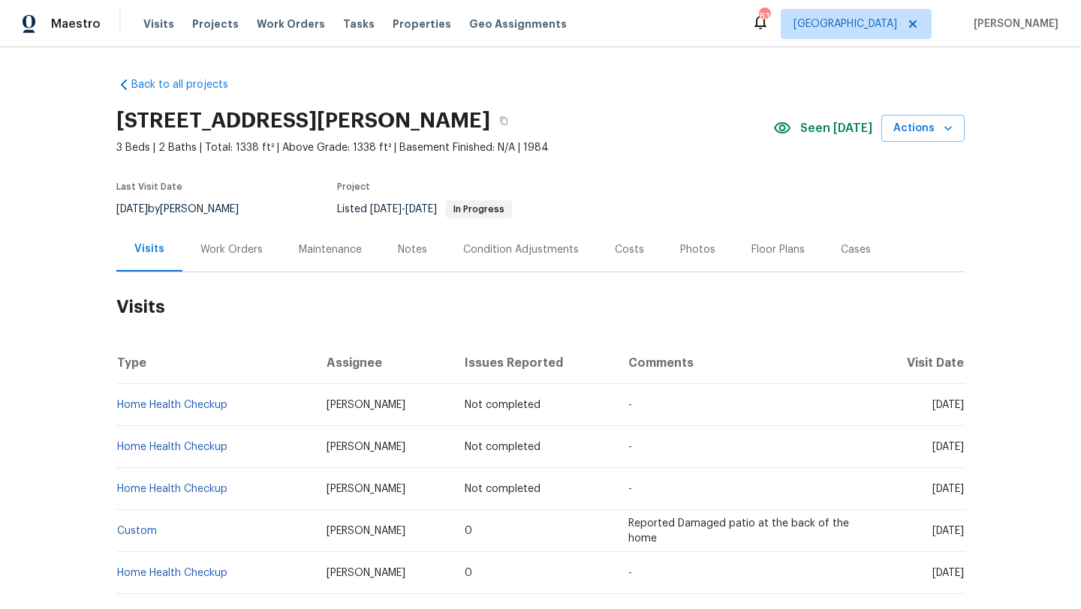
click at [236, 246] on div "Work Orders" at bounding box center [231, 249] width 62 height 15
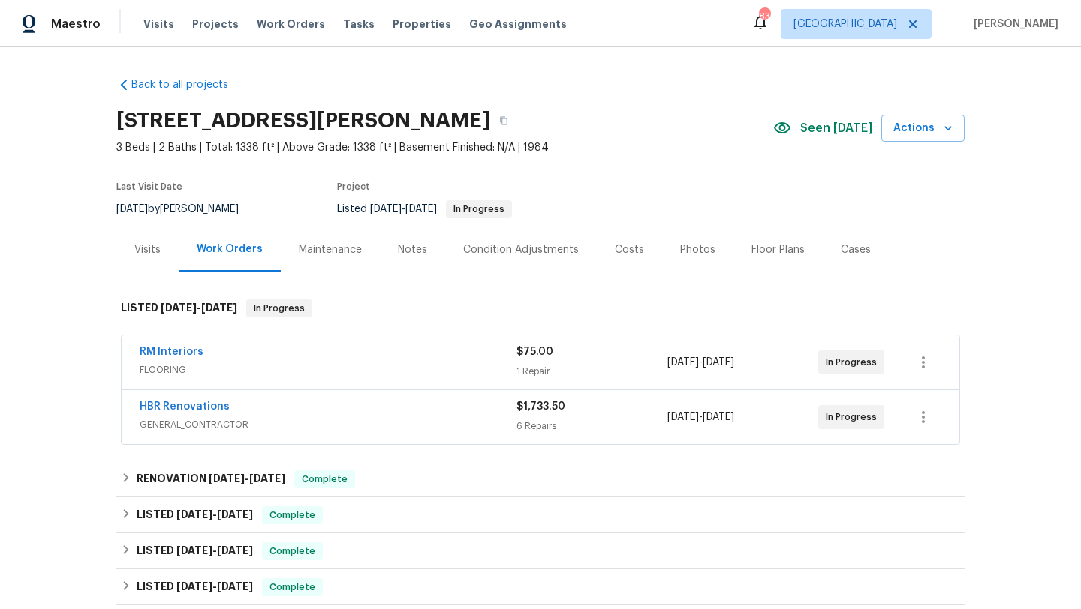
click at [402, 249] on div "Notes" at bounding box center [412, 249] width 29 height 15
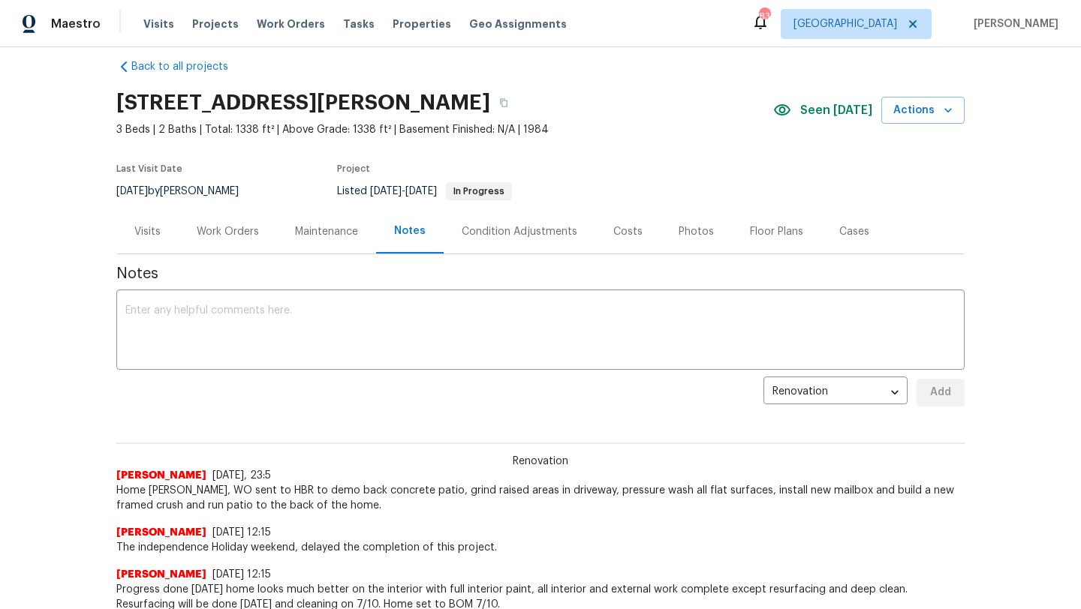
scroll to position [16, 0]
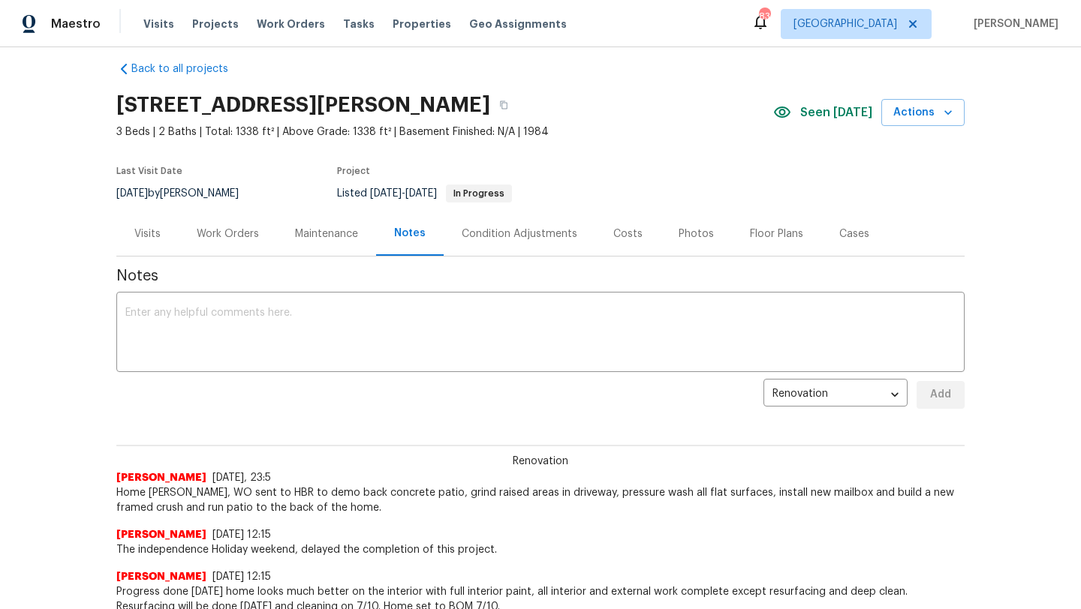
click at [156, 227] on div "Visits" at bounding box center [147, 234] width 26 height 15
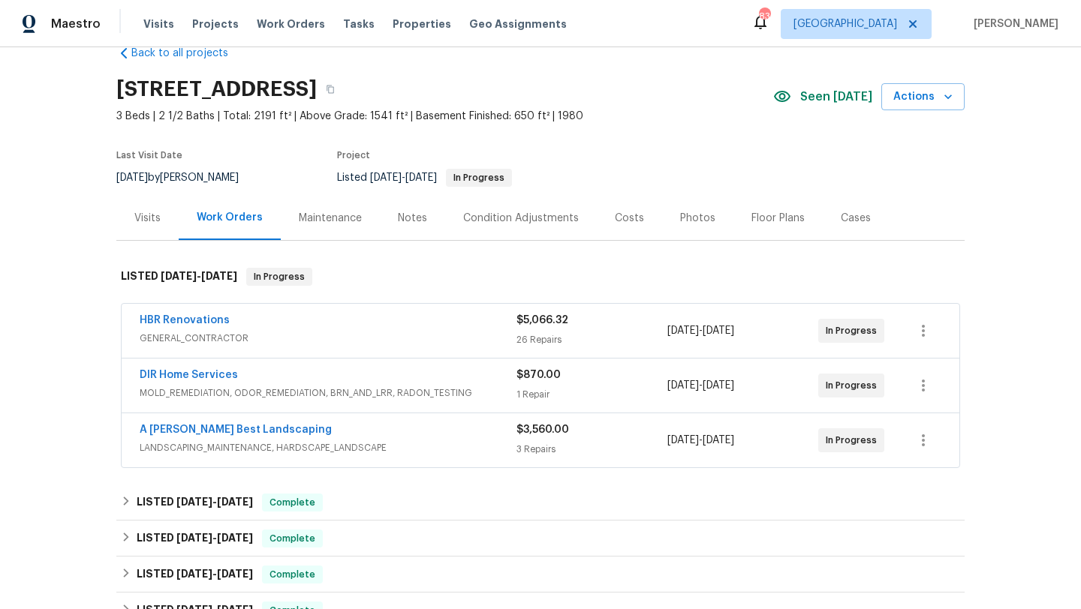
scroll to position [34, 0]
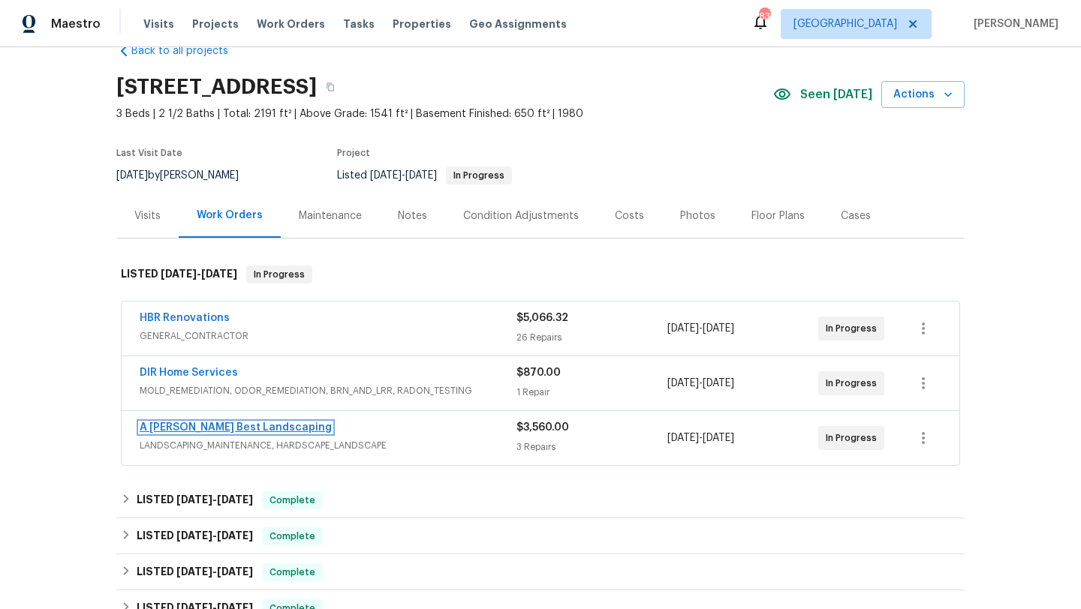
click at [246, 427] on link "A [PERSON_NAME] Best Landscaping" at bounding box center [236, 427] width 192 height 11
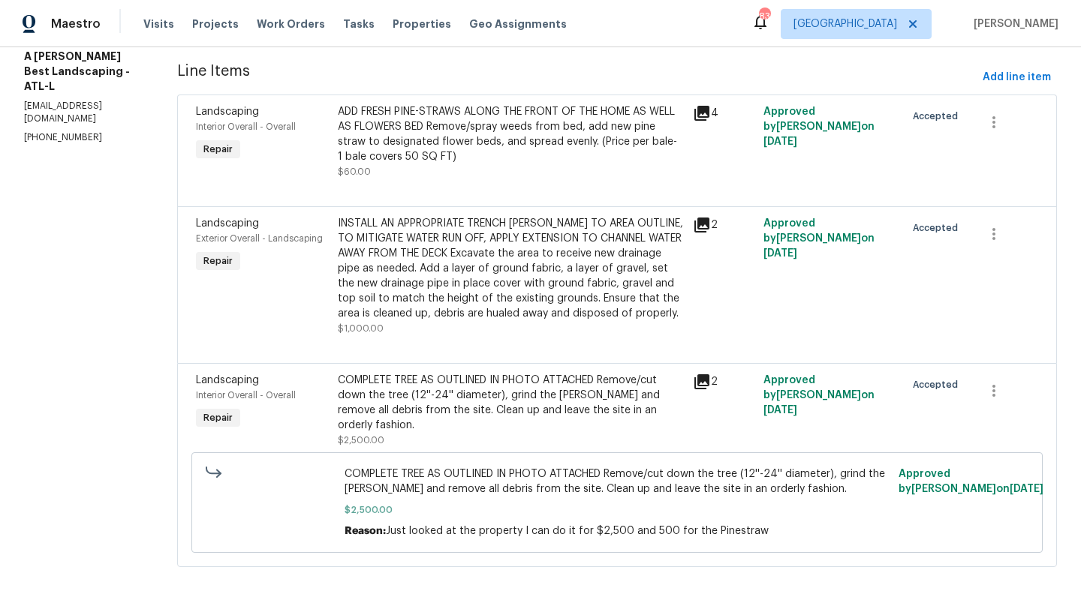
scroll to position [200, 0]
click at [710, 221] on icon at bounding box center [702, 225] width 18 height 18
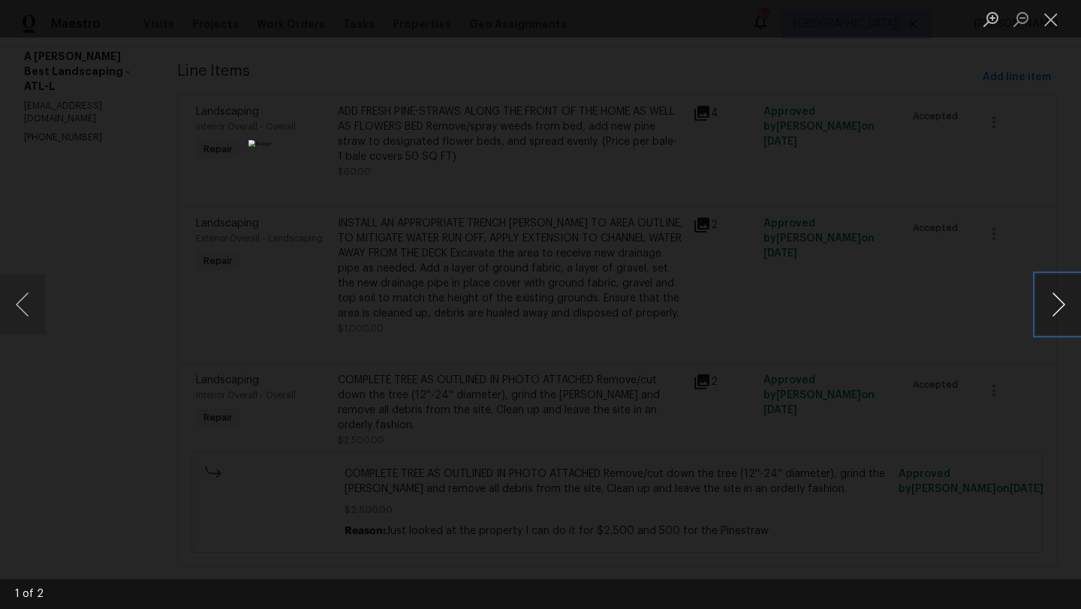
click at [1051, 304] on button "Next image" at bounding box center [1058, 305] width 45 height 60
click at [819, 266] on div "Lightbox" at bounding box center [540, 304] width 1081 height 609
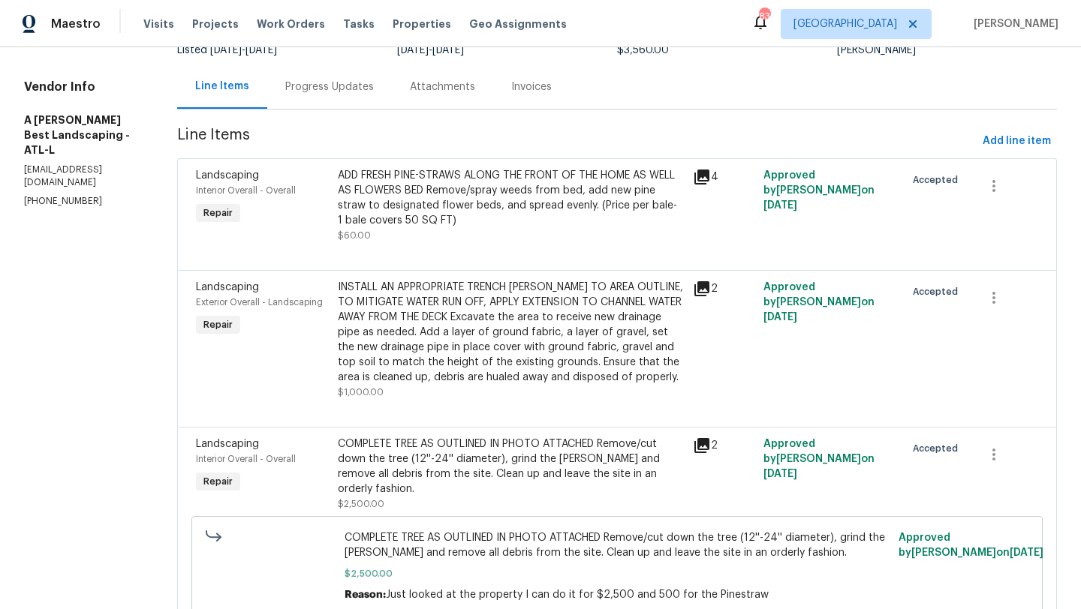
scroll to position [0, 0]
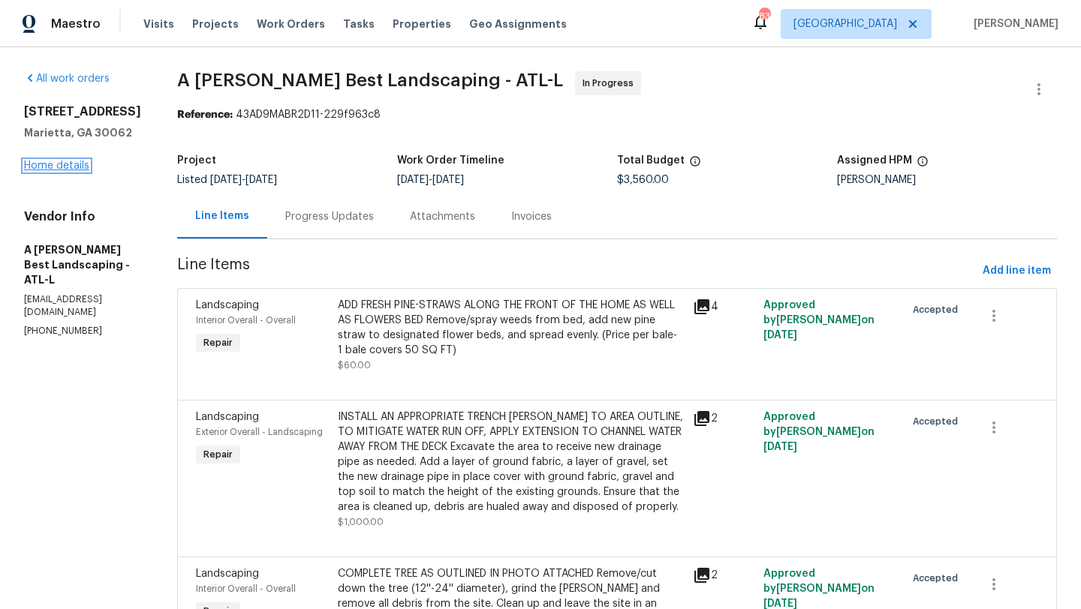
click at [81, 166] on link "Home details" at bounding box center [56, 166] width 65 height 11
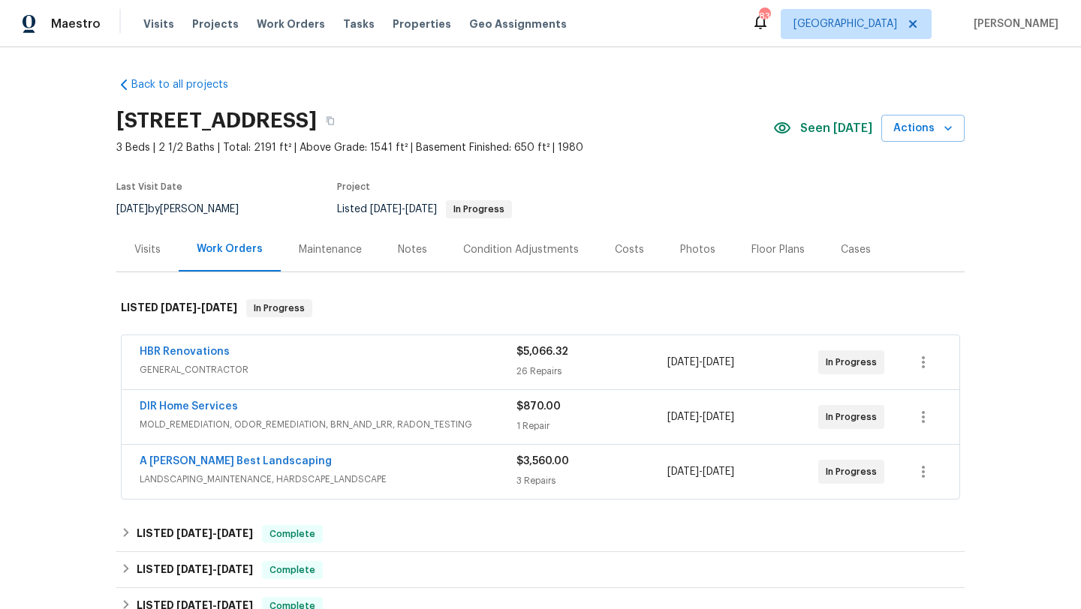
click at [147, 252] on div "Visits" at bounding box center [147, 249] width 26 height 15
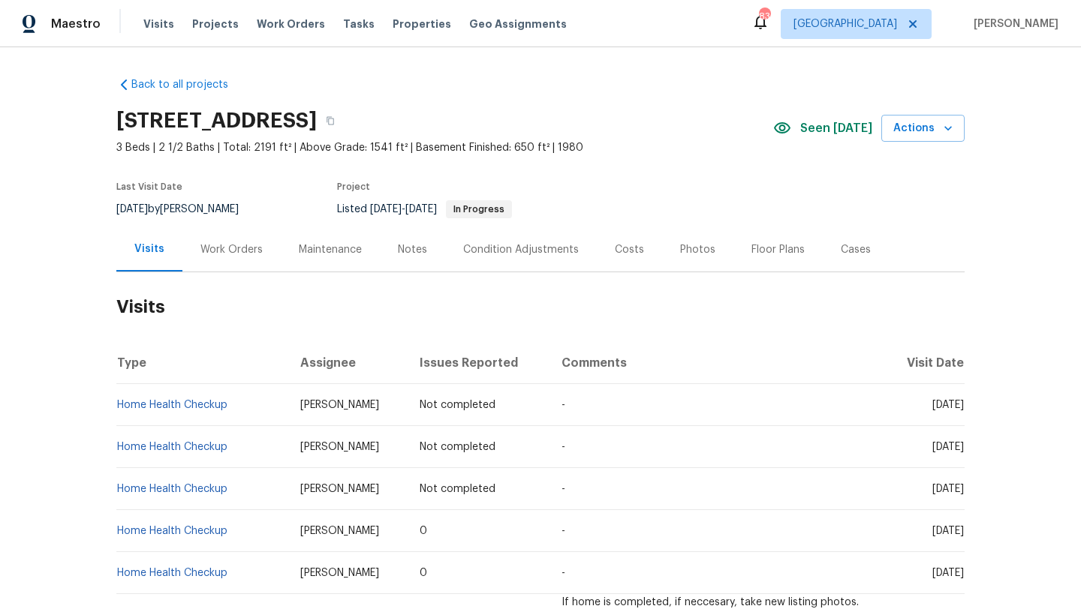
click at [251, 256] on div "Work Orders" at bounding box center [231, 249] width 62 height 15
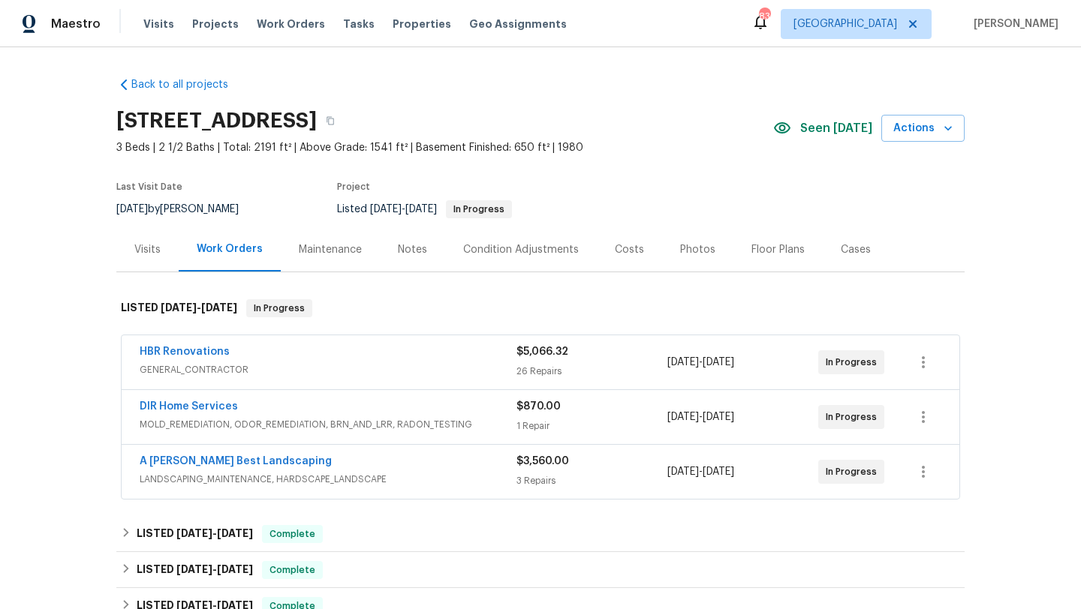
click at [378, 362] on span "GENERAL_CONTRACTOR" at bounding box center [328, 369] width 377 height 15
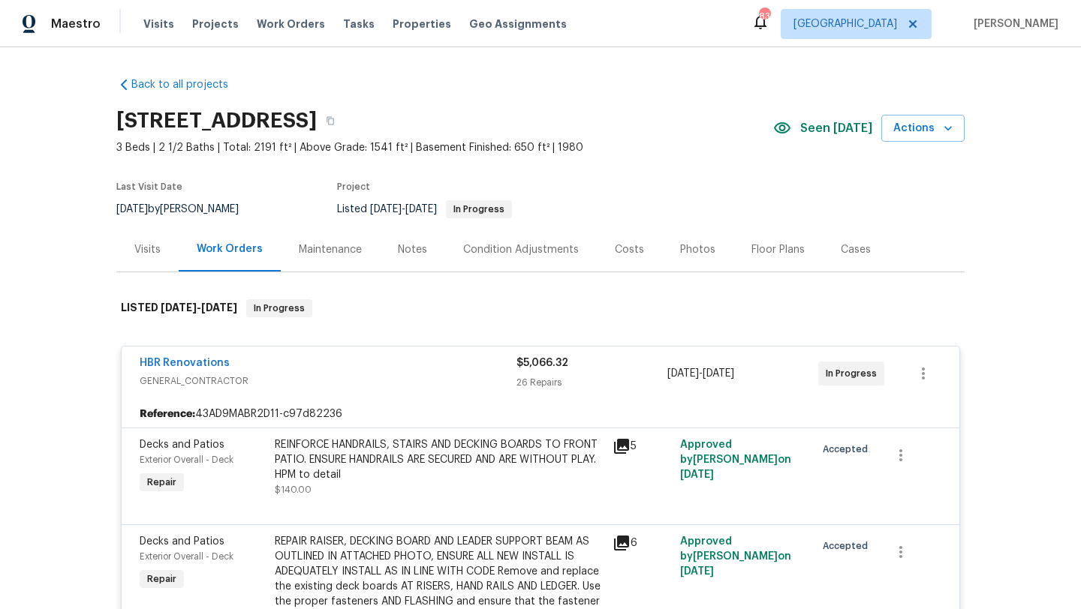
click at [159, 247] on div "Visits" at bounding box center [147, 249] width 26 height 15
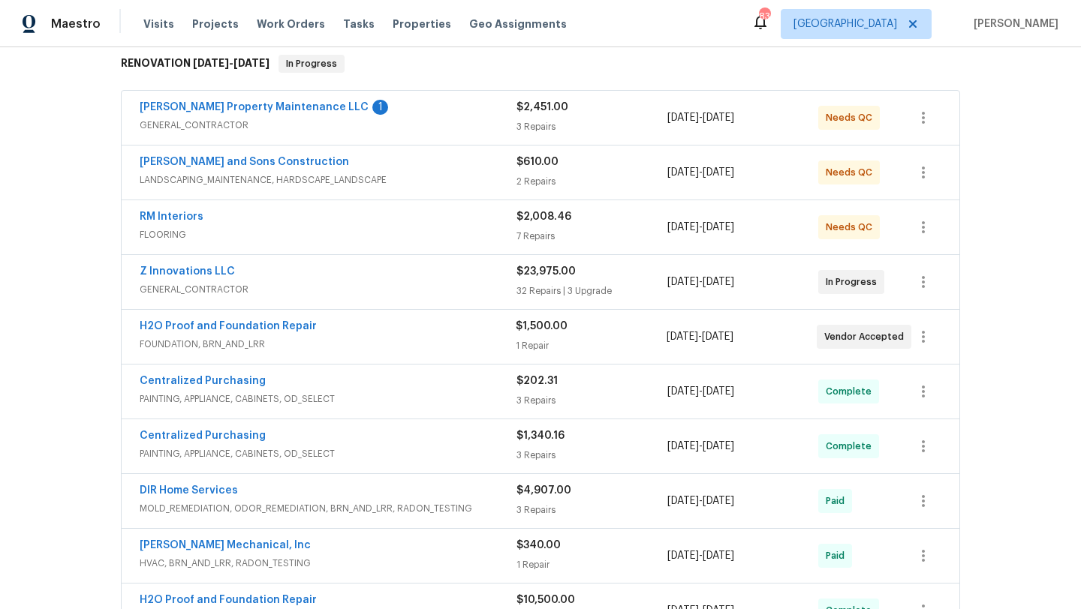
scroll to position [242, 0]
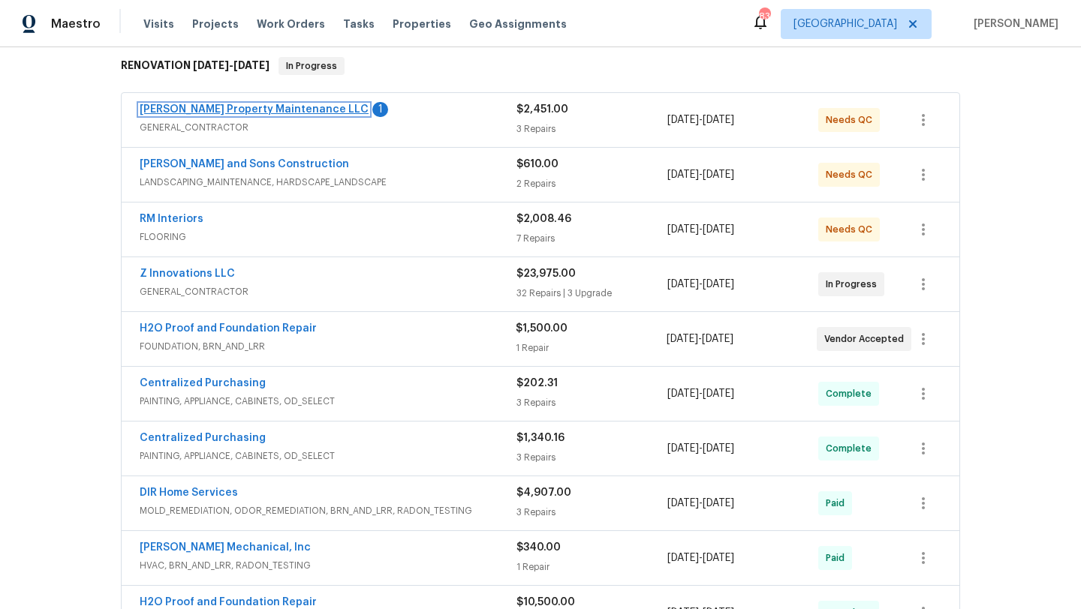
click at [259, 110] on link "Glen Property Maintenance LLC" at bounding box center [254, 109] width 229 height 11
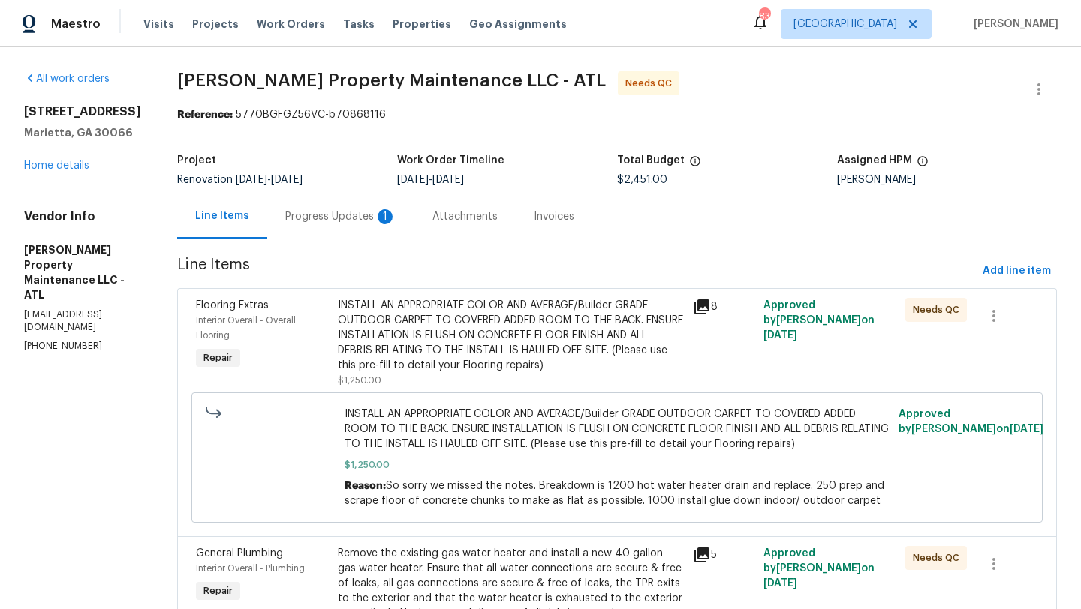
click at [362, 221] on div "Progress Updates 1" at bounding box center [340, 216] width 111 height 15
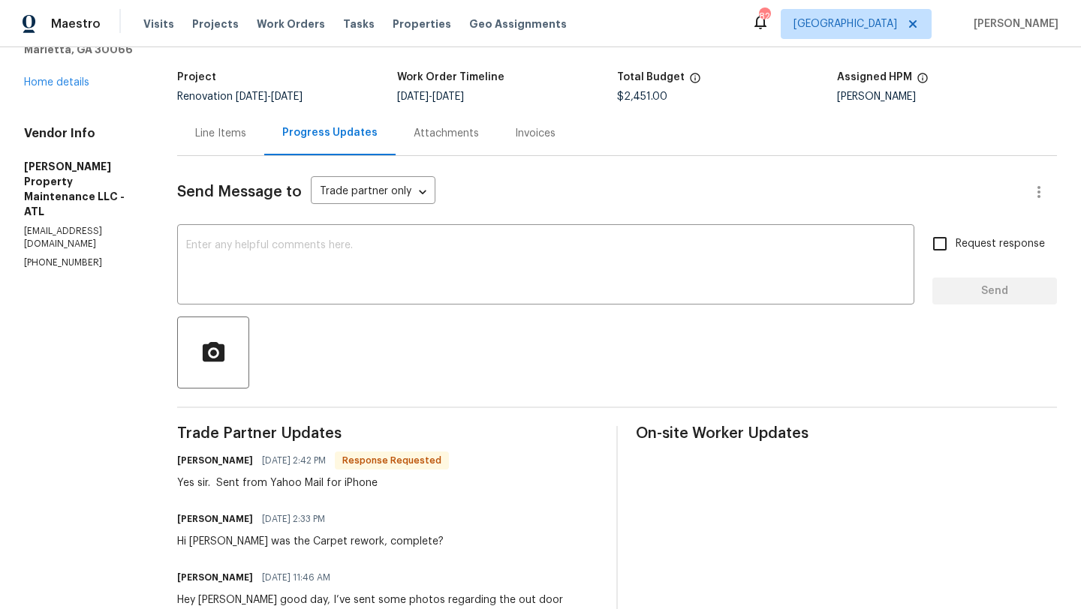
scroll to position [92, 0]
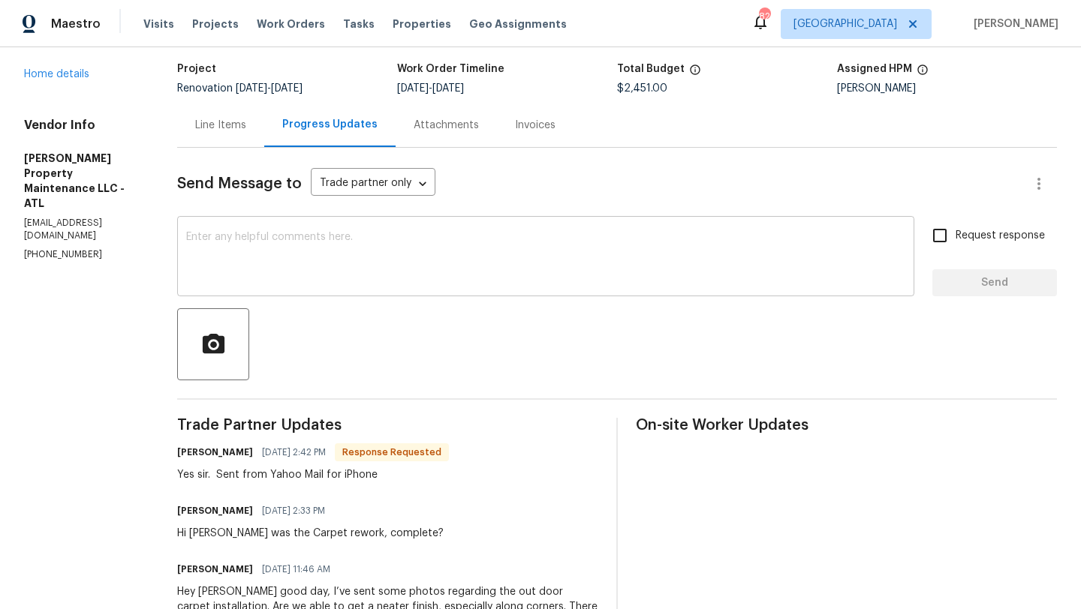
click at [371, 264] on textarea at bounding box center [545, 258] width 719 height 53
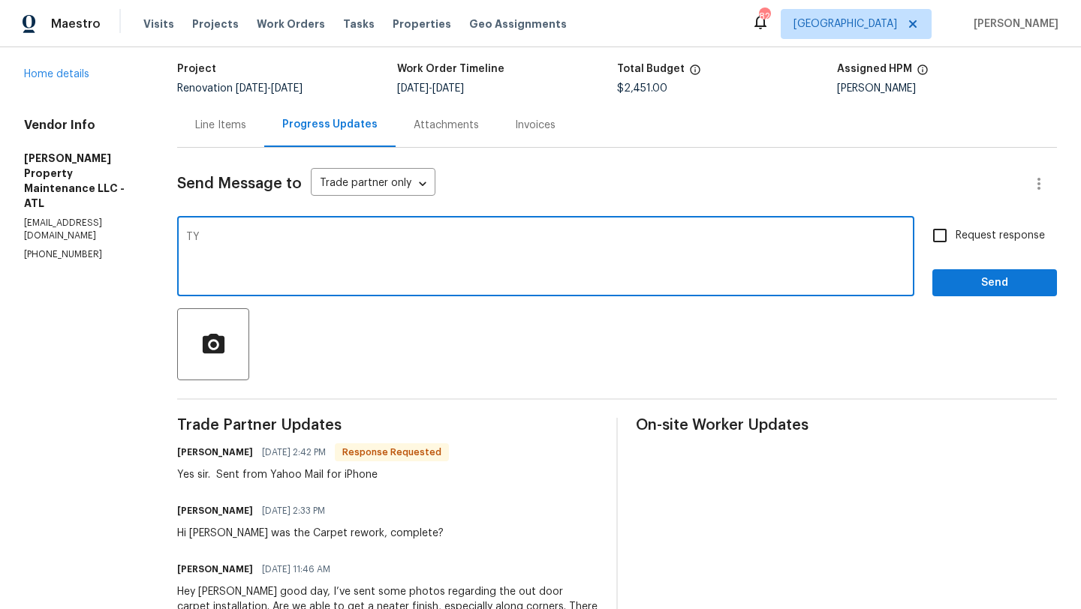
type textarea "TY"
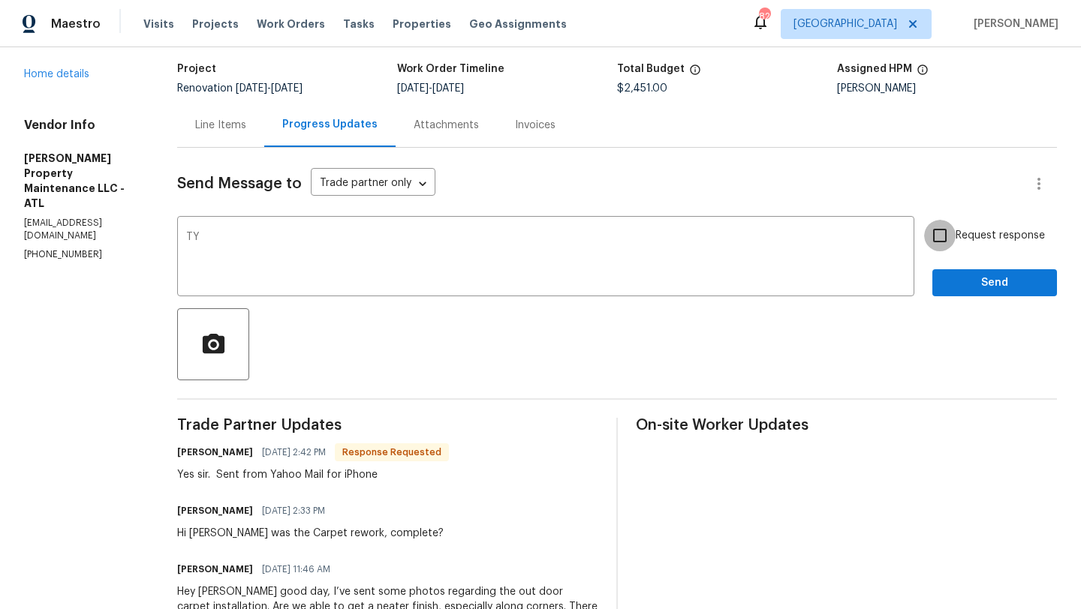
click at [946, 228] on input "Request response" at bounding box center [940, 236] width 32 height 32
checkbox input "true"
click at [968, 281] on span "Send" at bounding box center [994, 283] width 101 height 19
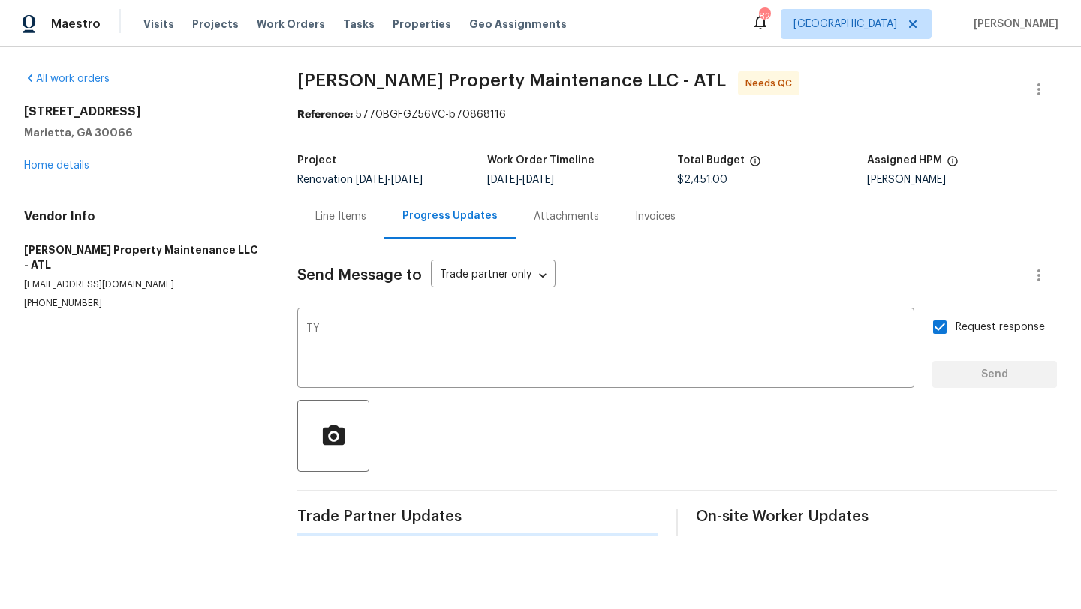
scroll to position [0, 0]
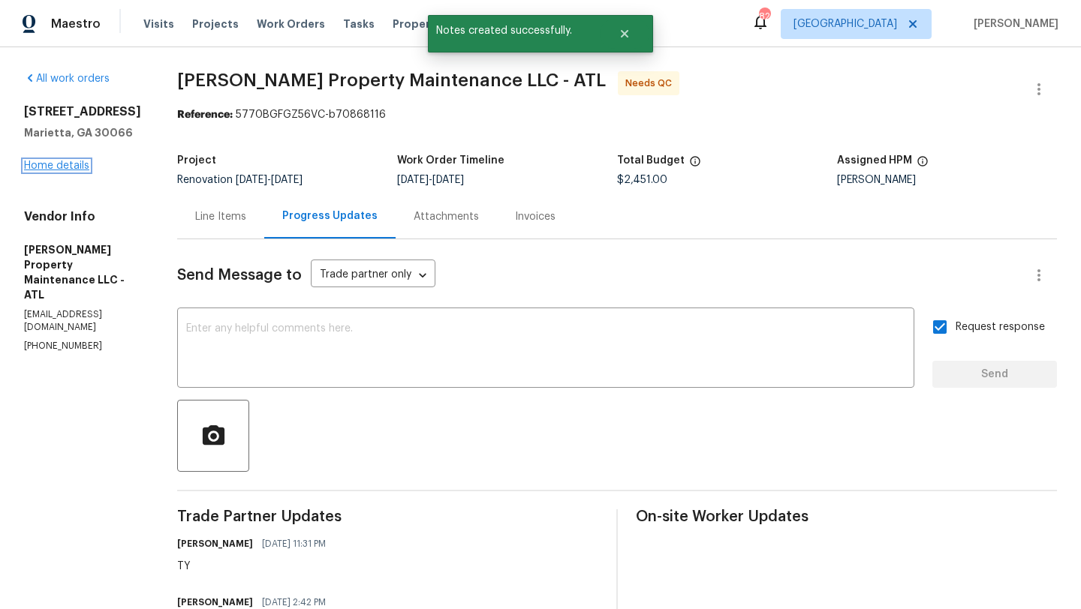
click at [77, 161] on link "Home details" at bounding box center [56, 166] width 65 height 11
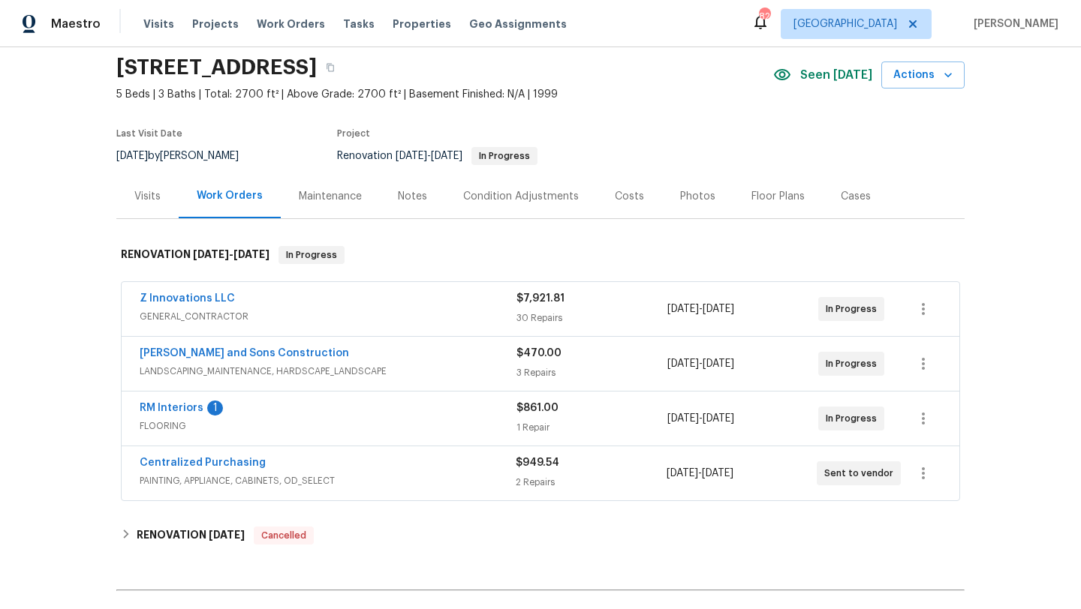
scroll to position [55, 0]
click at [172, 408] on link "RM Interiors" at bounding box center [172, 406] width 64 height 11
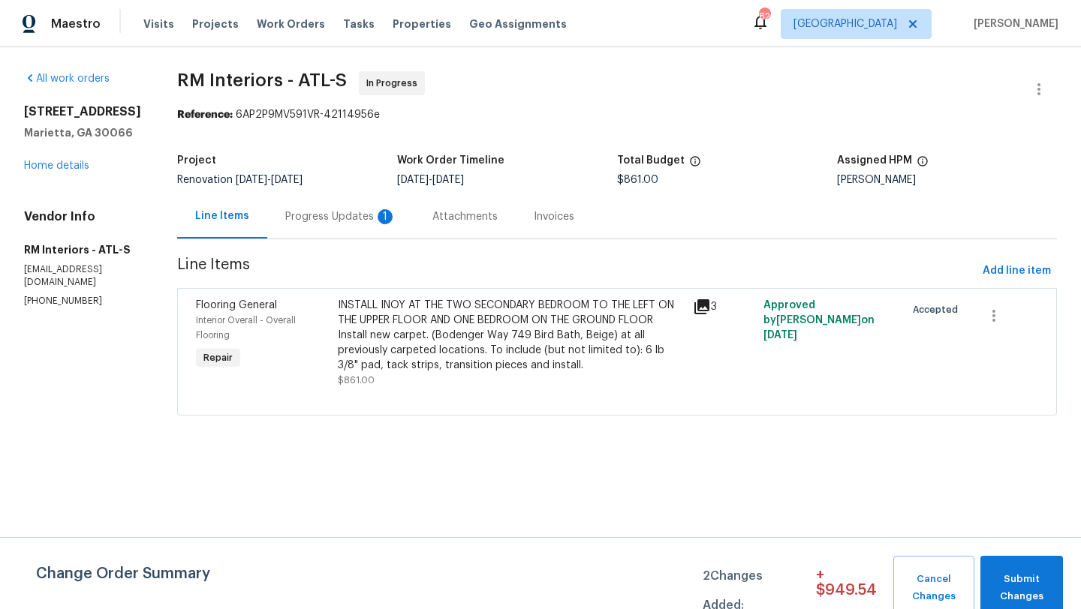
click at [340, 220] on div "Progress Updates 1" at bounding box center [340, 216] width 111 height 15
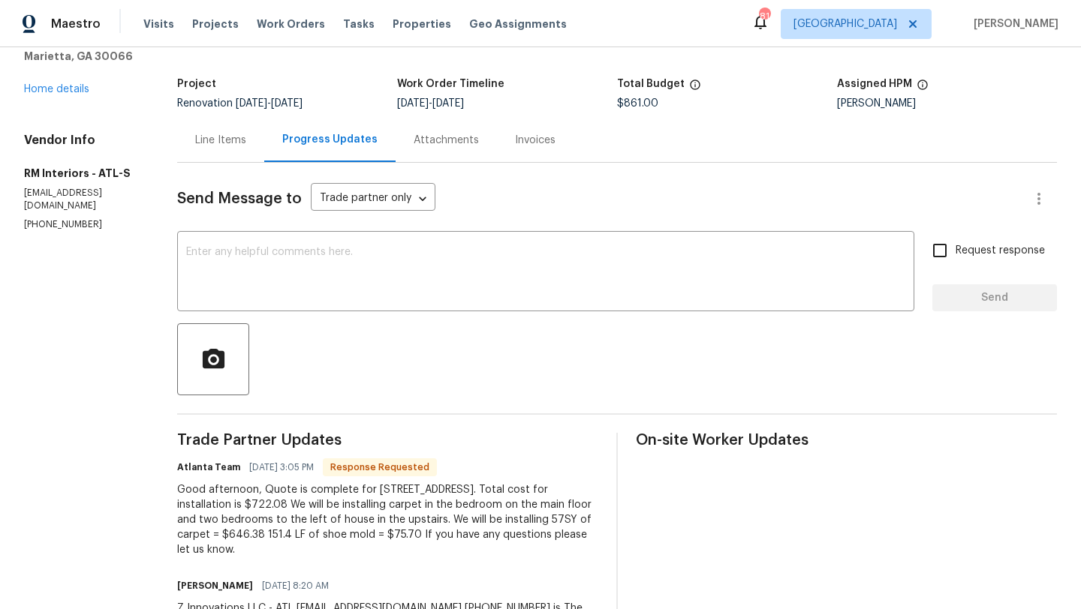
scroll to position [80, 0]
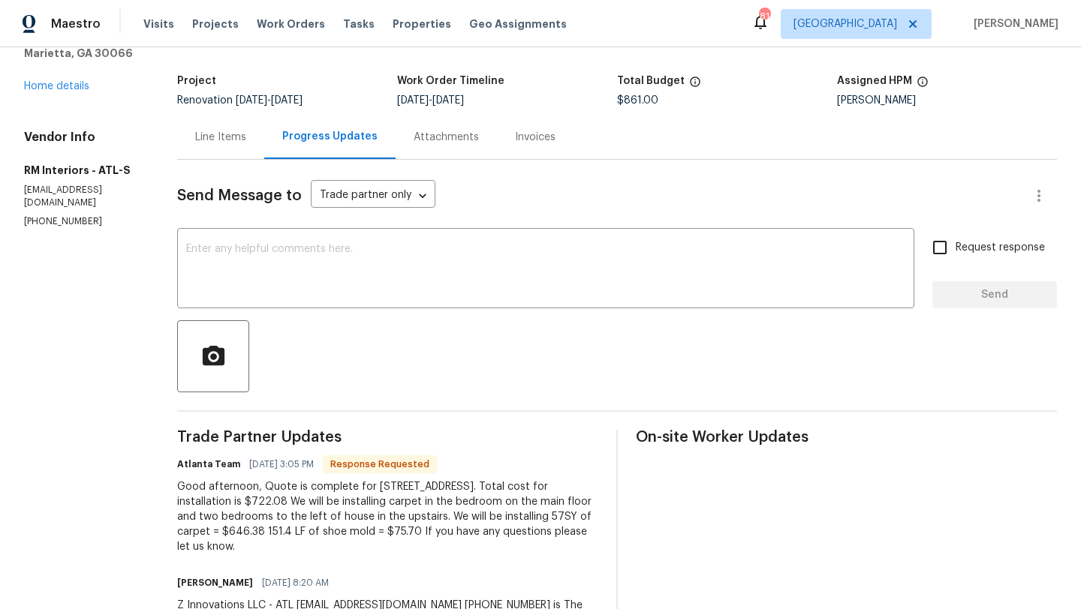
drag, startPoint x: 588, startPoint y: 537, endPoint x: 192, endPoint y: 481, distance: 400.1
click at [192, 481] on div "Good afternoon, Quote is complete for [STREET_ADDRESS]. Total cost for installa…" at bounding box center [387, 517] width 421 height 75
click at [157, 494] on div "All work orders [STREET_ADDRESS] Home details Vendor Info RM Interiors - ATL-S …" at bounding box center [540, 422] width 1081 height 908
click at [254, 269] on textarea at bounding box center [545, 270] width 719 height 53
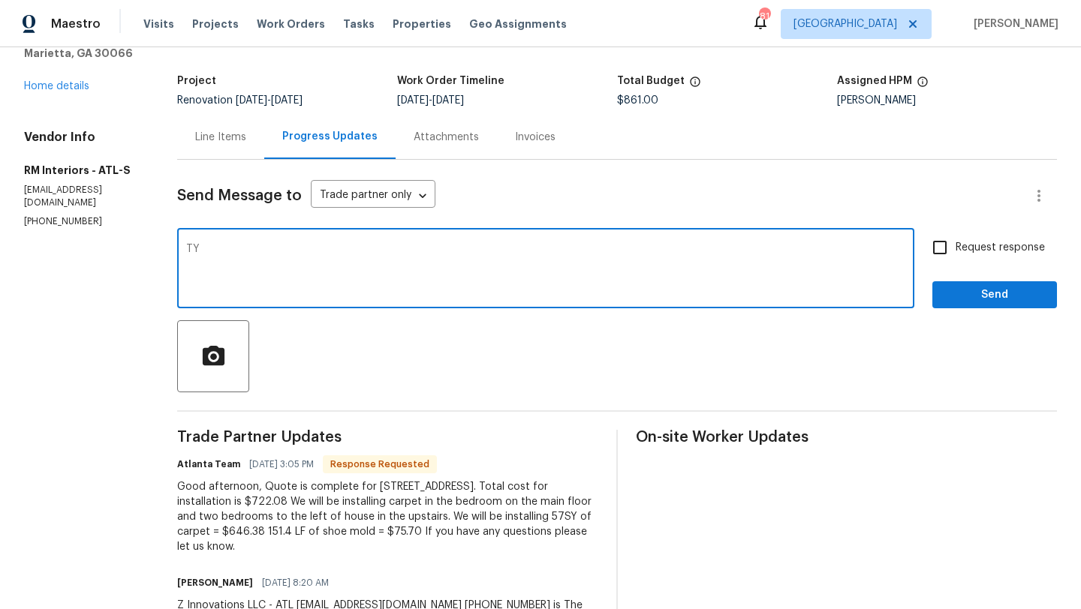
type textarea "TY"
click at [940, 258] on input "Request response" at bounding box center [940, 248] width 32 height 32
checkbox input "true"
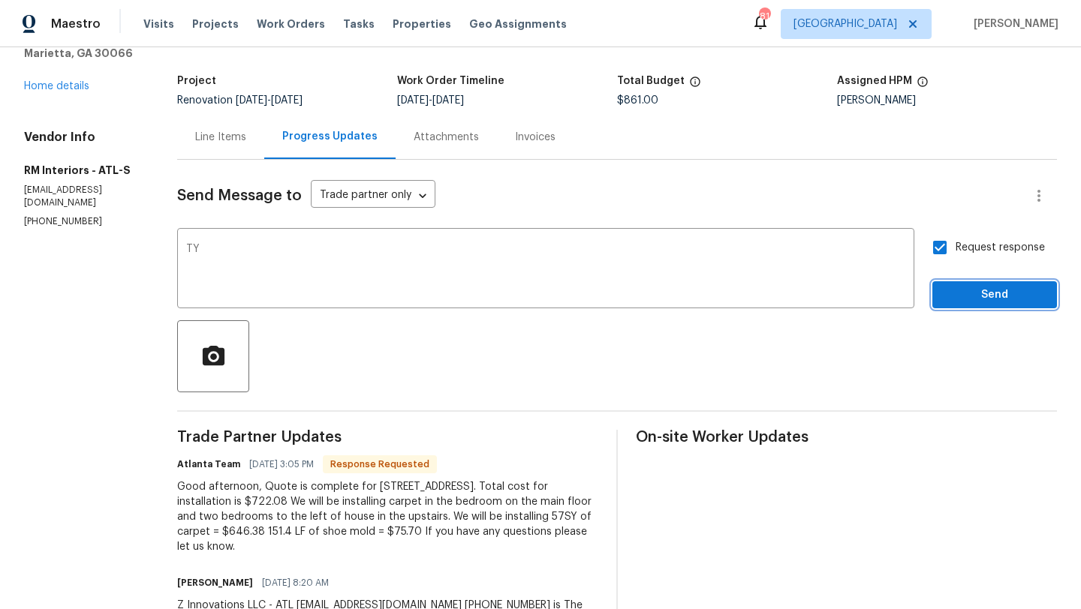
click at [960, 287] on span "Send" at bounding box center [994, 295] width 101 height 19
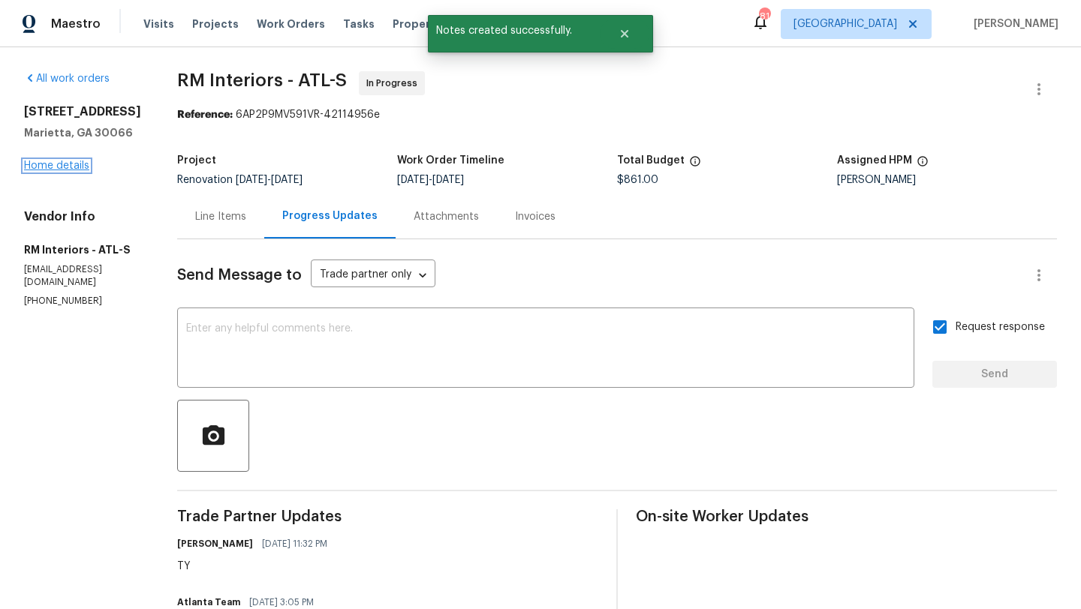
click at [82, 166] on link "Home details" at bounding box center [56, 166] width 65 height 11
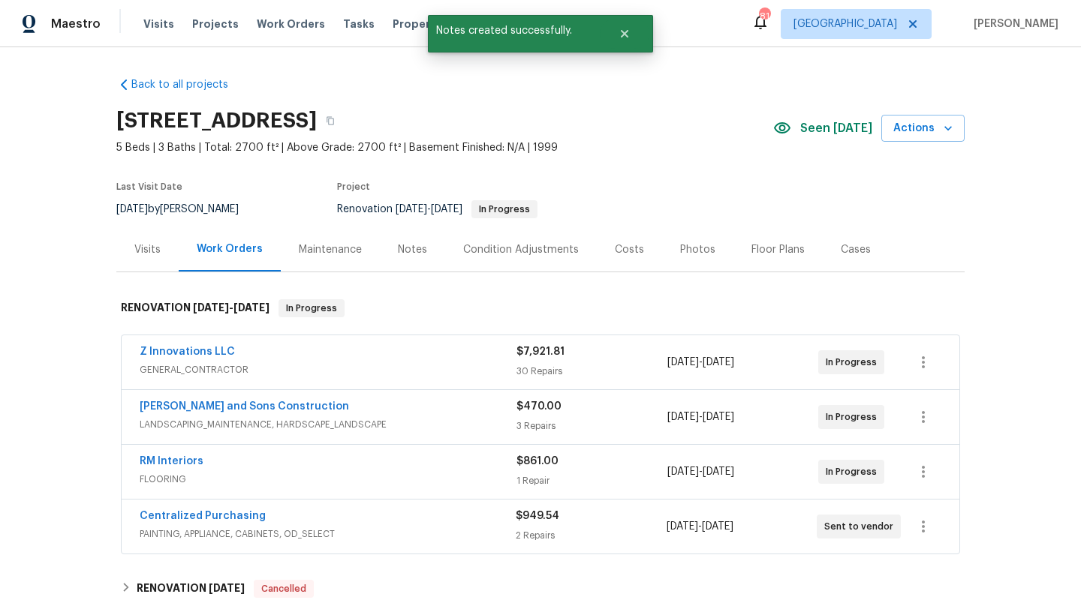
scroll to position [84, 0]
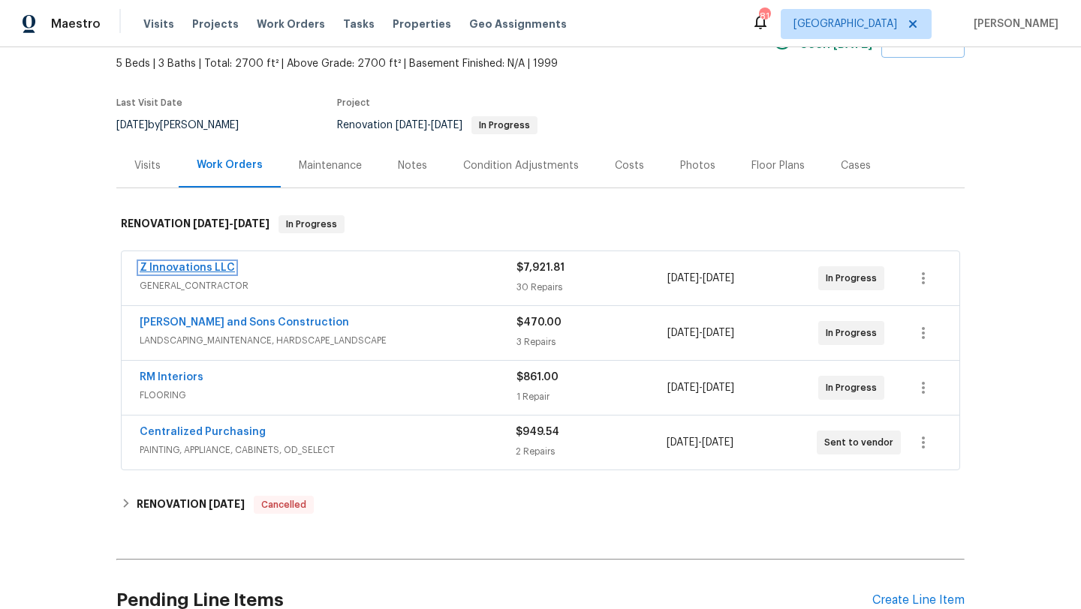
click at [215, 267] on link "Z Innovations LLC" at bounding box center [187, 268] width 95 height 11
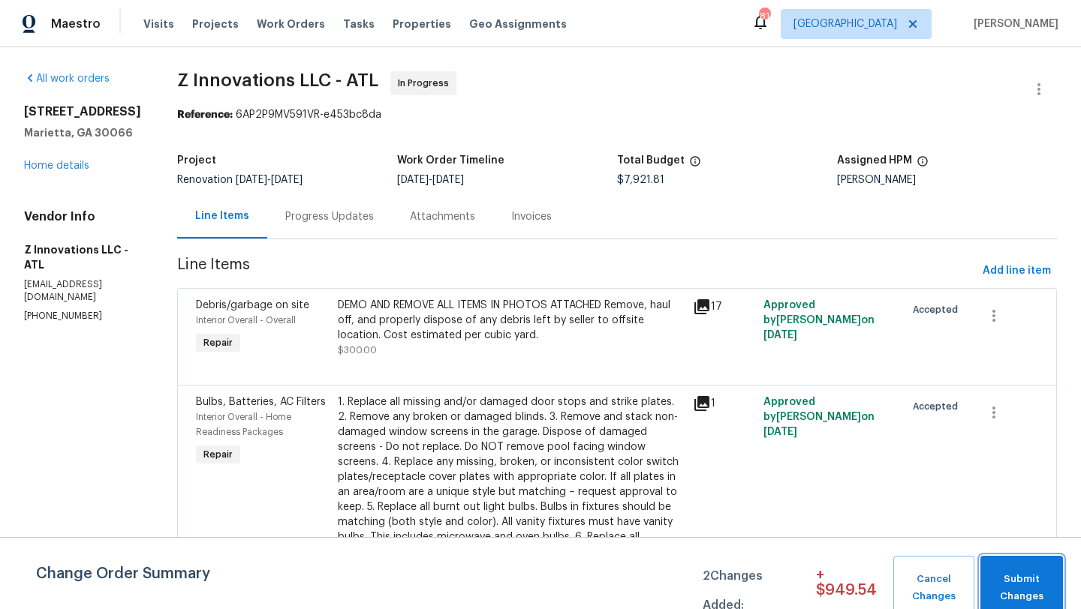
click at [1001, 577] on span "Submit Changes" at bounding box center [1022, 588] width 68 height 35
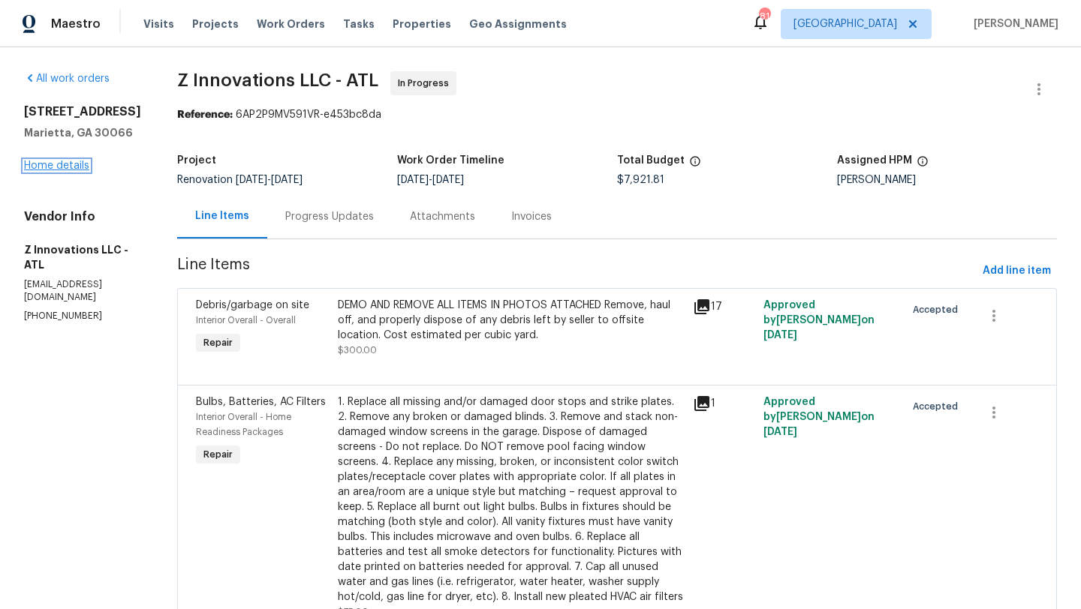
click at [80, 164] on link "Home details" at bounding box center [56, 166] width 65 height 11
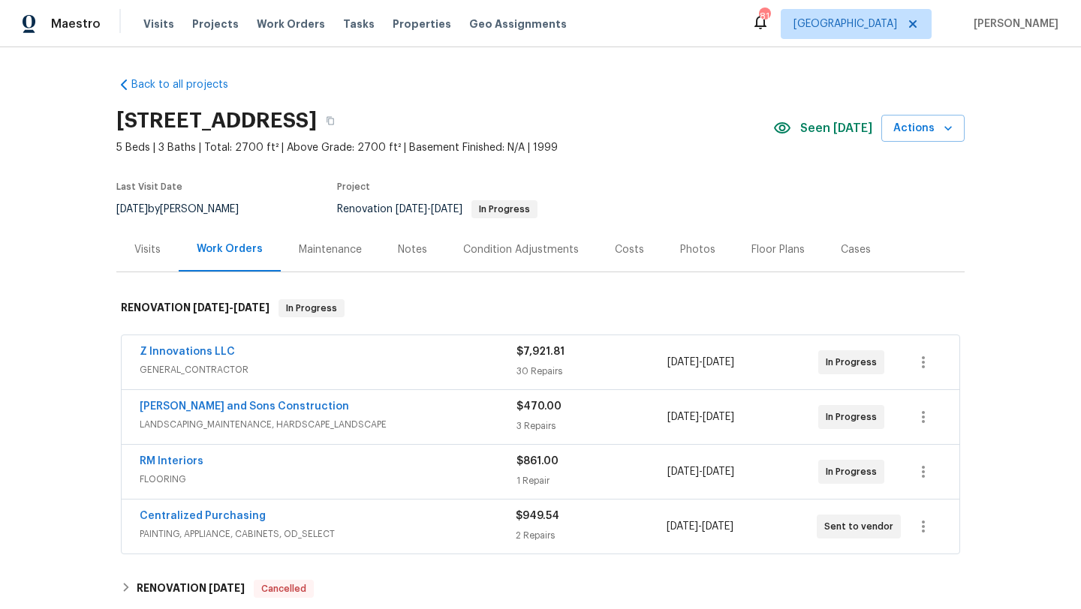
click at [400, 246] on div "Notes" at bounding box center [412, 249] width 29 height 15
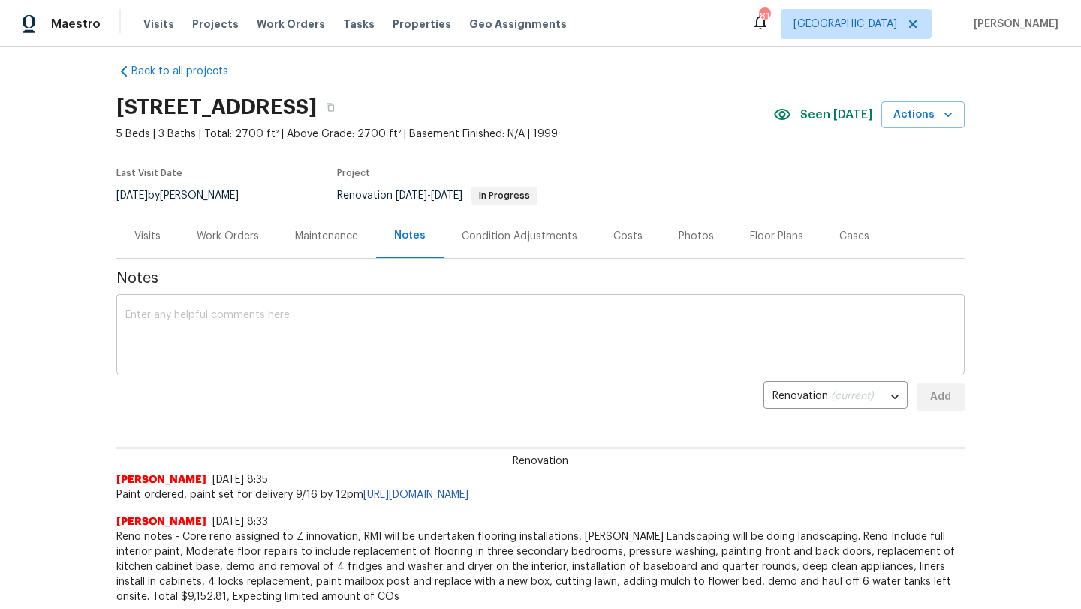
scroll to position [15, 0]
click at [152, 233] on div "Visits" at bounding box center [147, 234] width 26 height 15
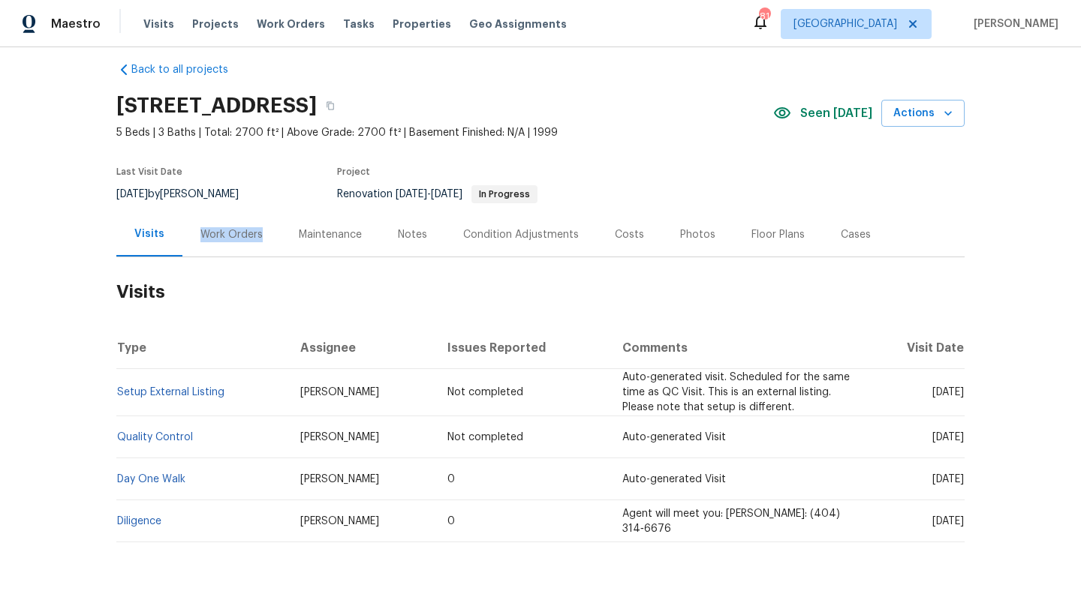
click at [269, 227] on div "Work Orders" at bounding box center [231, 234] width 98 height 44
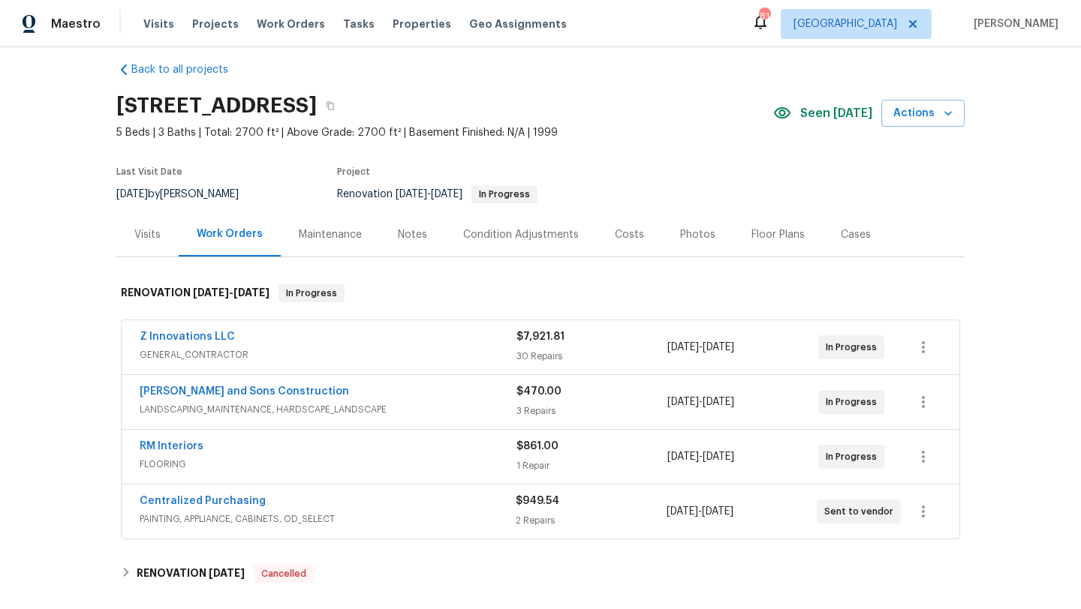
click at [623, 227] on div "Costs" at bounding box center [629, 234] width 29 height 15
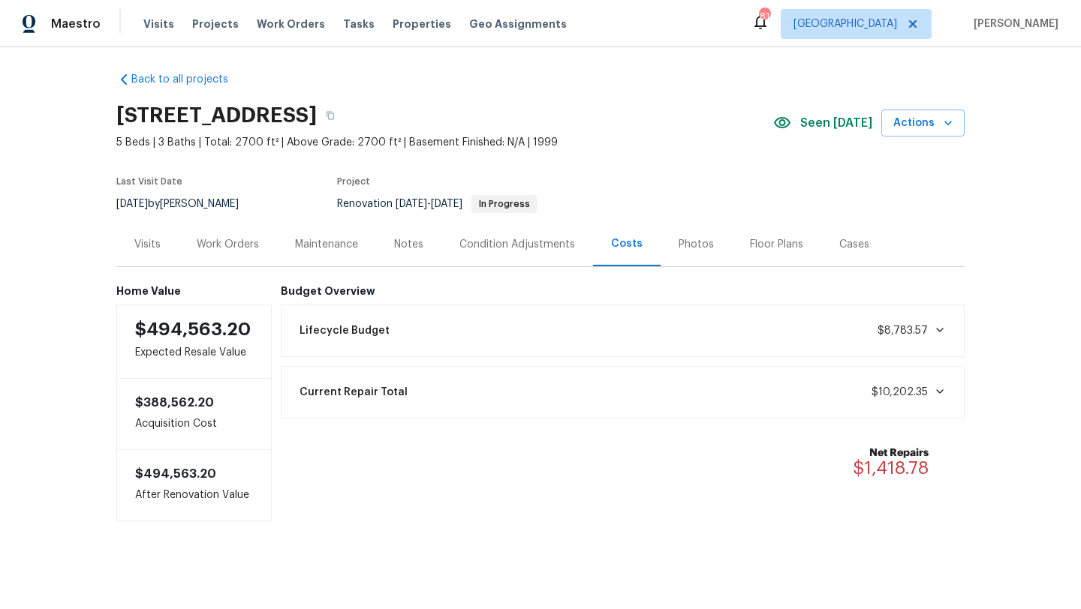
scroll to position [8, 0]
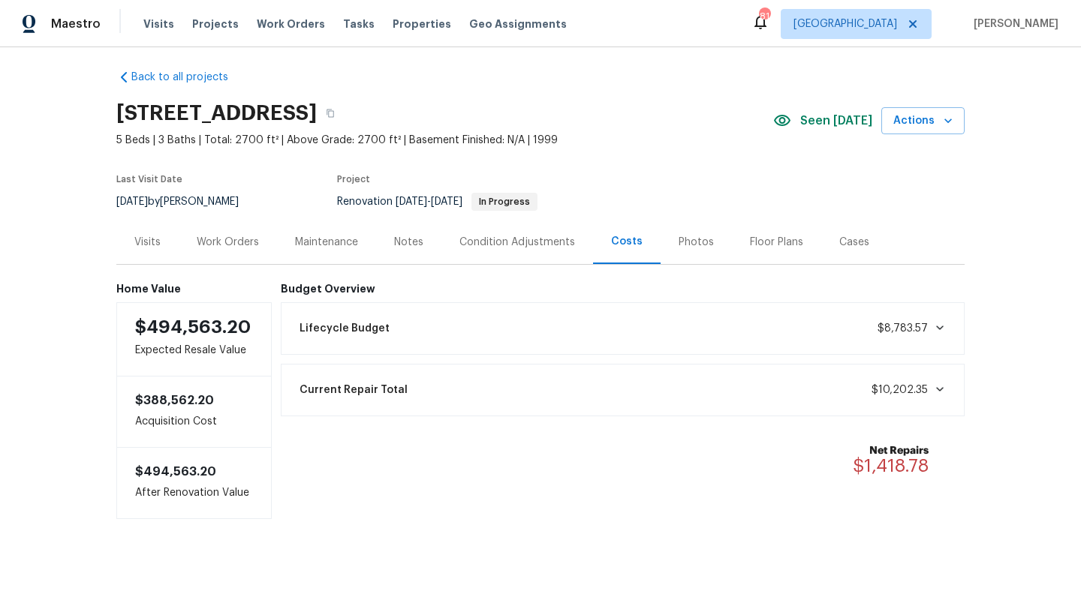
click at [408, 248] on div "Notes" at bounding box center [408, 242] width 29 height 15
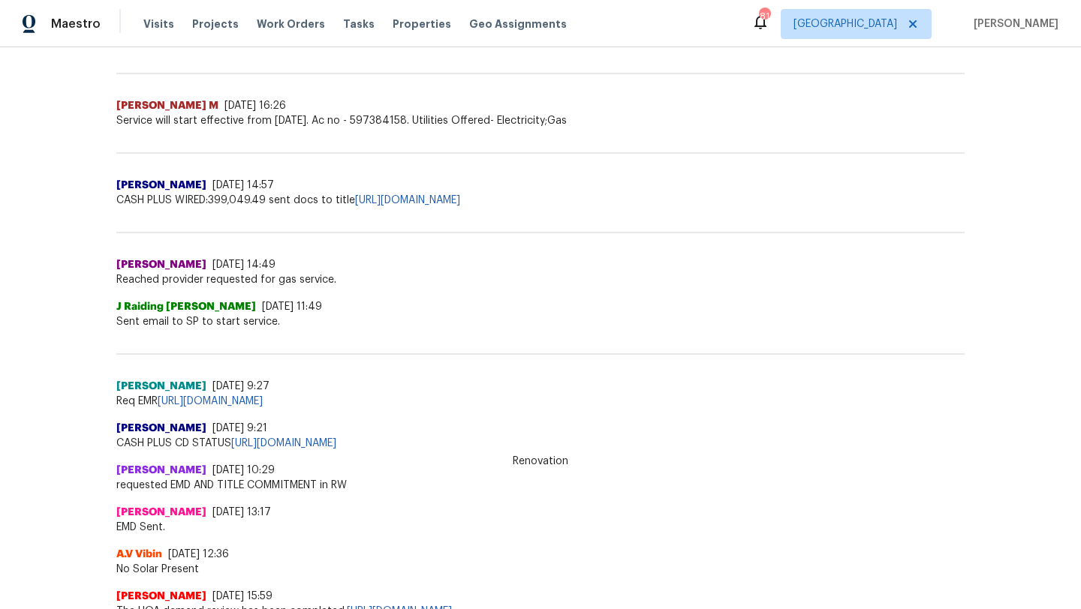
scroll to position [951, 0]
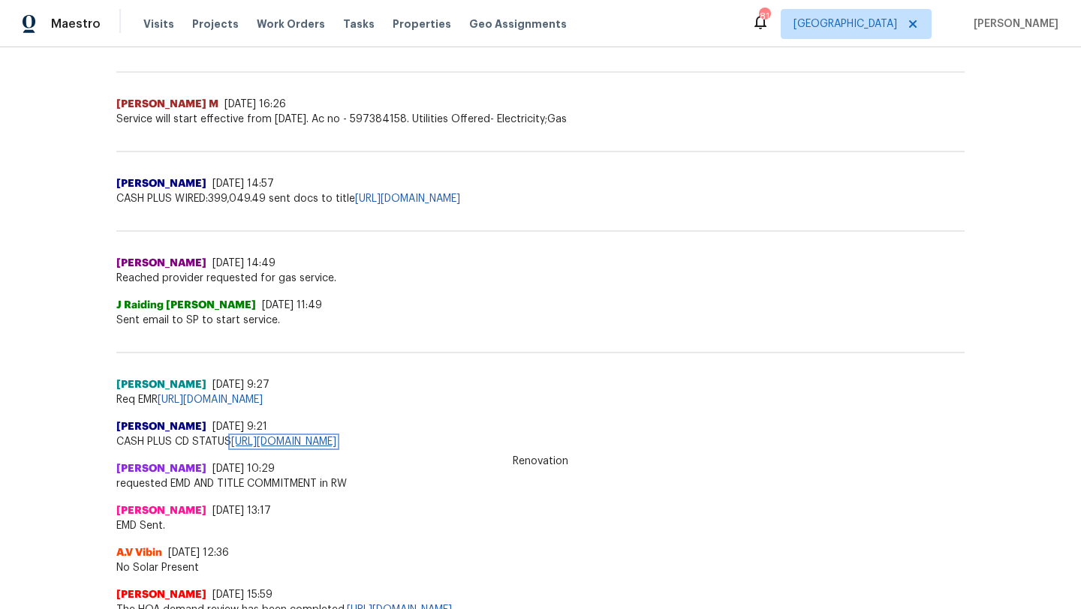
click at [336, 447] on link "https://opendoor.slack.com/archives/C5P3K56AZ/p1756300278715639" at bounding box center [283, 442] width 105 height 11
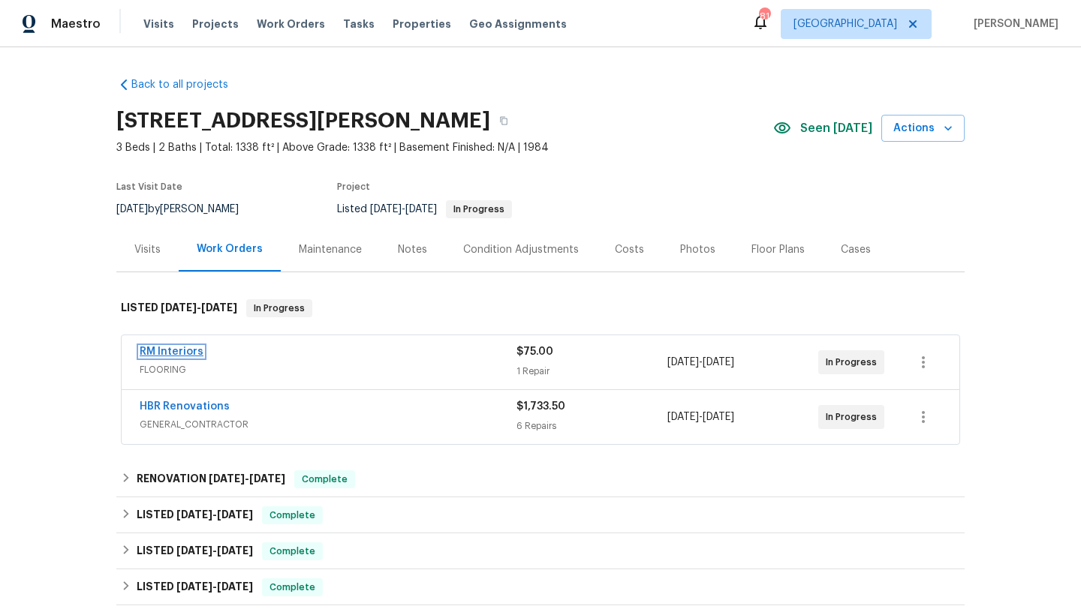
click at [190, 354] on link "RM Interiors" at bounding box center [172, 352] width 64 height 11
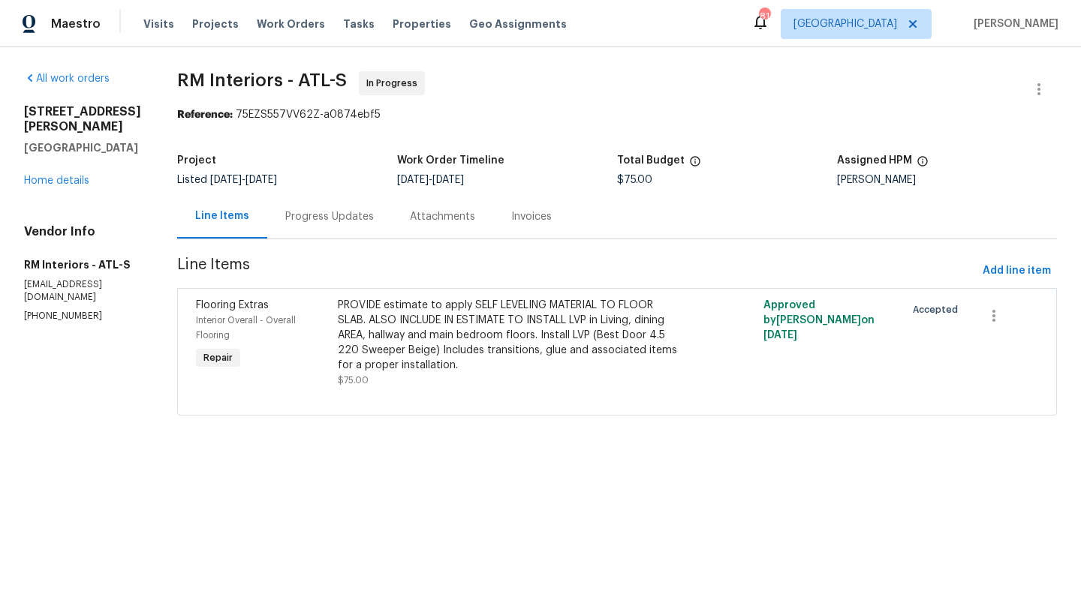
click at [314, 215] on div "Progress Updates" at bounding box center [329, 216] width 89 height 15
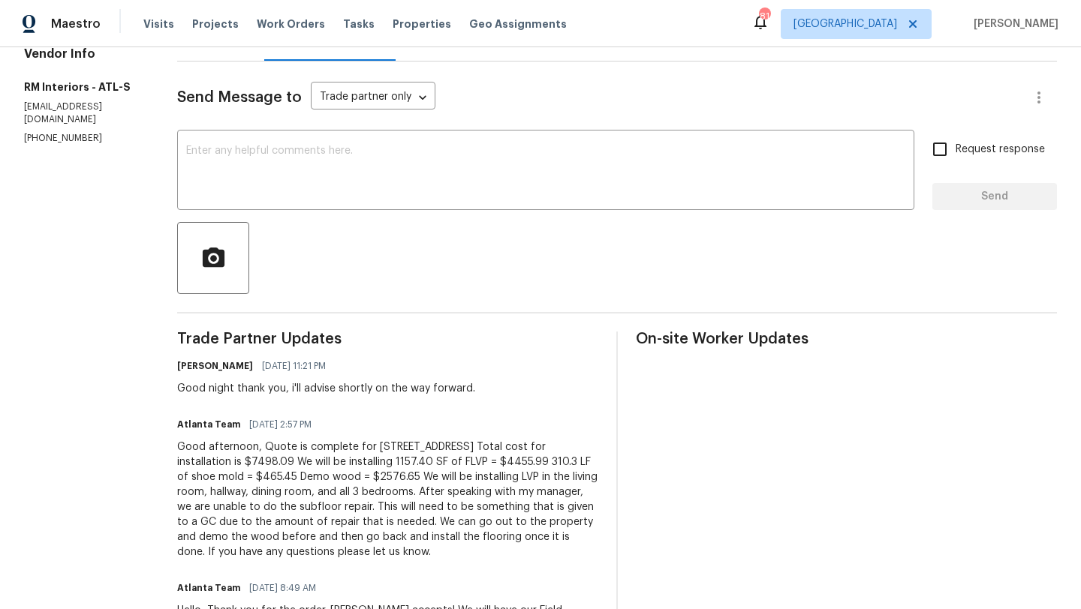
scroll to position [102, 0]
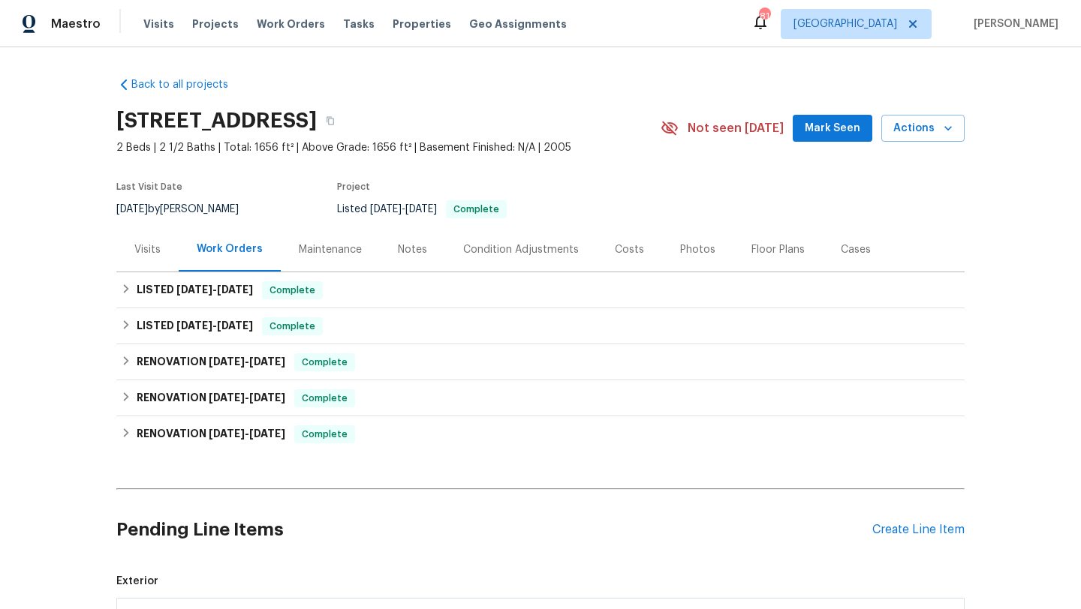
click at [680, 248] on div "Photos" at bounding box center [697, 249] width 35 height 15
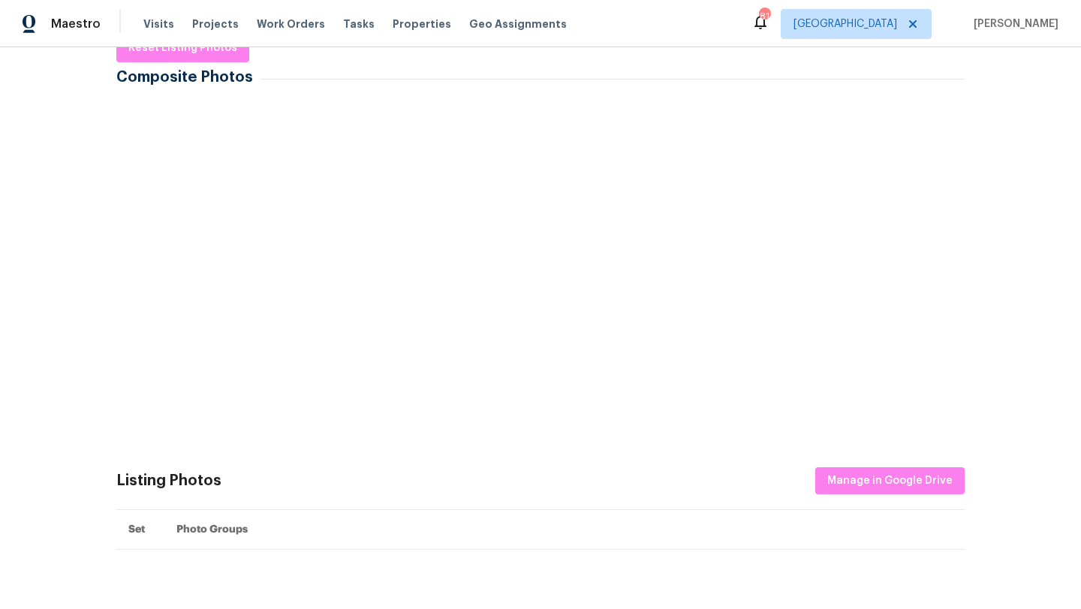
scroll to position [256, 0]
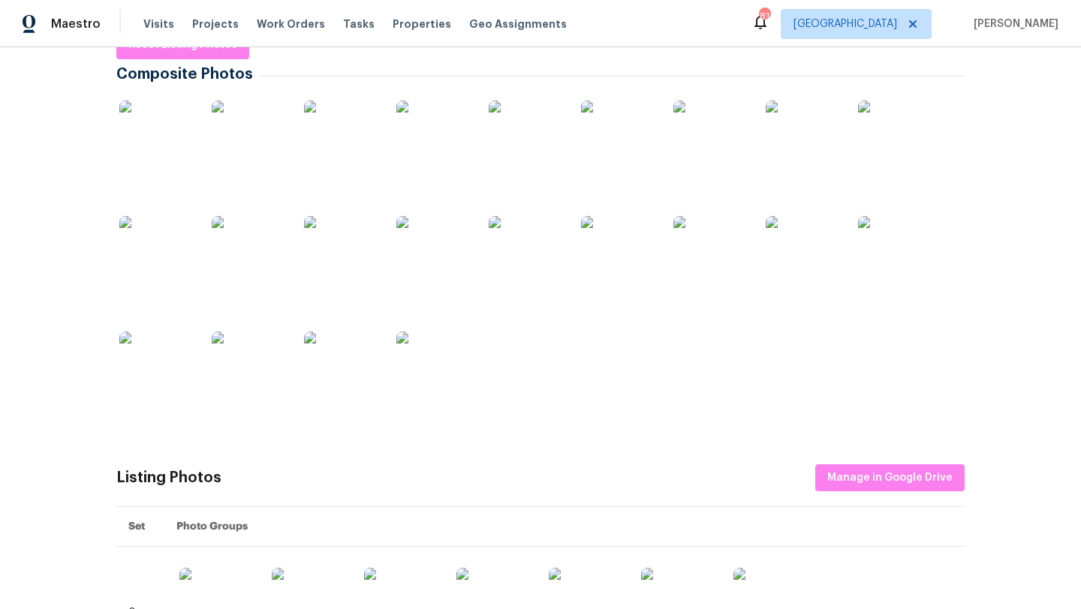
click at [748, 150] on div at bounding box center [710, 138] width 81 height 93
click at [722, 152] on img at bounding box center [710, 138] width 75 height 75
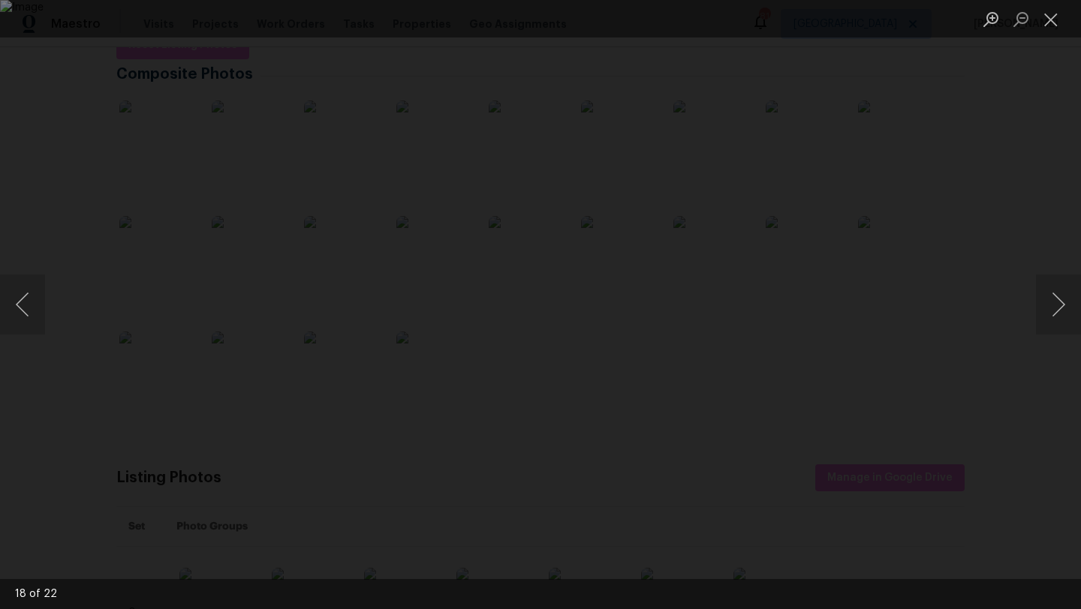
click at [91, 145] on div "Lightbox" at bounding box center [540, 304] width 1081 height 609
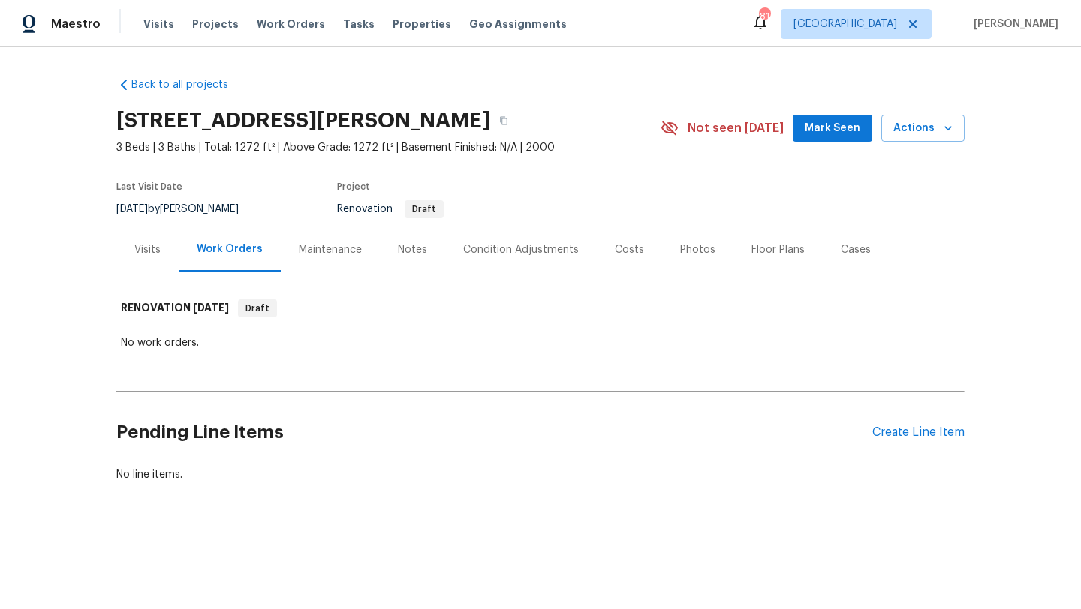
click at [620, 252] on div "Costs" at bounding box center [629, 249] width 29 height 15
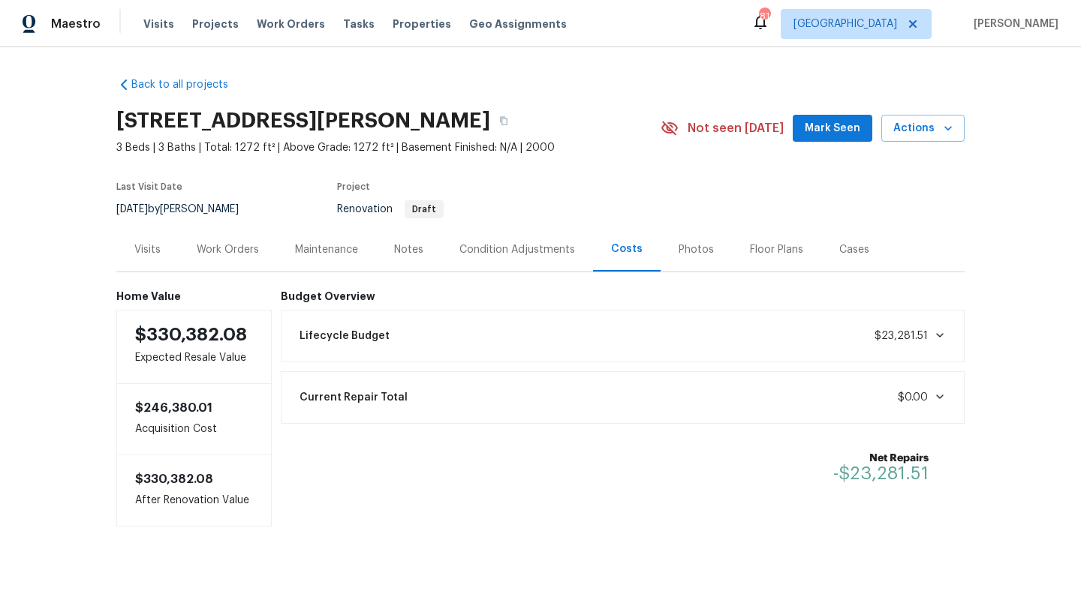
click at [252, 248] on div "Work Orders" at bounding box center [228, 249] width 62 height 15
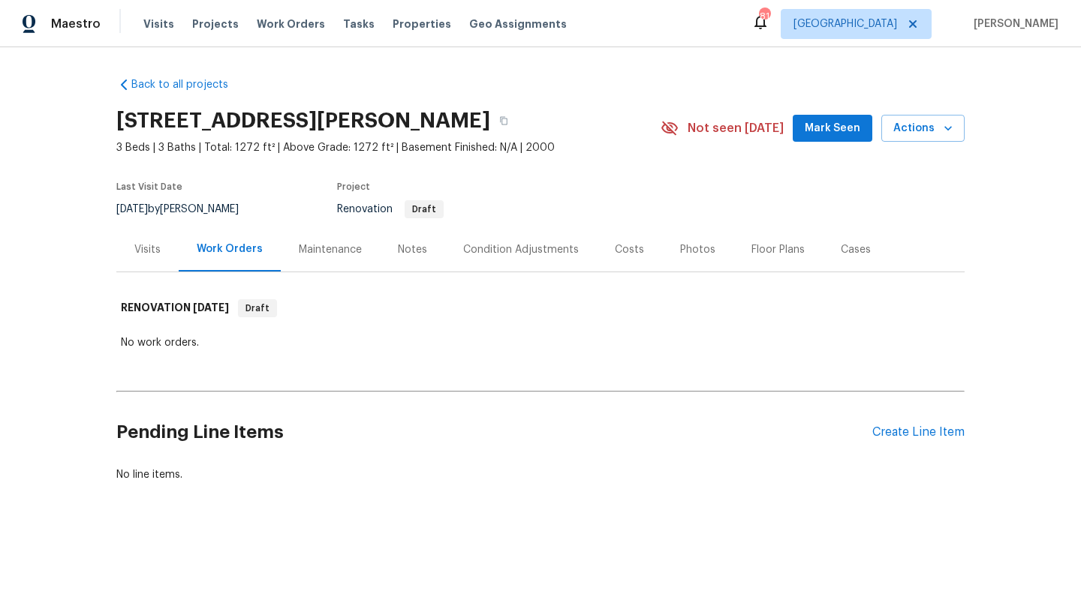
click at [407, 254] on div "Notes" at bounding box center [412, 249] width 29 height 15
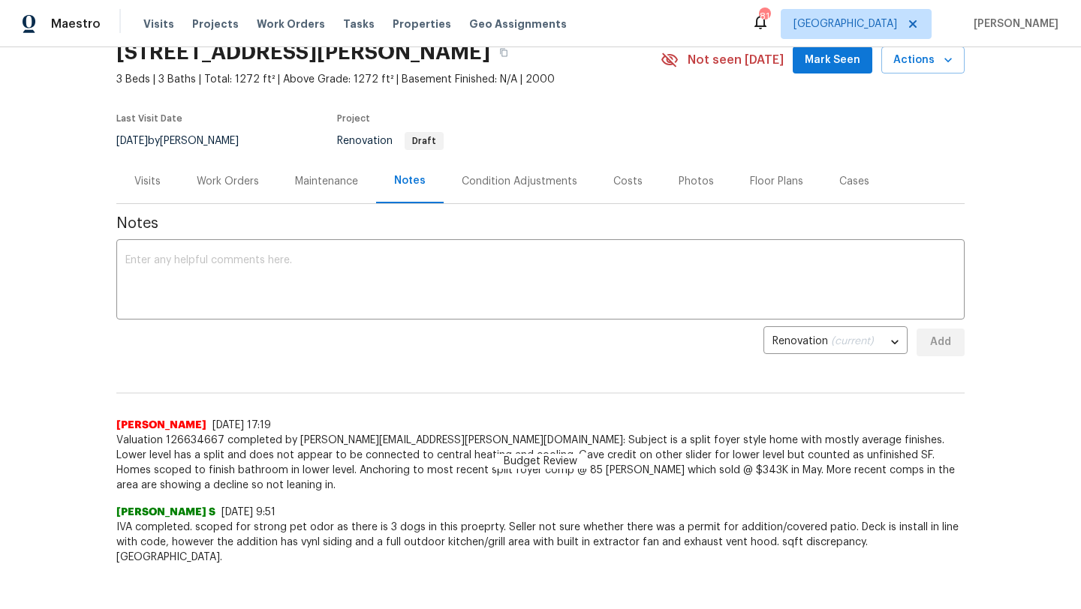
scroll to position [67, 0]
click at [613, 187] on div "Costs" at bounding box center [627, 183] width 29 height 15
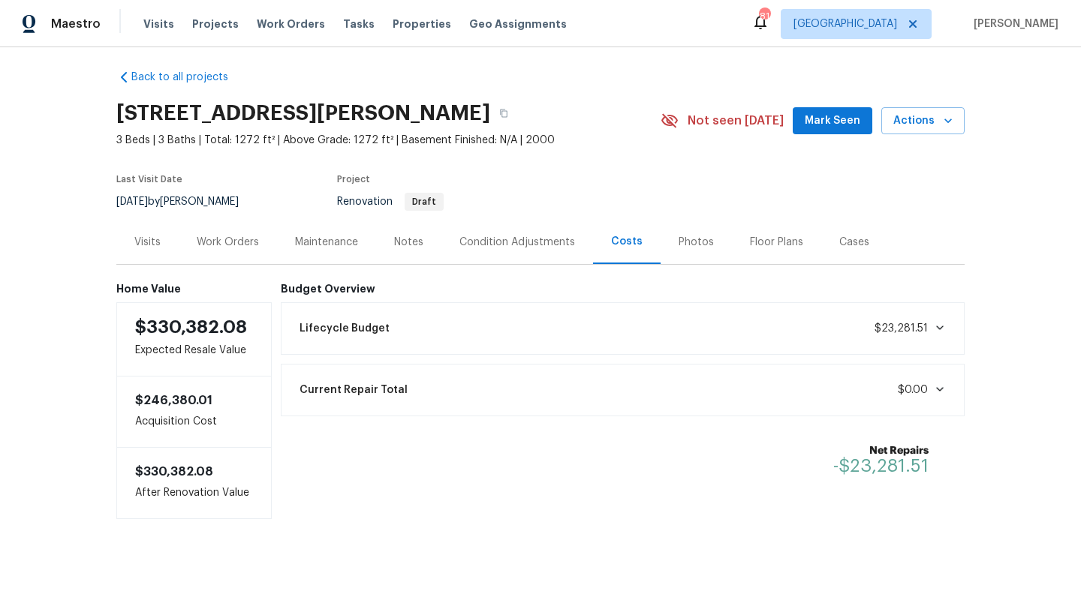
scroll to position [8, 0]
click at [153, 244] on div "Visits" at bounding box center [147, 242] width 26 height 15
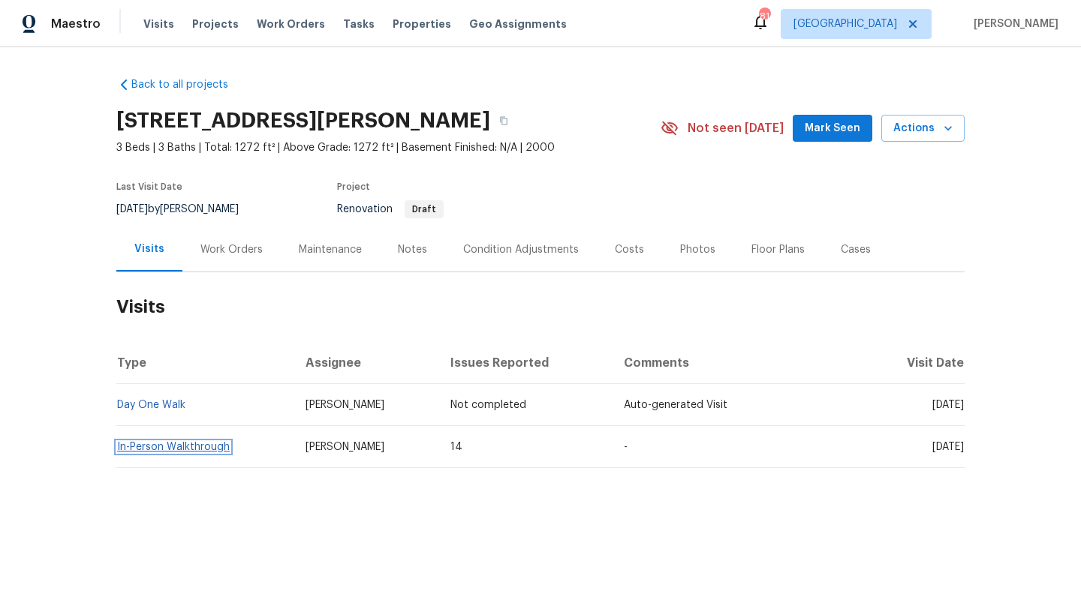
click at [176, 448] on link "In-Person Walkthrough" at bounding box center [173, 447] width 113 height 11
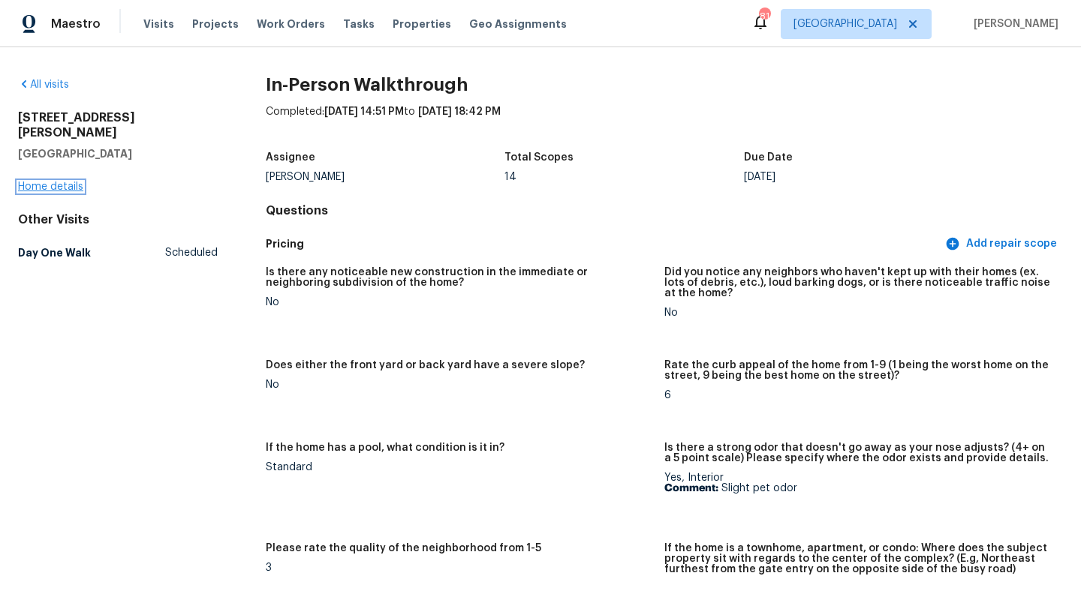
click at [57, 182] on link "Home details" at bounding box center [50, 187] width 65 height 11
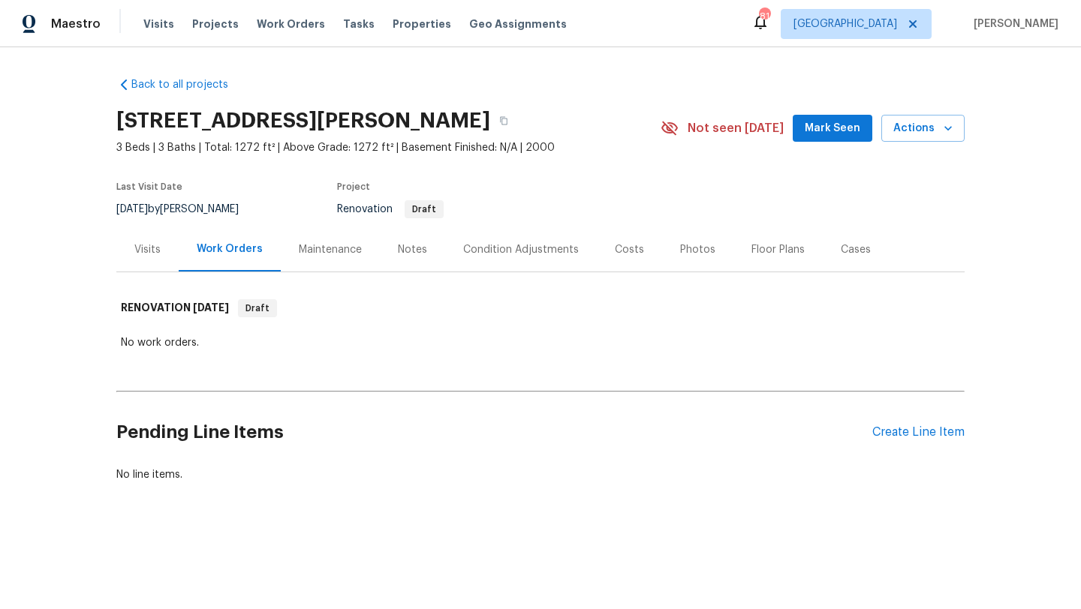
click at [146, 248] on div "Visits" at bounding box center [147, 249] width 26 height 15
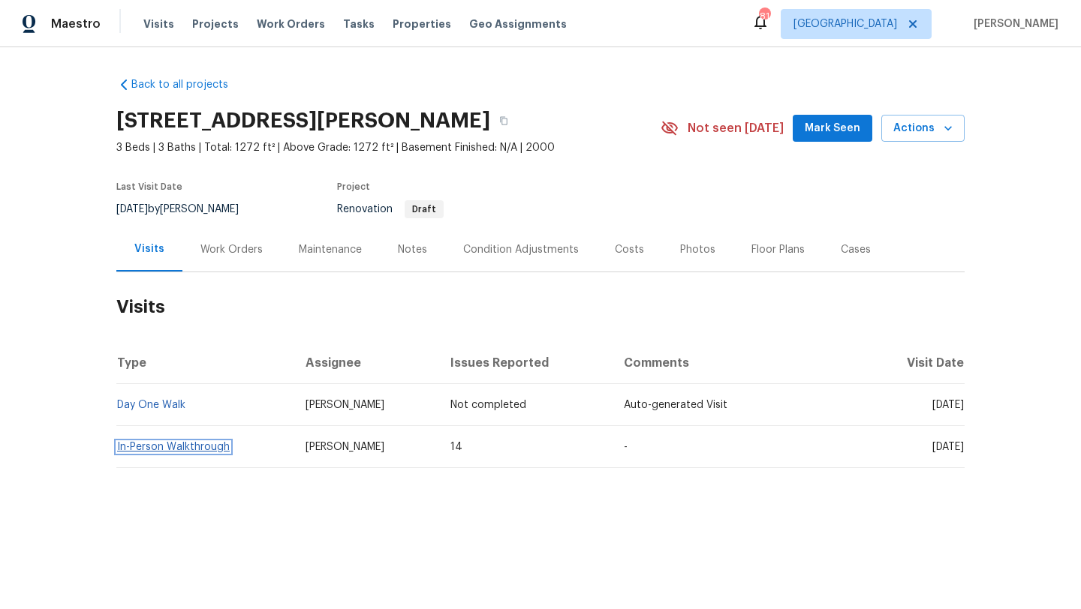
click at [205, 447] on link "In-Person Walkthrough" at bounding box center [173, 447] width 113 height 11
